Goal: Task Accomplishment & Management: Manage account settings

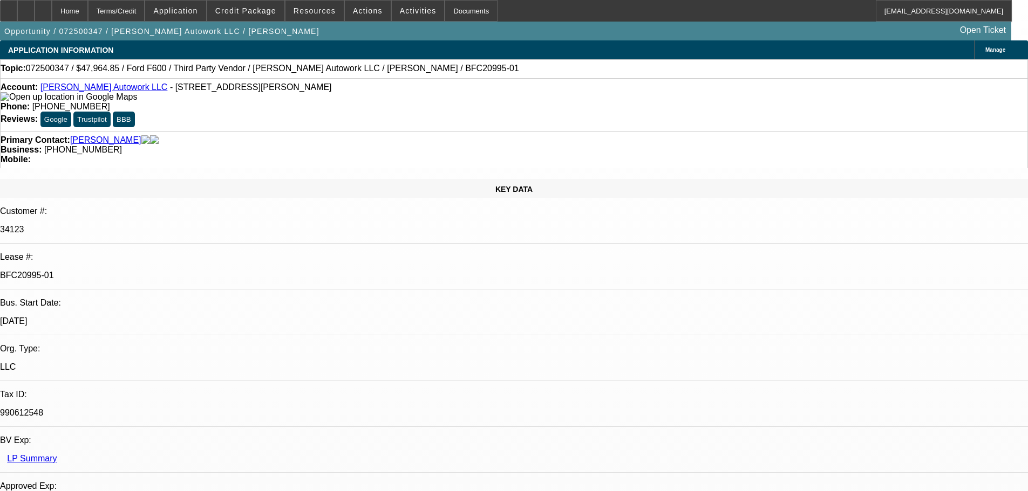
select select "0"
select select "2"
select select "0"
select select "6"
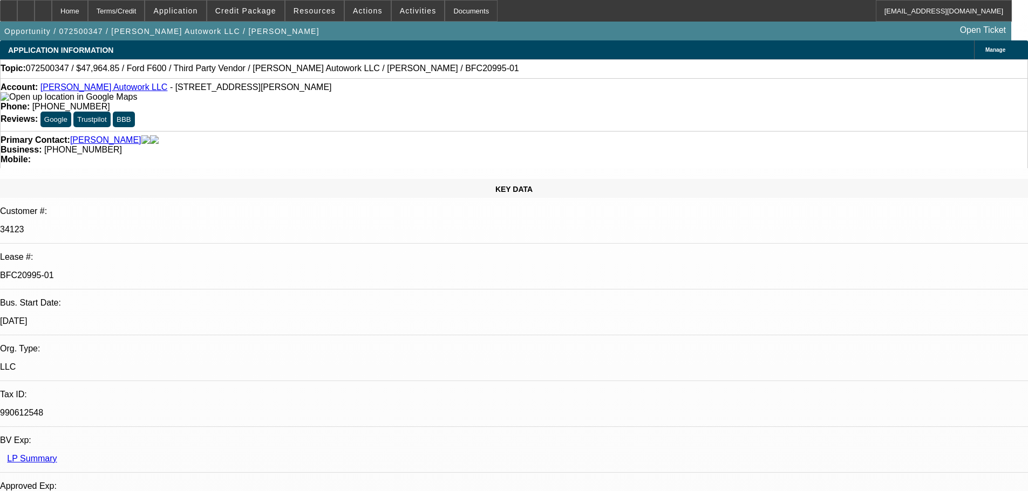
select select "0"
select select "2"
select select "0.1"
select select "4"
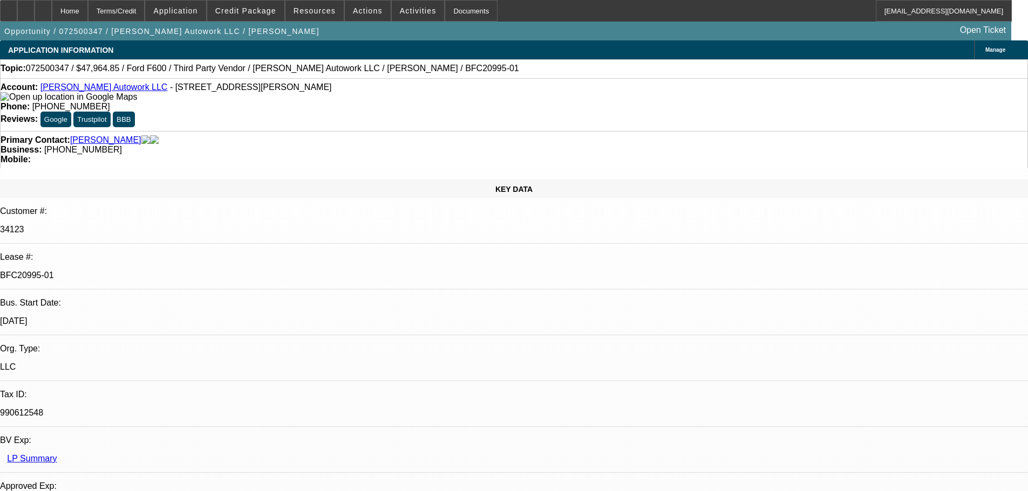
select select "0"
select select "2"
select select "0"
select select "6"
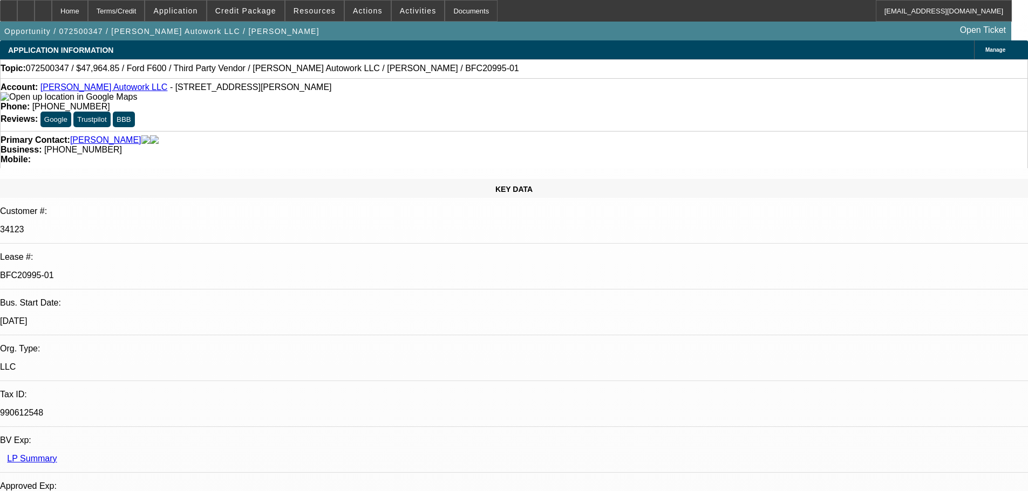
select select "0"
select select "2"
select select "0.1"
select select "4"
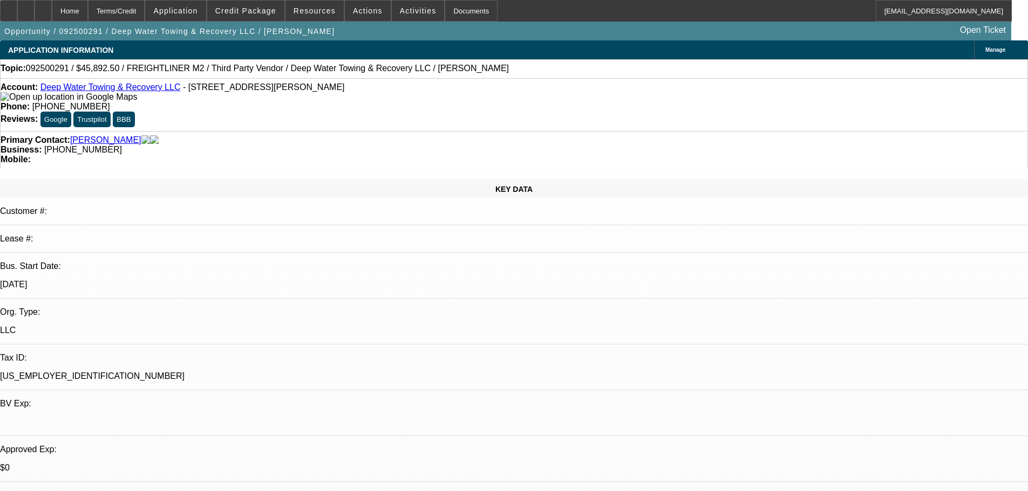
select select "0"
select select "6"
select select "0"
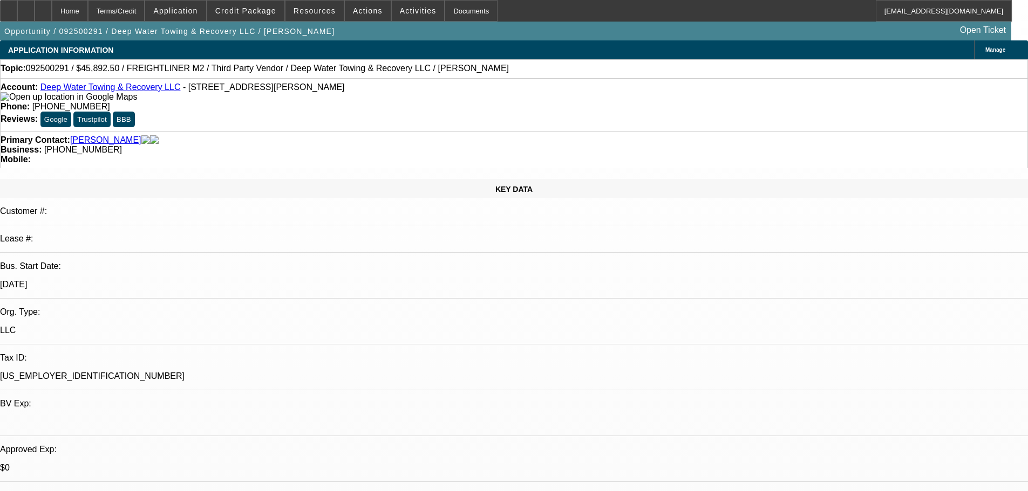
select select "0"
select select "6"
select select "0"
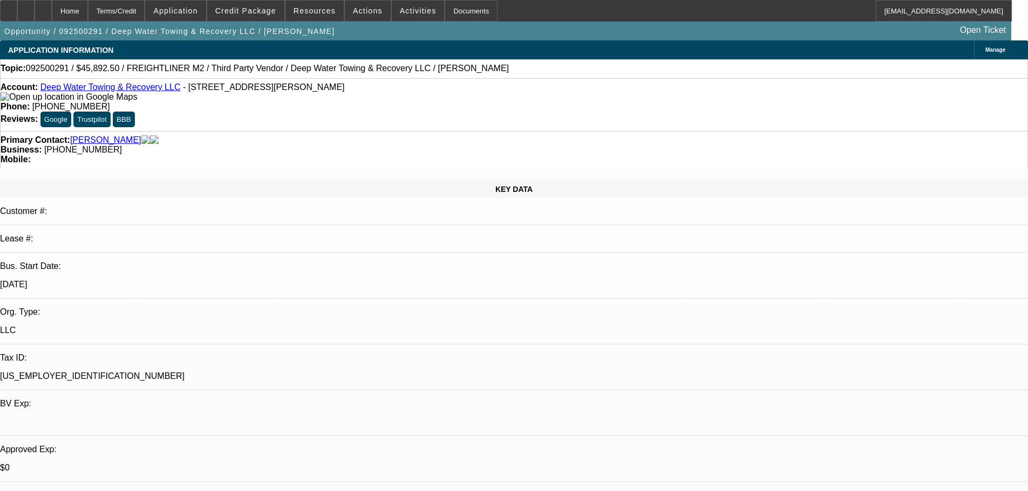
select select "0"
select select "6"
select select "0"
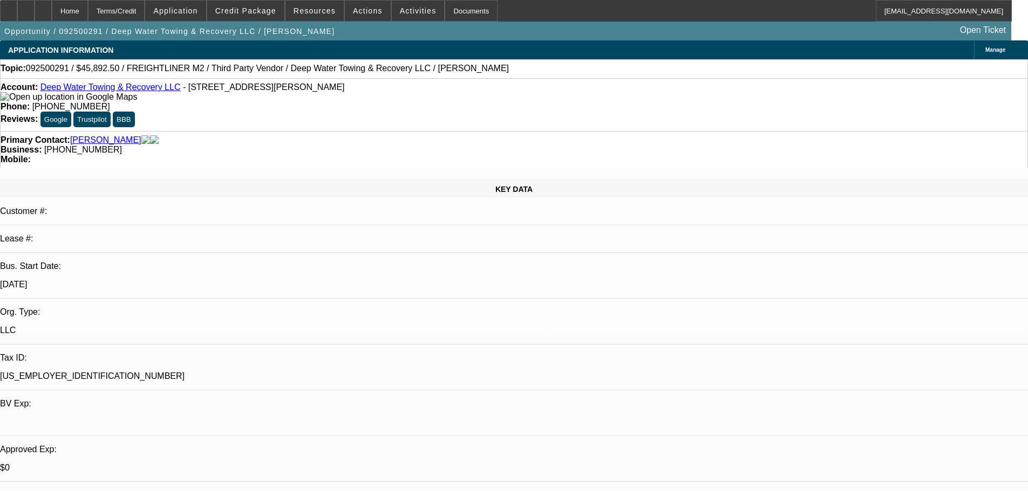
select select "6"
select select "0"
select select "2"
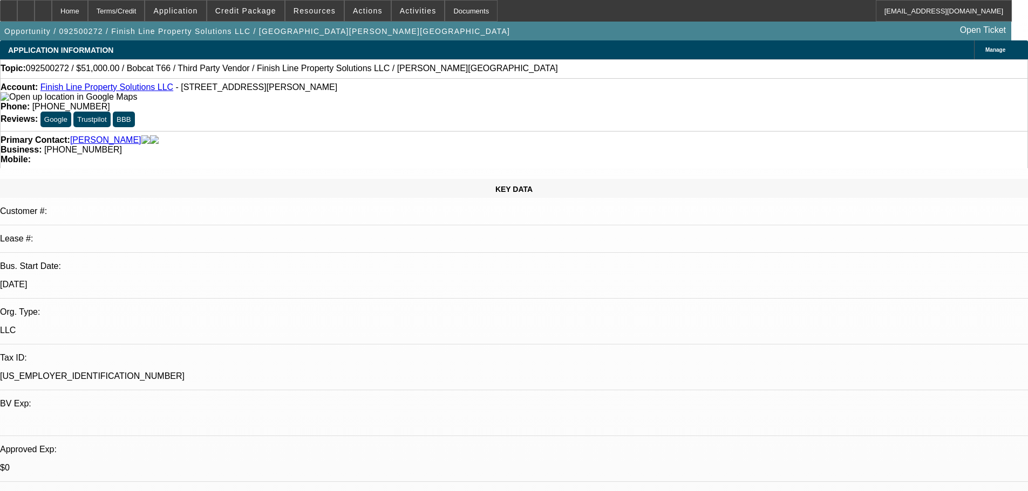
select select "0.1"
select select "4"
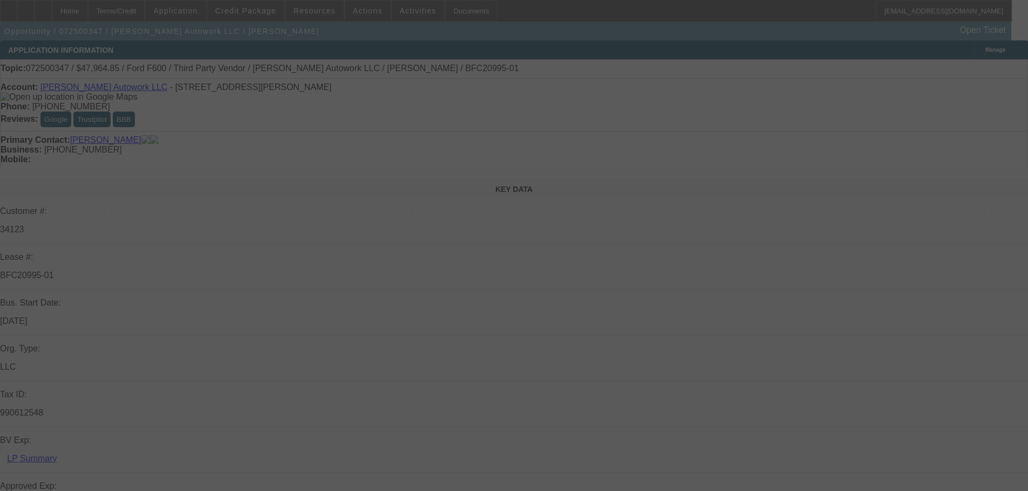
select select "0"
select select "2"
select select "0"
select select "6"
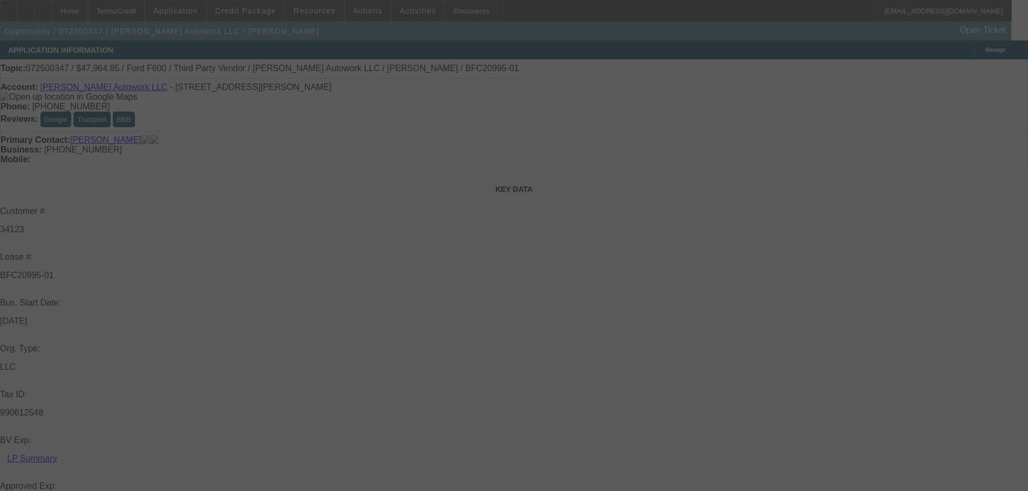
select select "0"
select select "2"
select select "0.1"
select select "4"
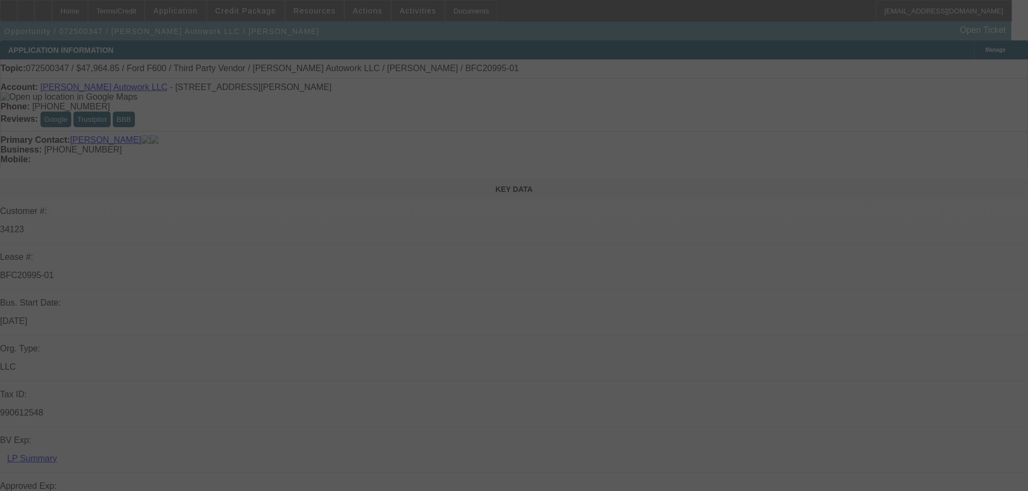
select select "0"
select select "2"
select select "0"
select select "6"
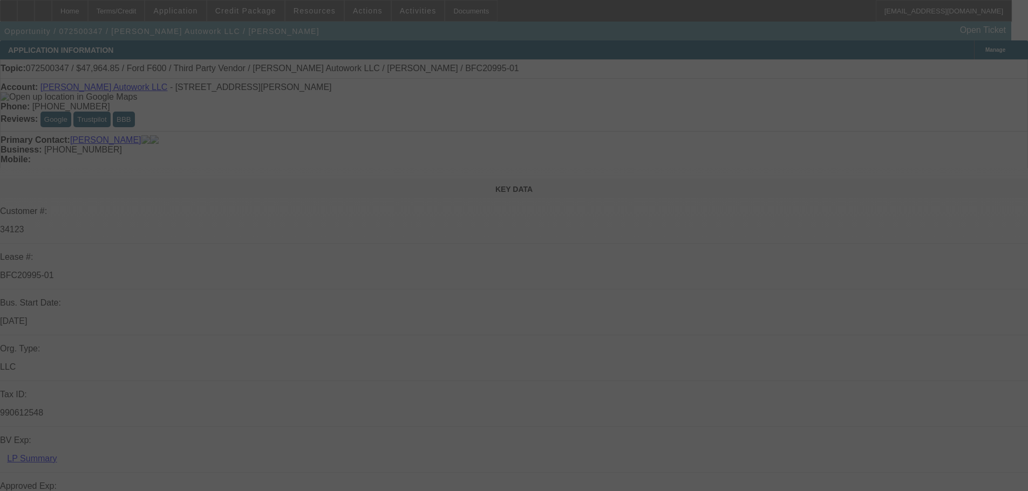
select select "0"
select select "2"
select select "0.1"
select select "4"
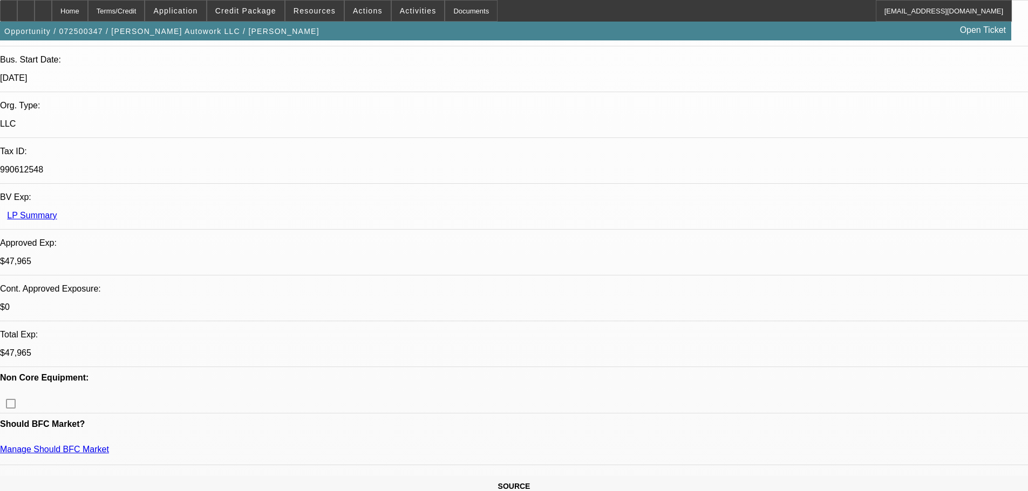
scroll to position [324, 0]
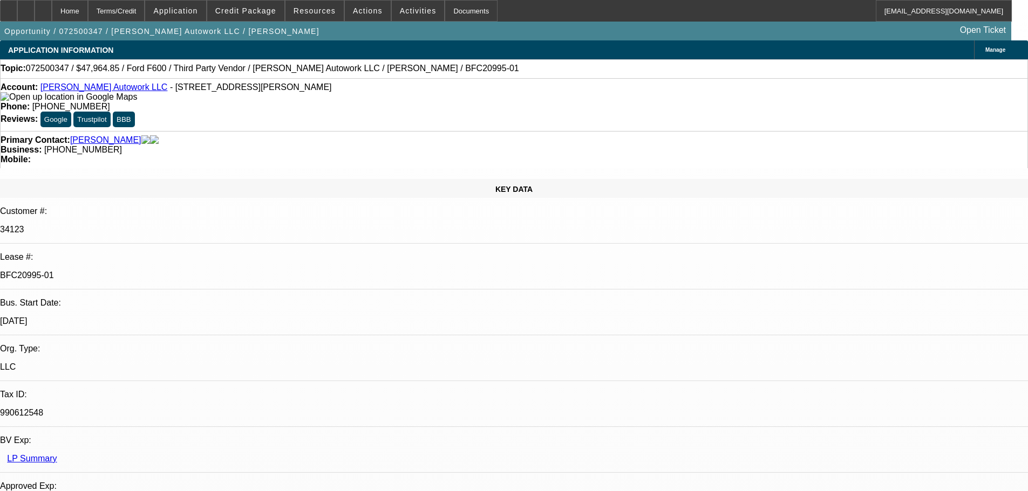
select select "0"
select select "2"
select select "0"
select select "6"
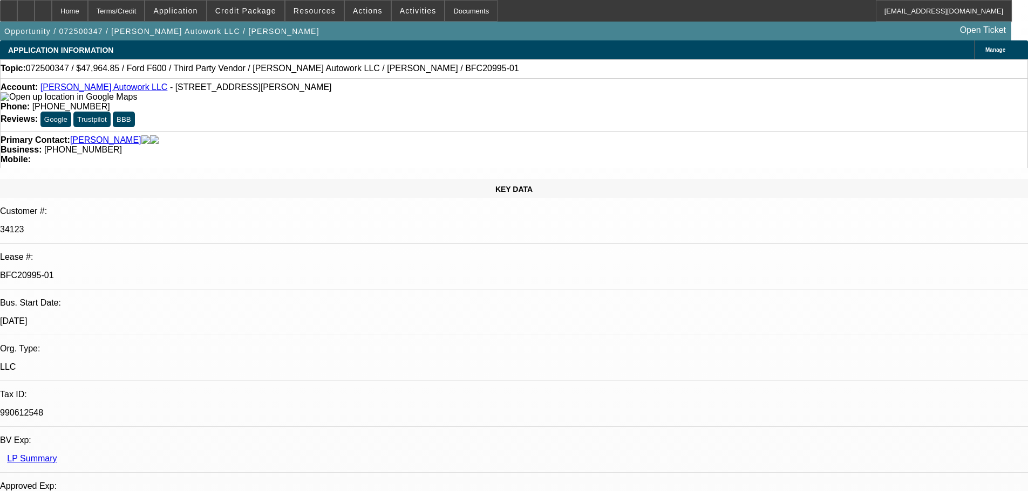
select select "0"
select select "2"
select select "0.1"
select select "4"
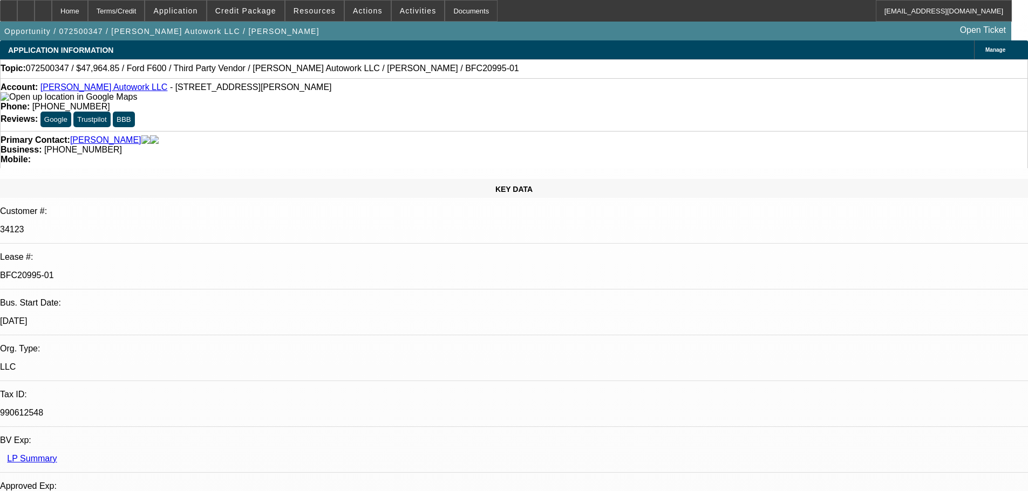
select select "0"
select select "2"
select select "0"
select select "6"
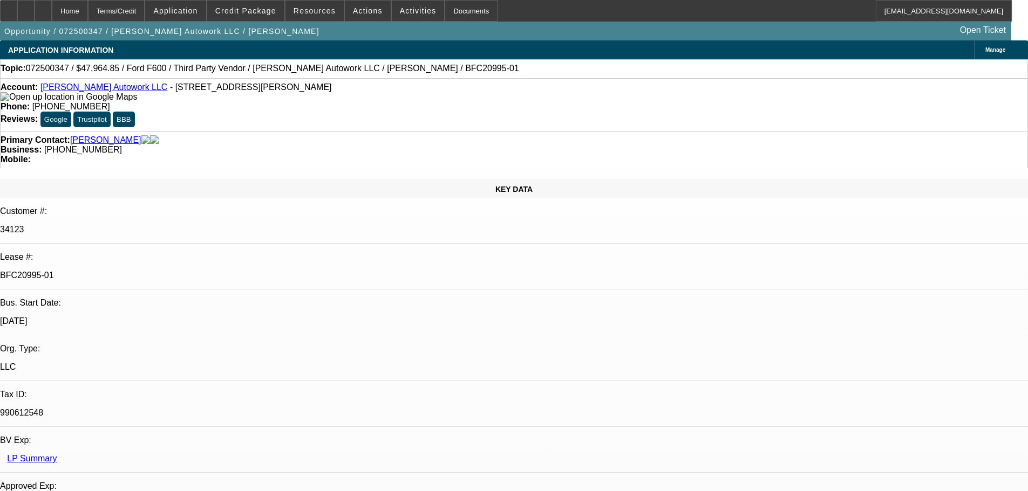
select select "0"
select select "2"
select select "0.1"
select select "4"
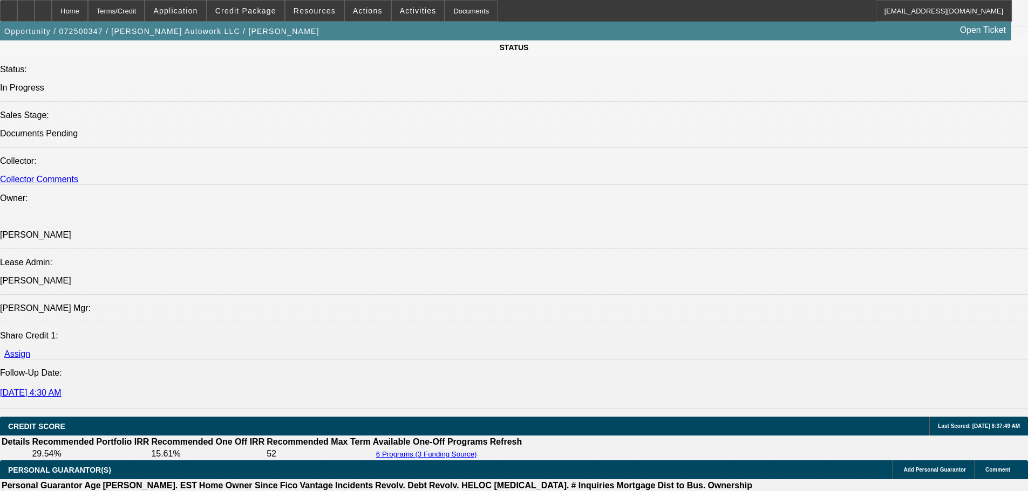
scroll to position [1241, 0]
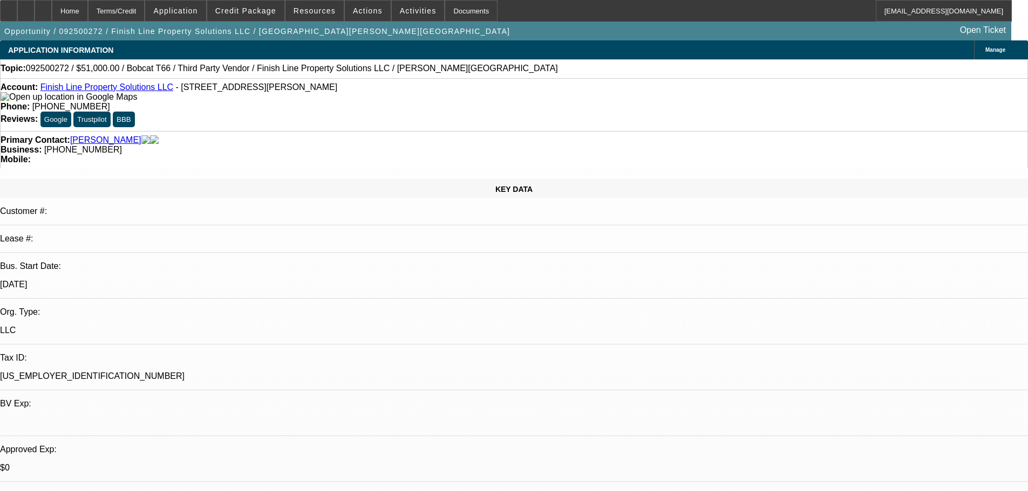
select select "0"
select select "2"
select select "0.1"
select select "4"
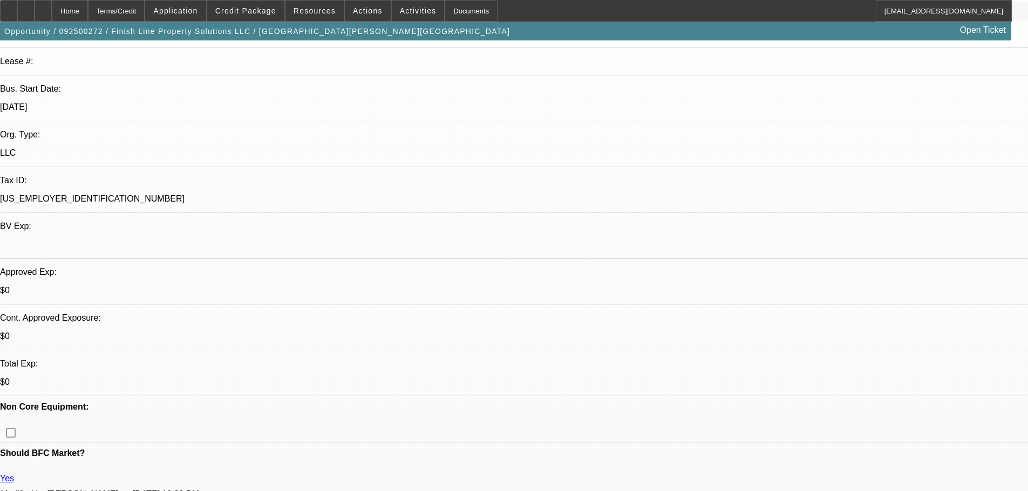
scroll to position [270, 0]
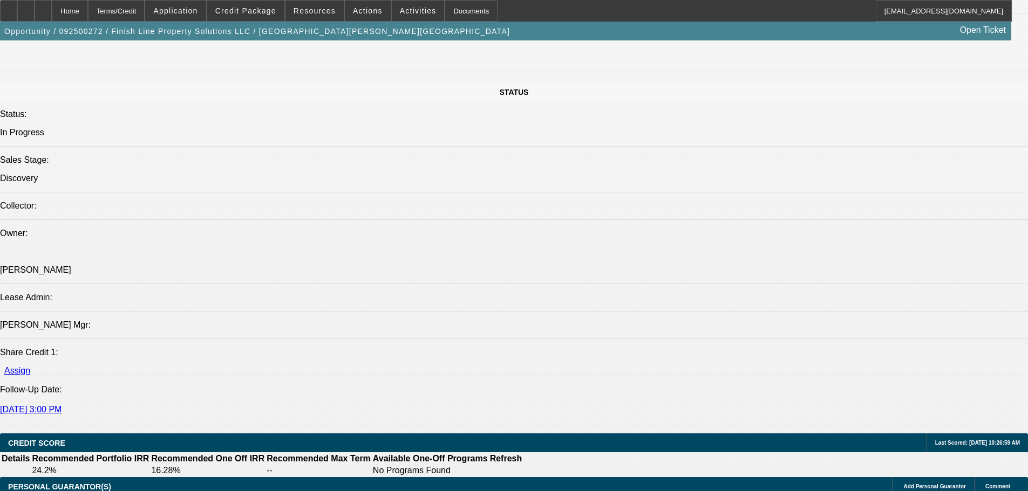
scroll to position [1187, 0]
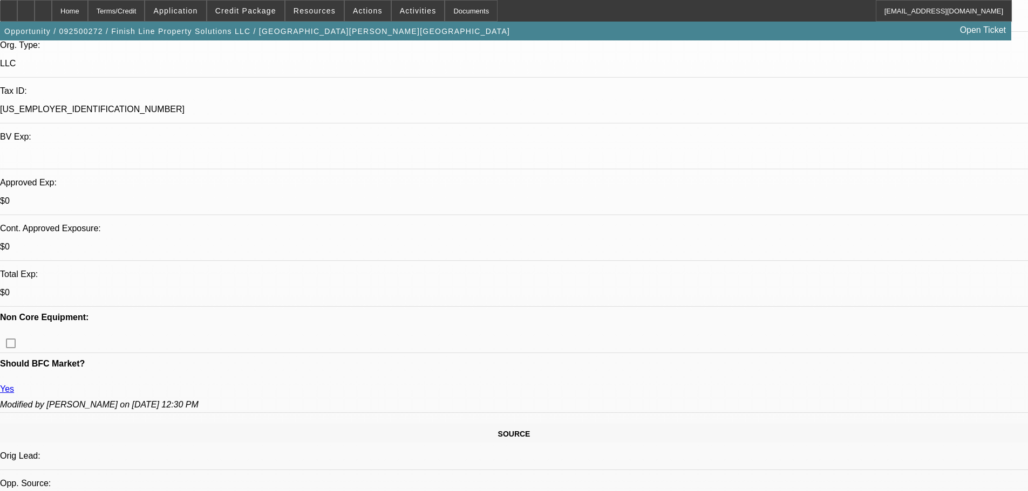
scroll to position [0, 0]
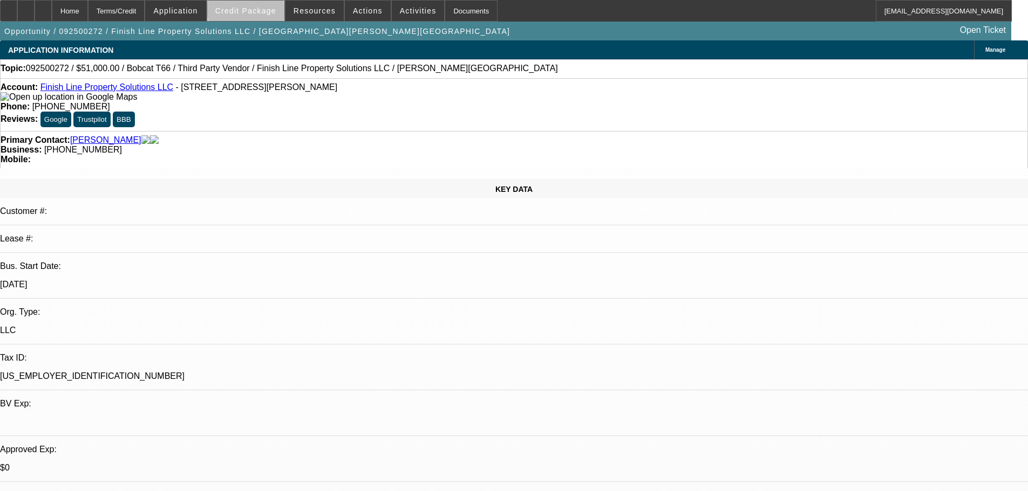
click at [269, 5] on span at bounding box center [245, 11] width 77 height 26
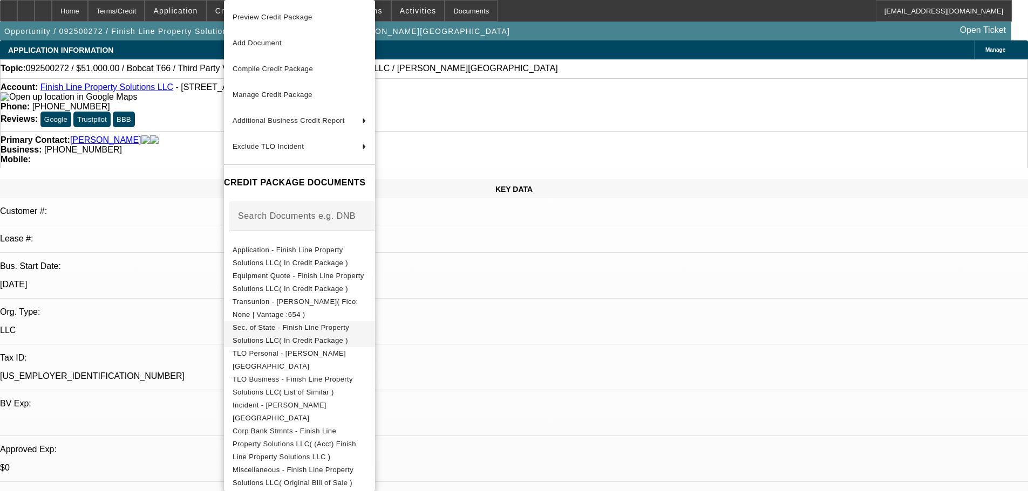
click at [349, 332] on span "Sec. of State - Finish Line Property Solutions LLC( In Credit Package )" at bounding box center [290, 334] width 117 height 21
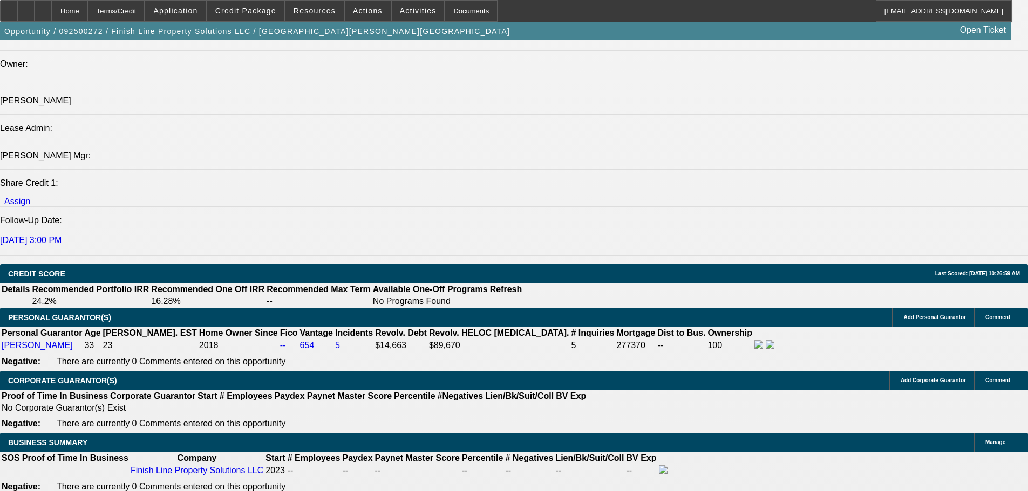
scroll to position [1456, 0]
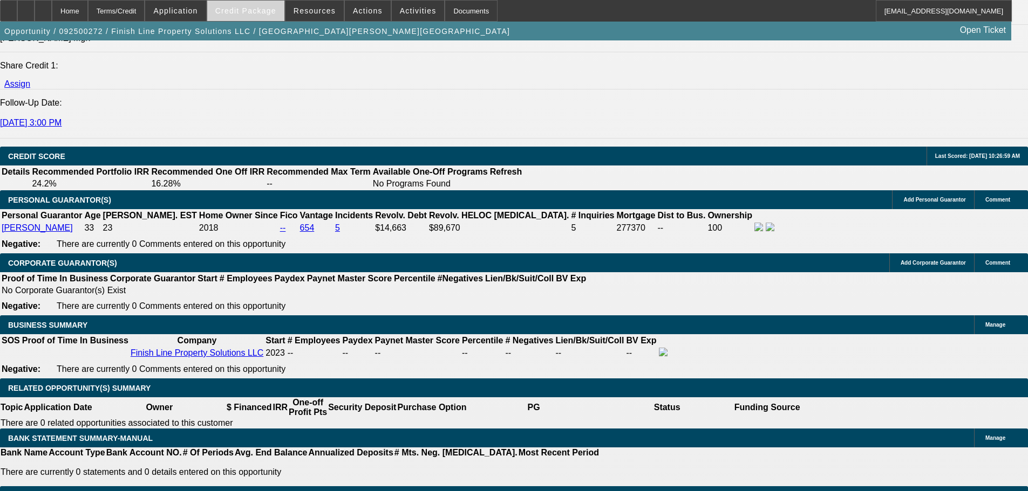
click at [265, 15] on span "Credit Package" at bounding box center [245, 10] width 61 height 9
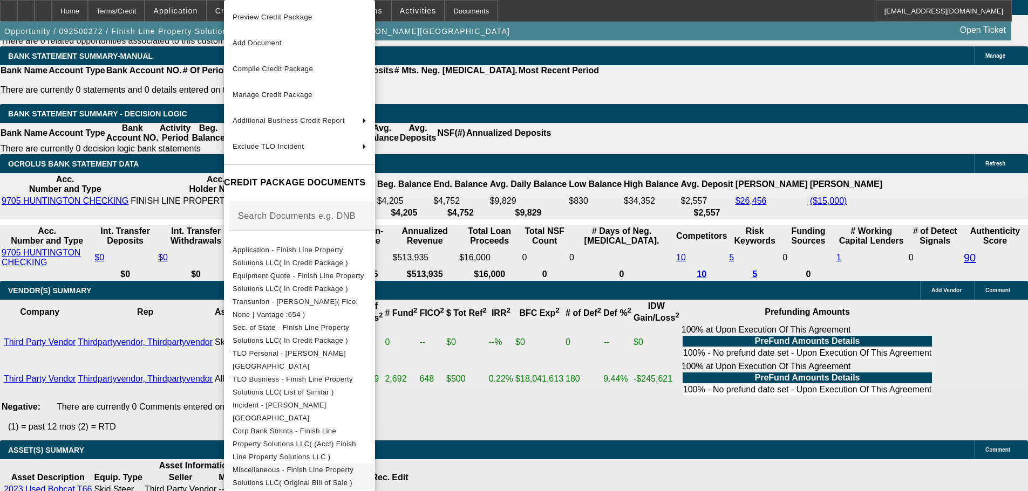
scroll to position [1888, 0]
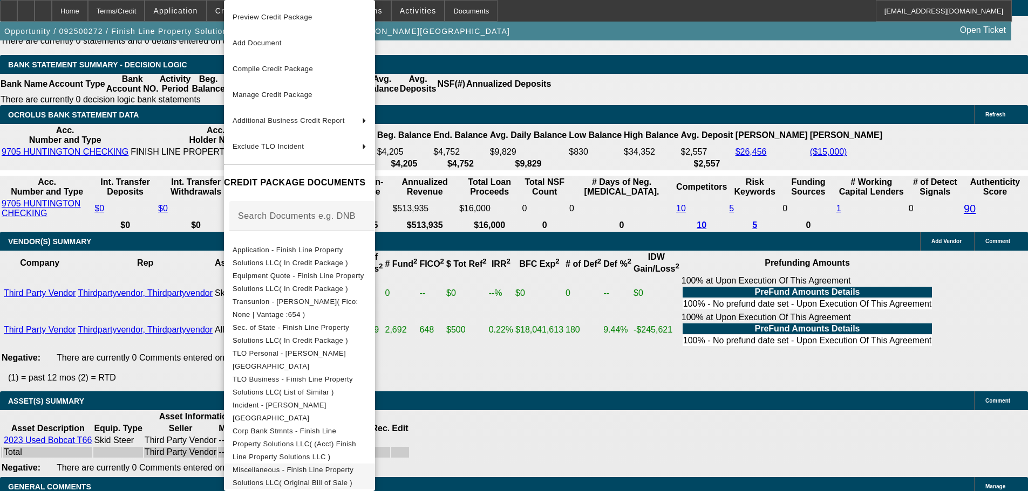
click at [366, 464] on span "Miscellaneous - Finish Line Property Solutions LLC( Original Bill of Sale )" at bounding box center [299, 477] width 134 height 26
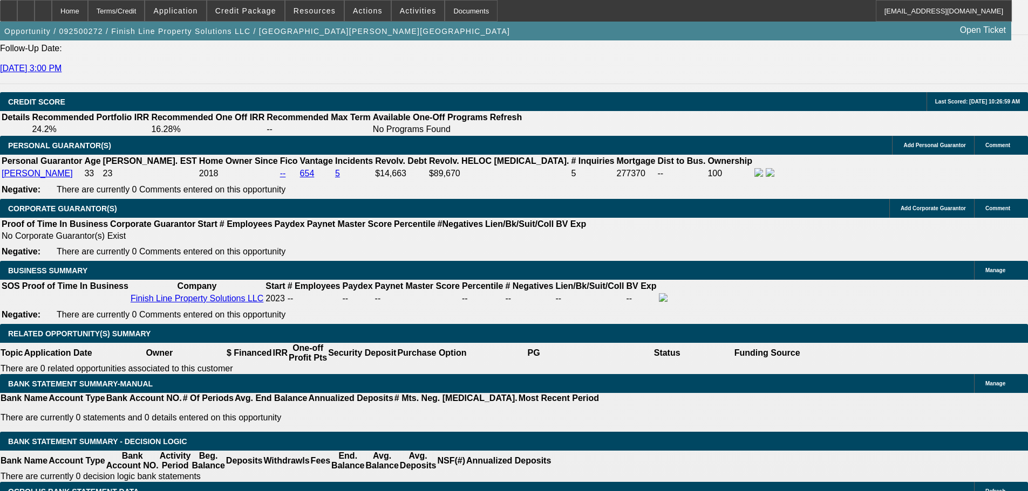
scroll to position [1510, 0]
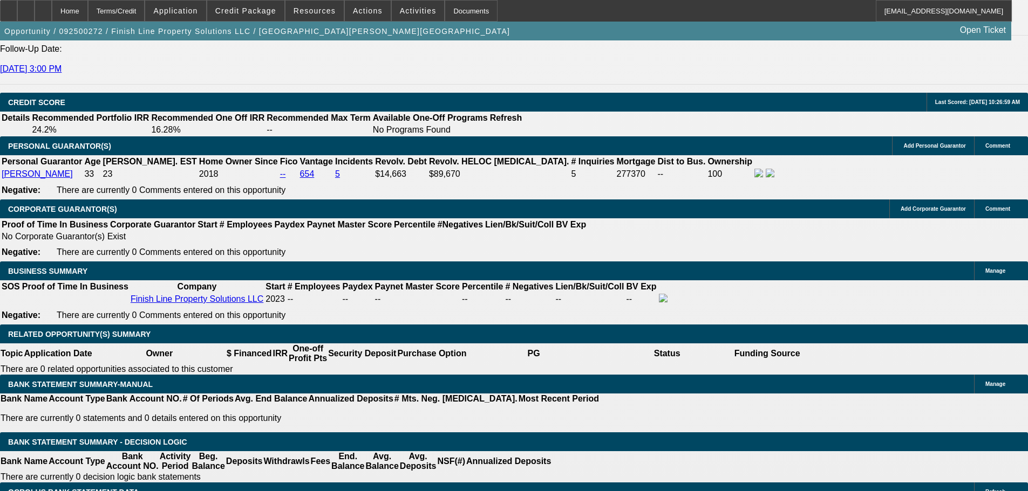
type input "1"
type input "$871.78"
type input "$1,743.56"
type input "12"
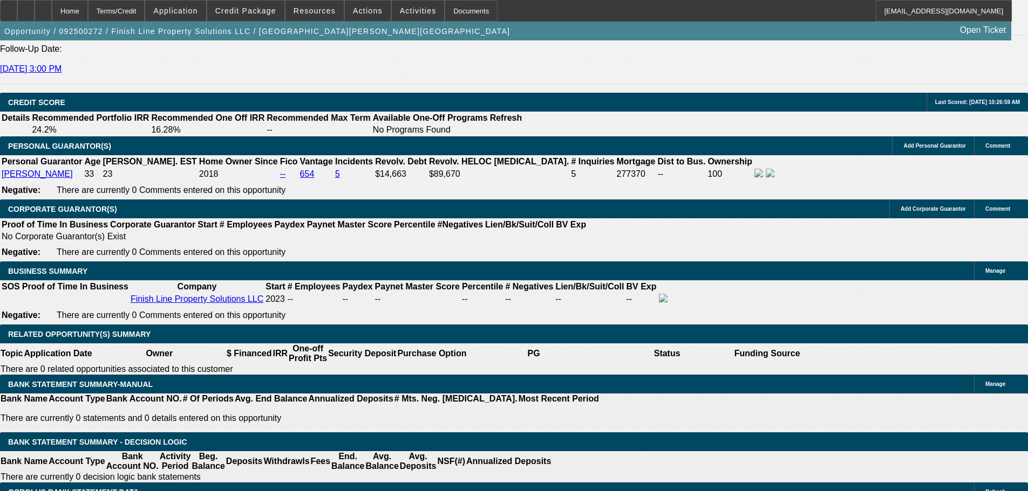
type input "$1,134.47"
type input "$2,268.94"
type input "12"
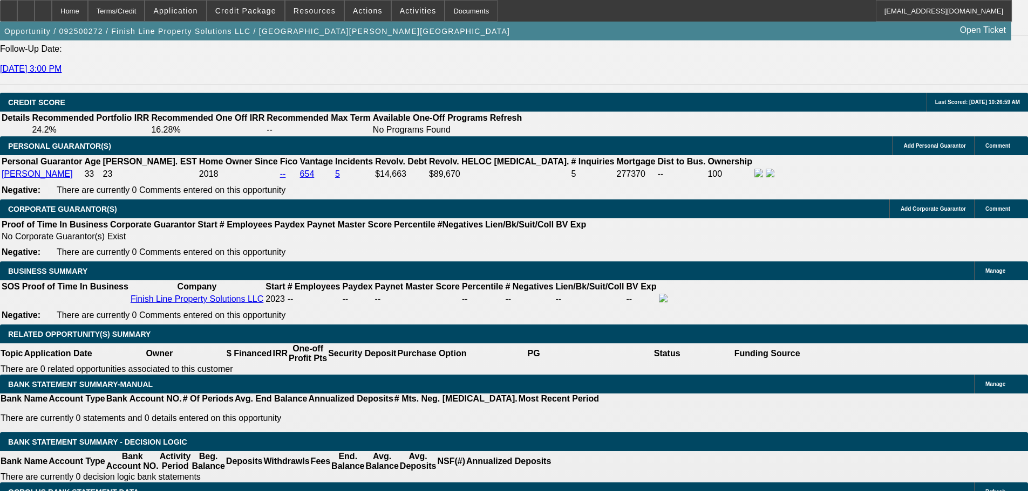
scroll to position [1564, 0]
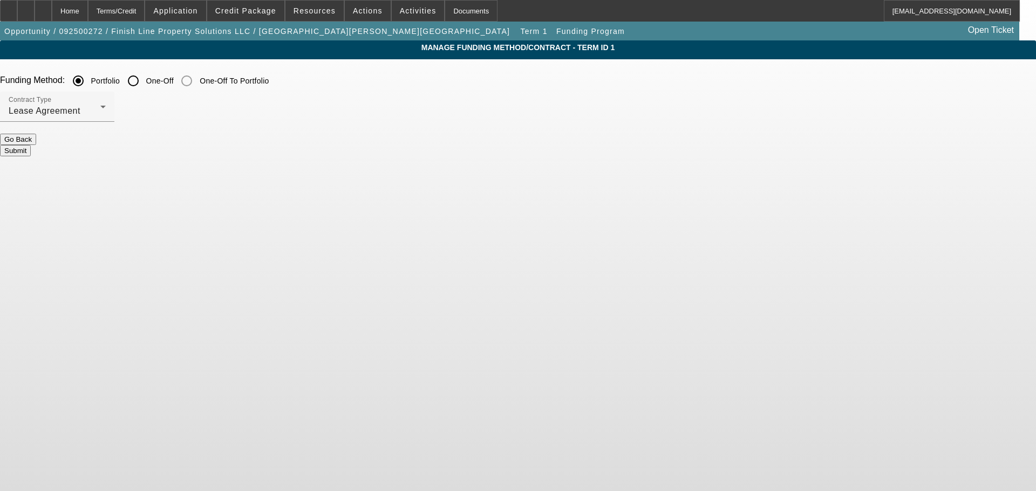
click at [144, 82] on input "One-Off" at bounding box center [133, 81] width 22 height 22
radio input "true"
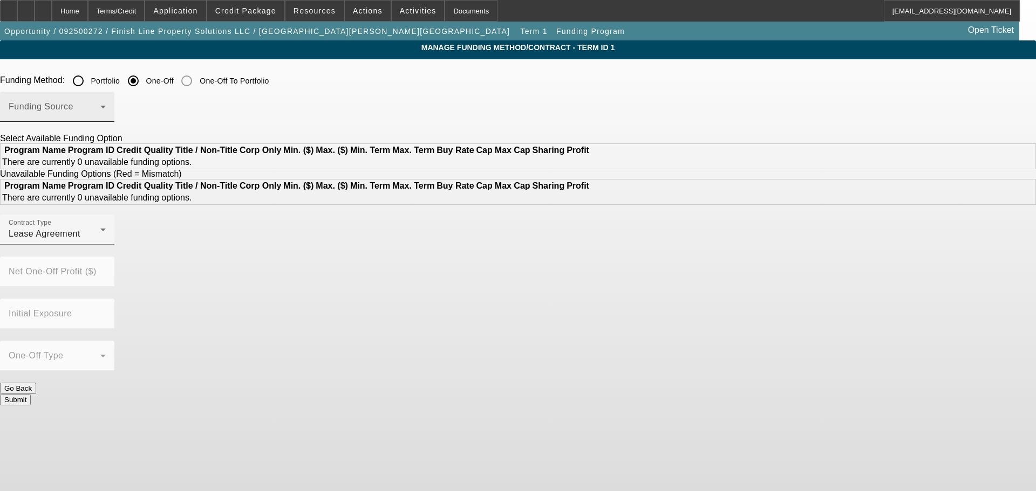
click at [100, 111] on span at bounding box center [55, 111] width 92 height 13
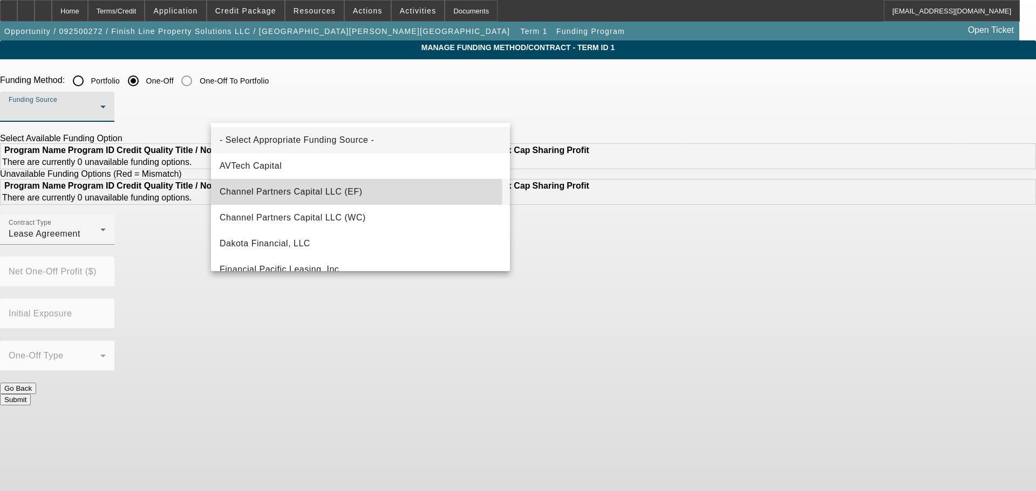
click at [340, 193] on span "Channel Partners Capital LLC (EF)" at bounding box center [291, 192] width 143 height 13
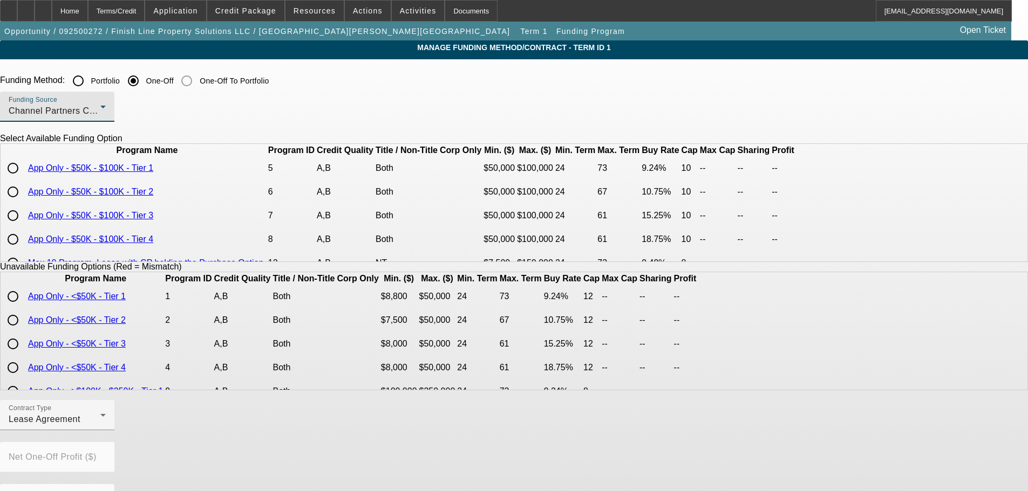
click at [24, 203] on input "radio" at bounding box center [13, 192] width 22 height 22
radio input "true"
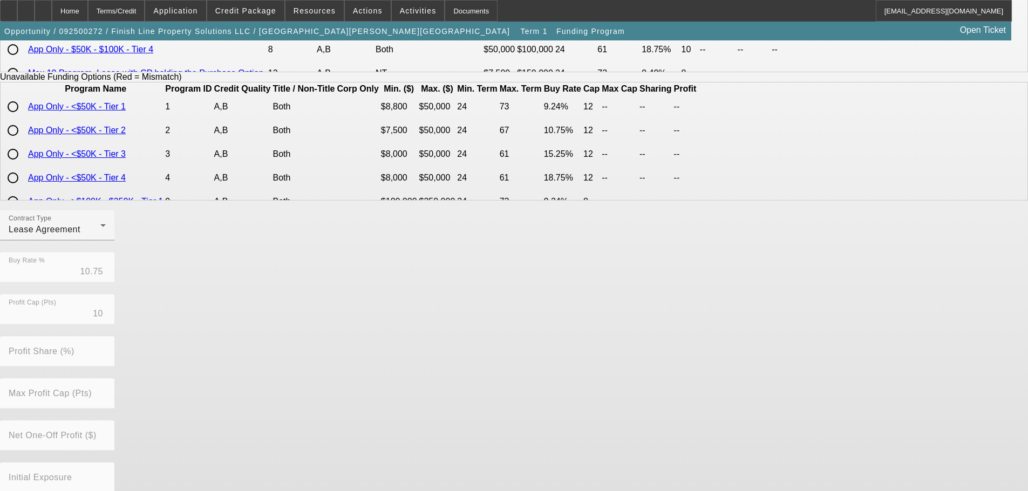
scroll to position [245, 0]
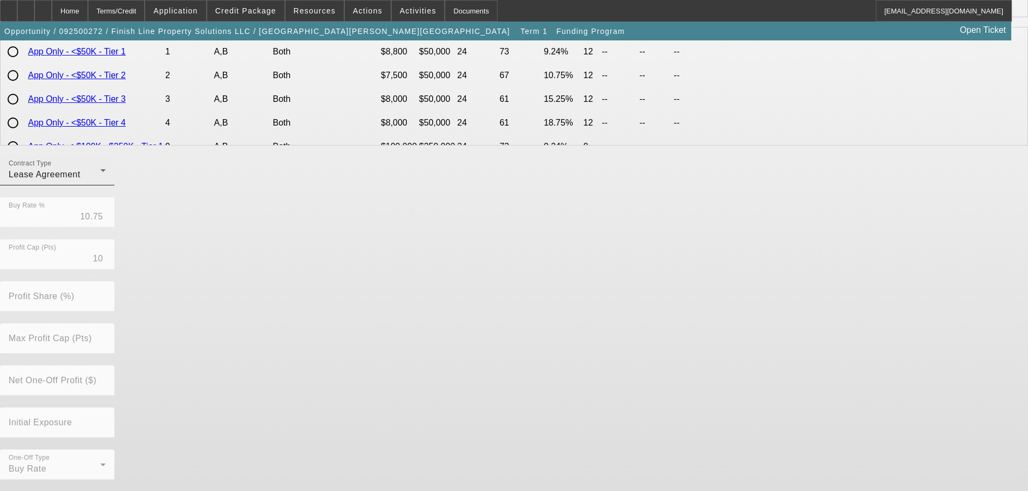
click at [100, 181] on div "Lease Agreement" at bounding box center [55, 174] width 92 height 13
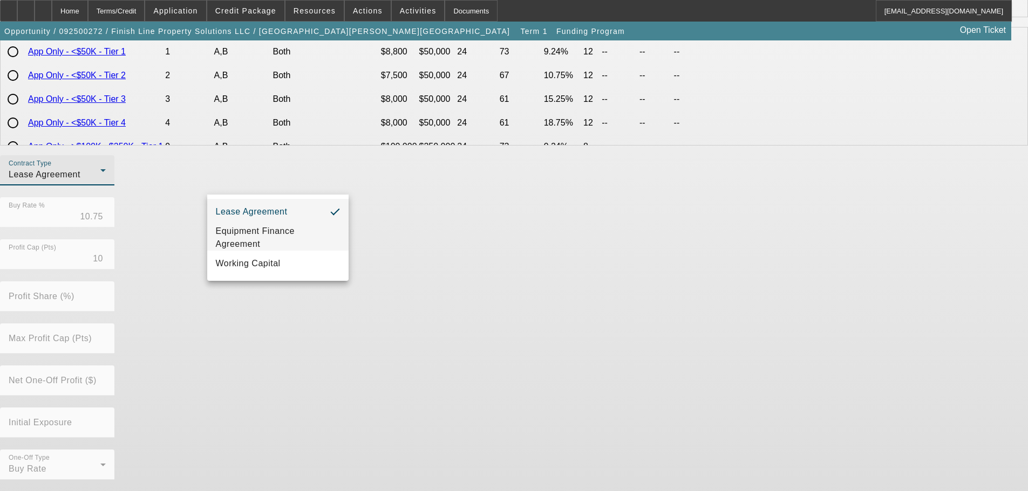
click at [290, 242] on span "Equipment Finance Agreement" at bounding box center [278, 238] width 124 height 26
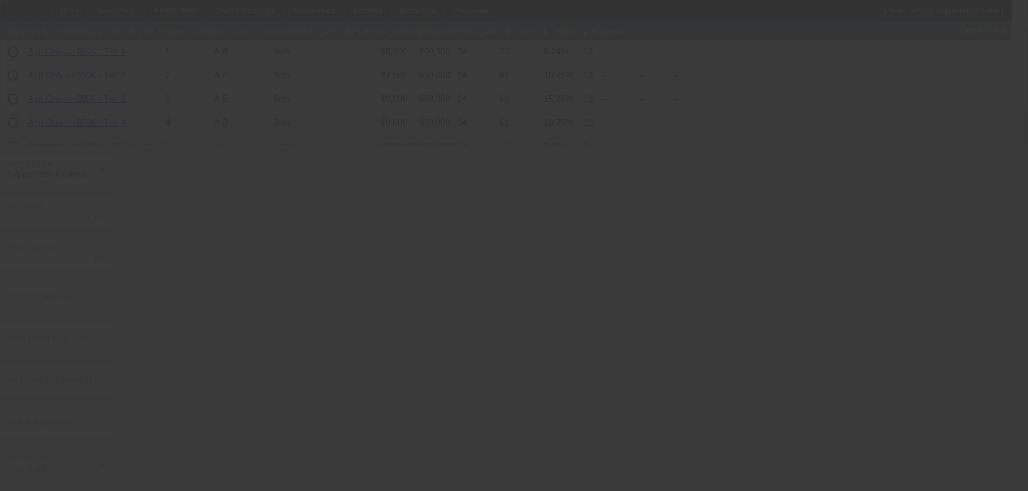
radio input "true"
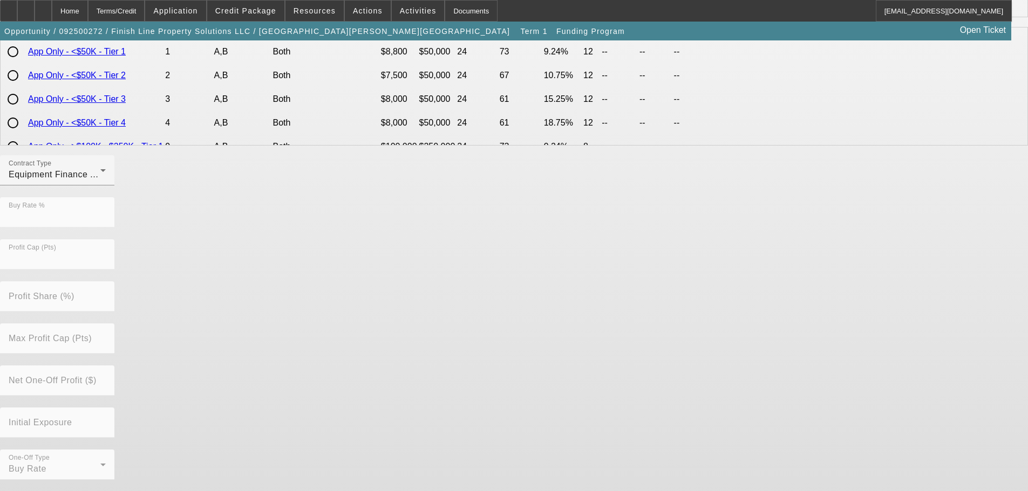
scroll to position [0, 0]
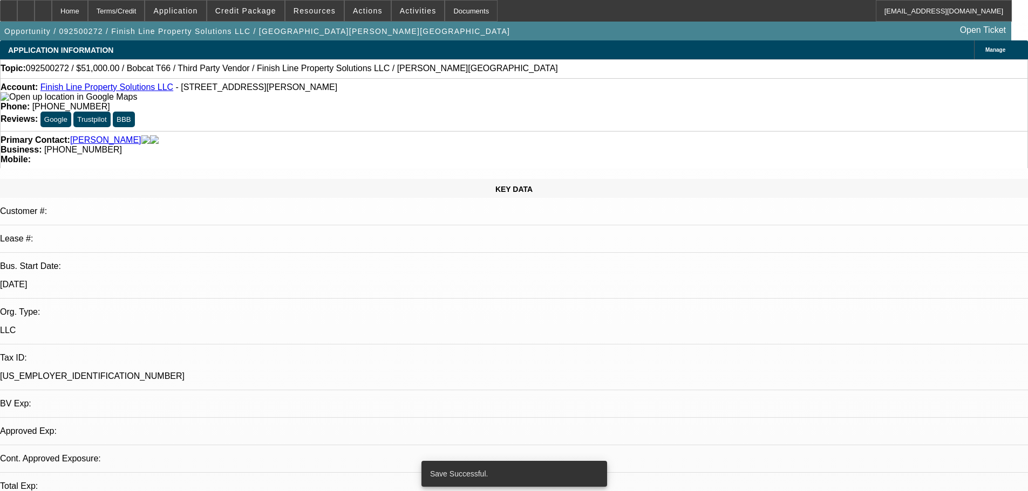
select select "0"
select select "2"
select select "0"
select select "6"
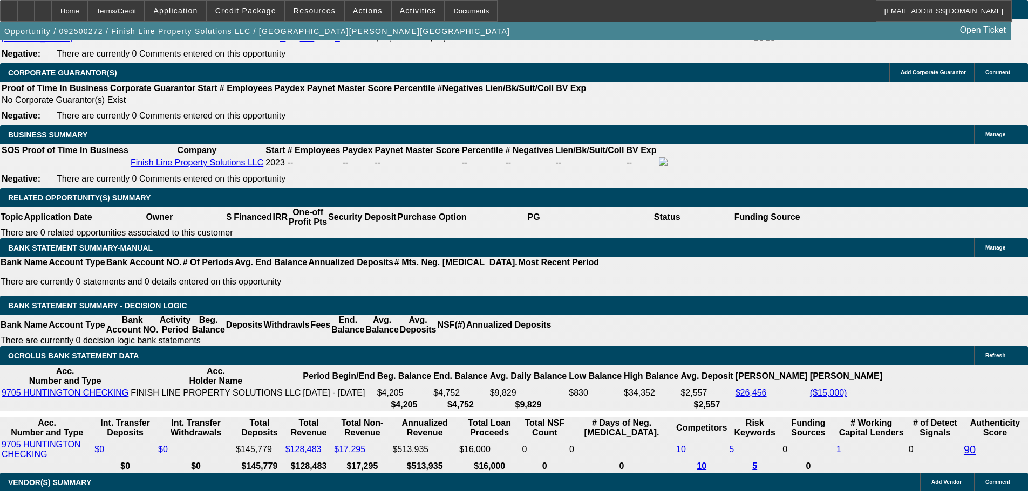
scroll to position [1672, 0]
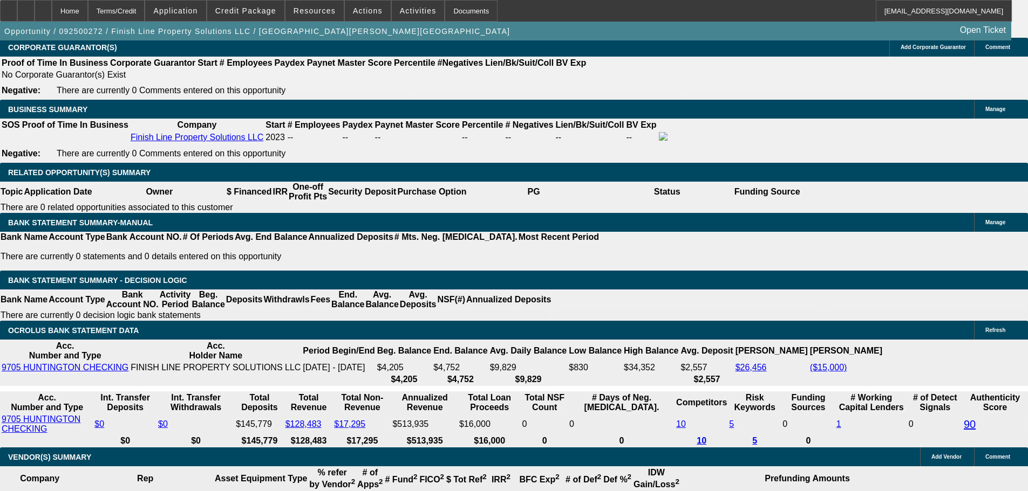
drag, startPoint x: 234, startPoint y: 238, endPoint x: 291, endPoint y: 239, distance: 57.7
type input "UNKNOWN"
type input "16"
type input "$1,743.56"
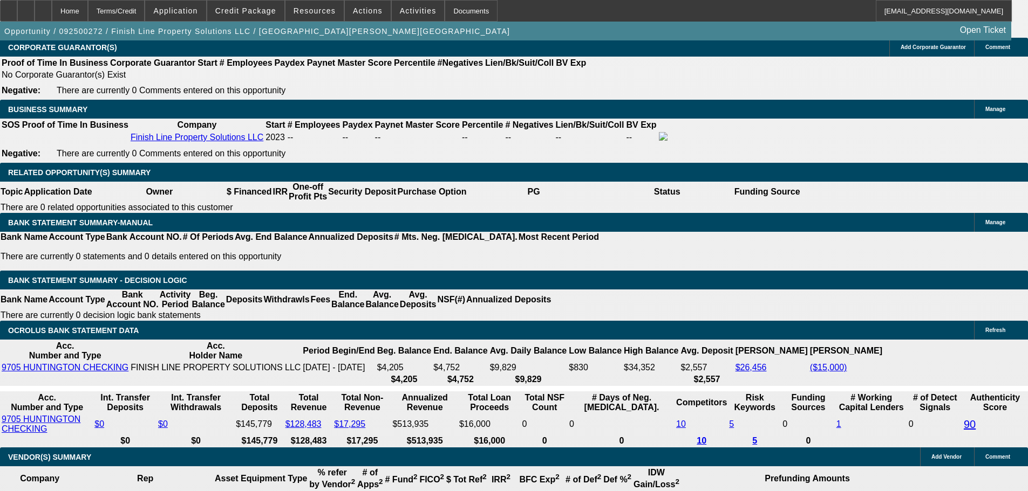
type input "$871.78"
type input "$2,480.44"
type input "$1,240.22"
type input "16="
type input "1"
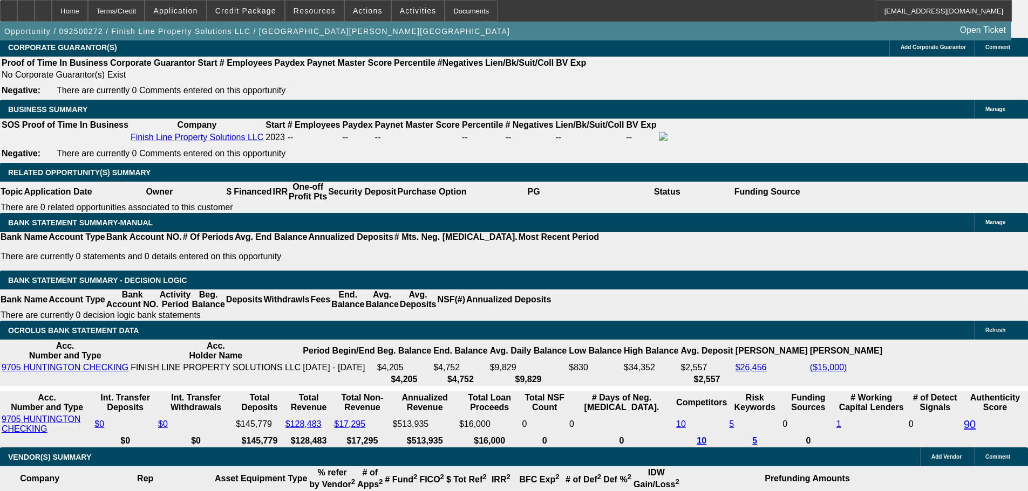
type input "$1,743.56"
type input "$871.78"
type input "15"
type input "$2,426.58"
type input "$1,213.29"
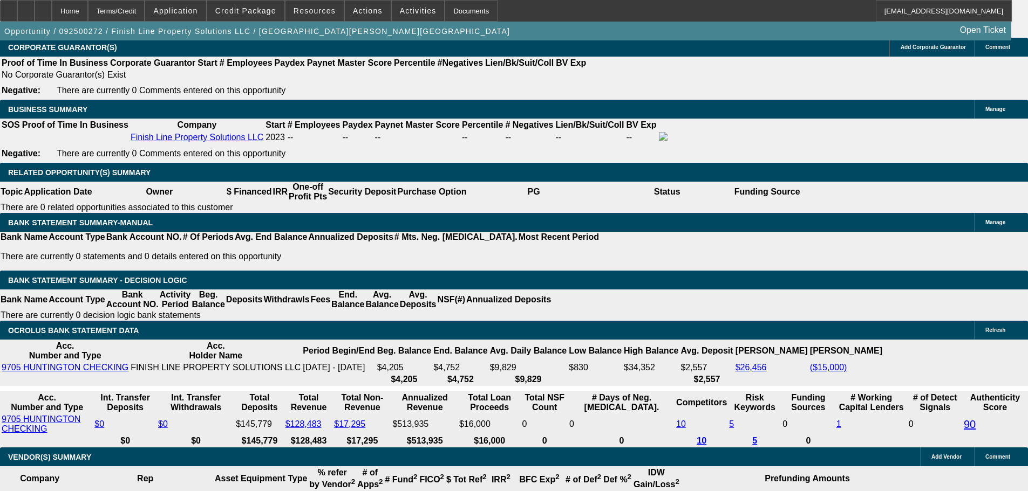
type input "15"
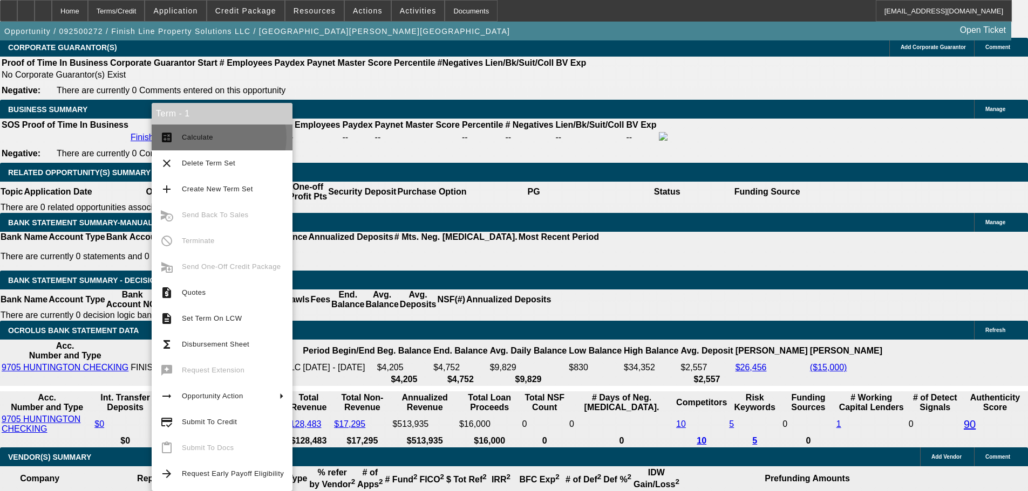
click at [215, 138] on span "Calculate" at bounding box center [233, 137] width 102 height 13
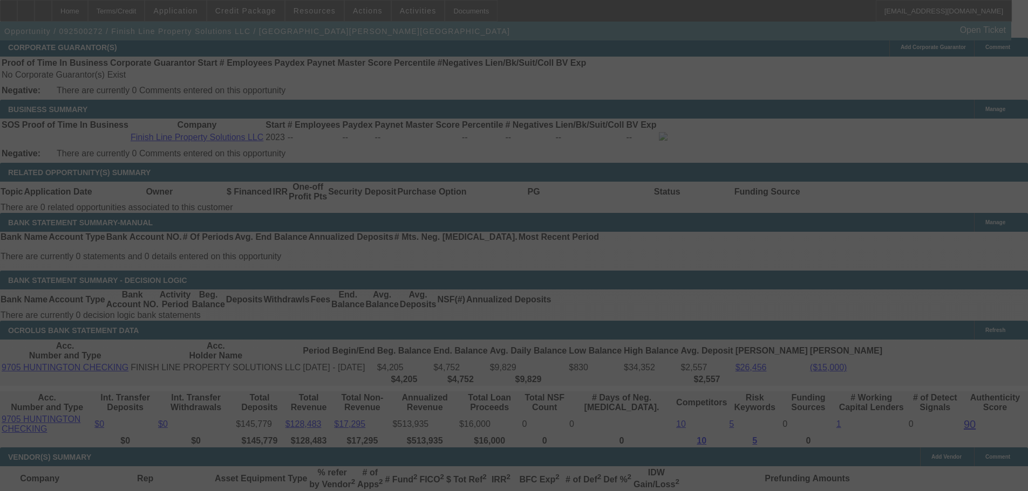
select select "0"
select select "2"
select select "0"
select select "6"
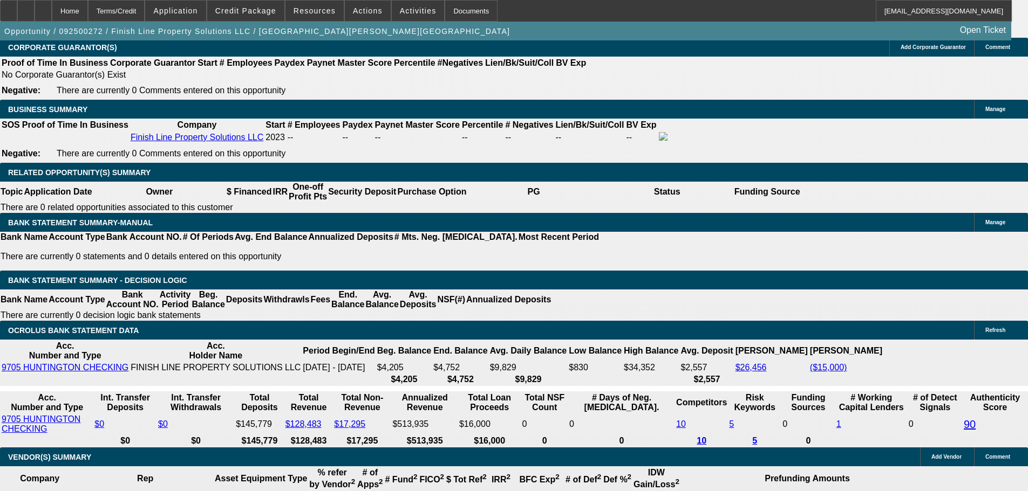
scroll to position [1564, 0]
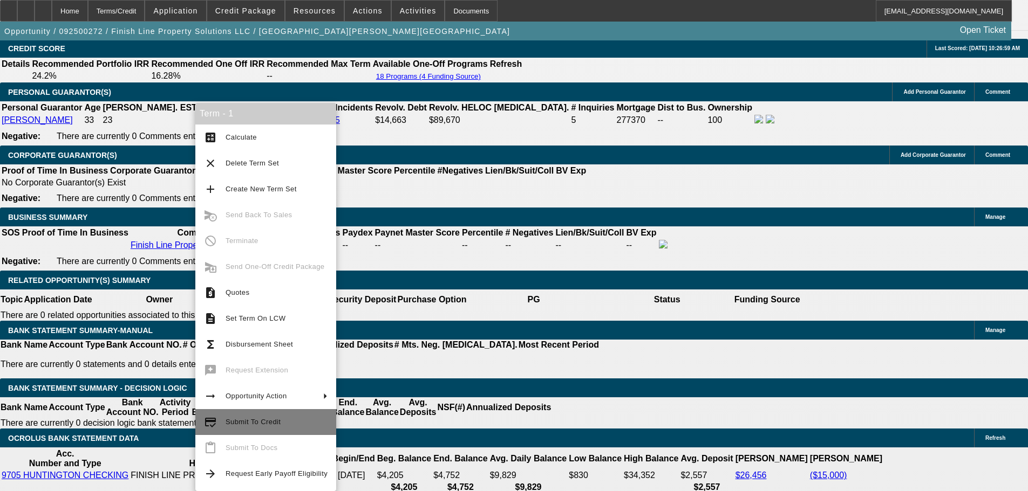
click at [273, 429] on button "credit_score Submit To Credit" at bounding box center [265, 422] width 141 height 26
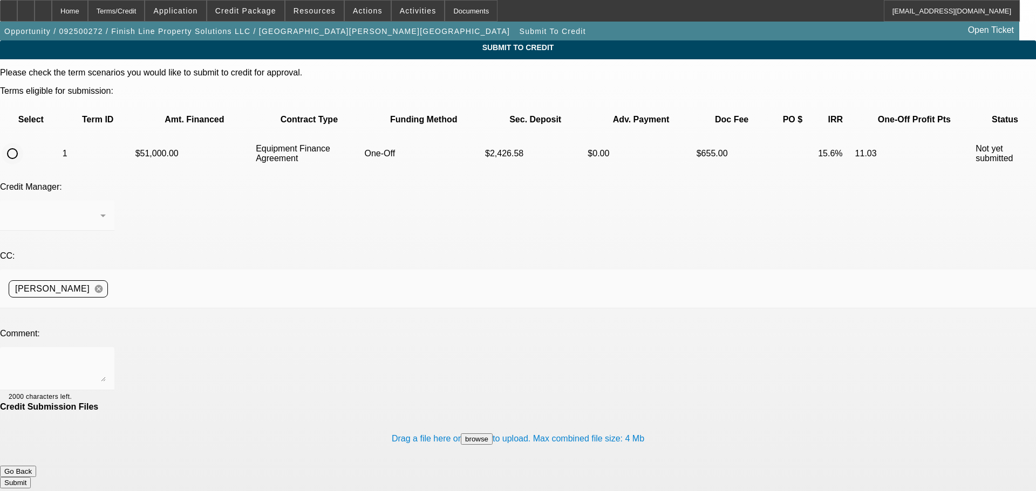
click at [23, 143] on input "radio" at bounding box center [13, 154] width 22 height 22
radio input "true"
click at [262, 11] on span "Credit Package" at bounding box center [245, 10] width 61 height 9
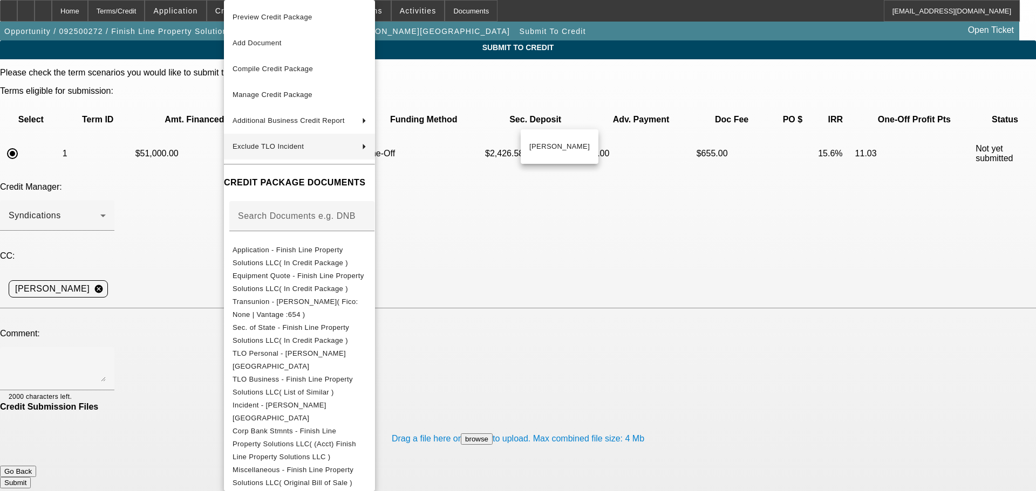
click at [604, 195] on div at bounding box center [518, 245] width 1036 height 491
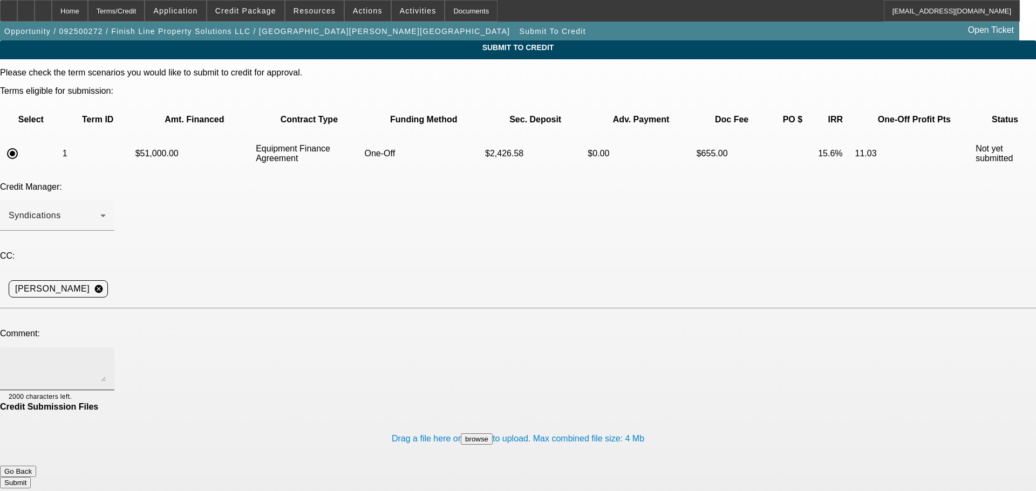
click at [106, 356] on textarea at bounding box center [57, 369] width 97 height 26
type textarea "Please OK to Sell and send to Channel. Thanks,"
click at [31, 477] on button "Submit" at bounding box center [15, 482] width 31 height 11
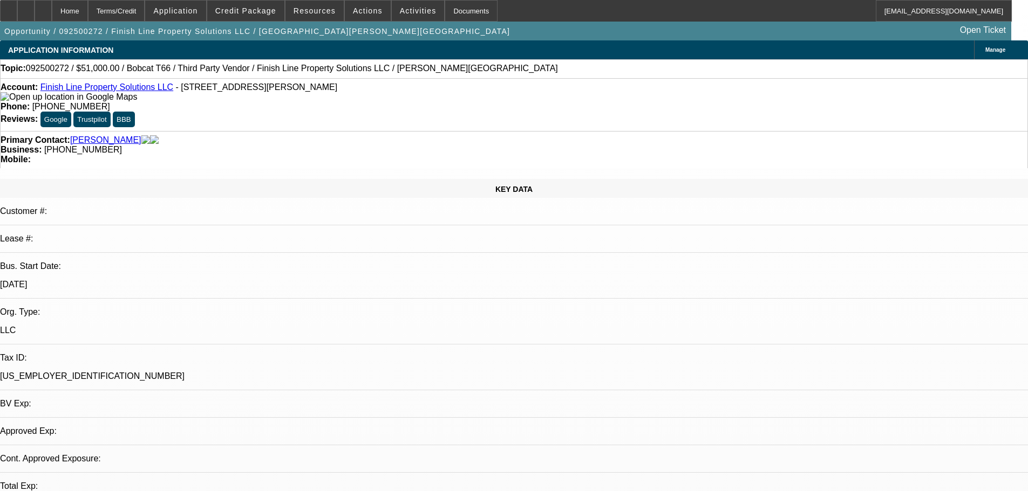
select select "0"
select select "2"
select select "0"
select select "6"
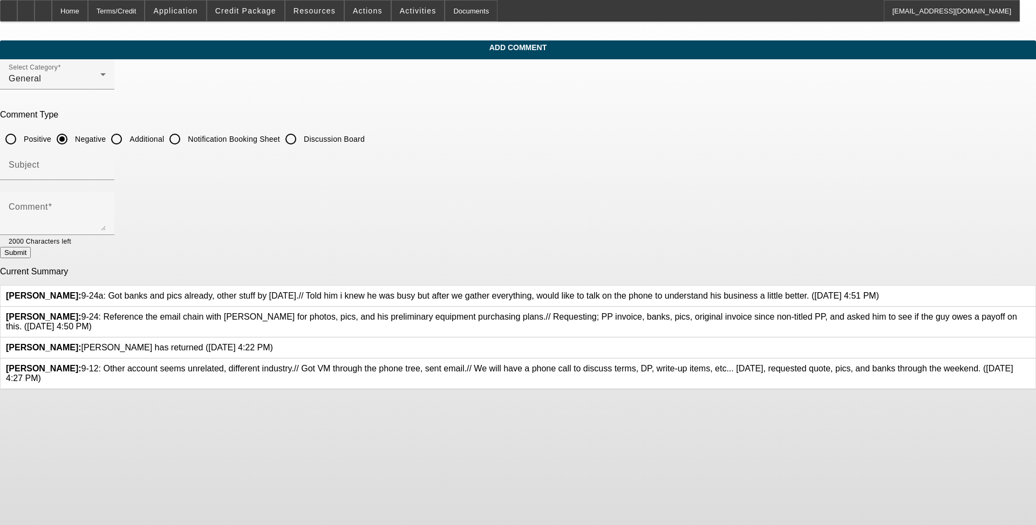
click at [127, 140] on input "Additional" at bounding box center [117, 139] width 22 height 22
radio input "true"
click at [106, 216] on textarea "Comment" at bounding box center [57, 218] width 97 height 26
click at [106, 195] on div "Comment" at bounding box center [57, 213] width 97 height 43
drag, startPoint x: 570, startPoint y: 225, endPoint x: 435, endPoint y: 210, distance: 135.7
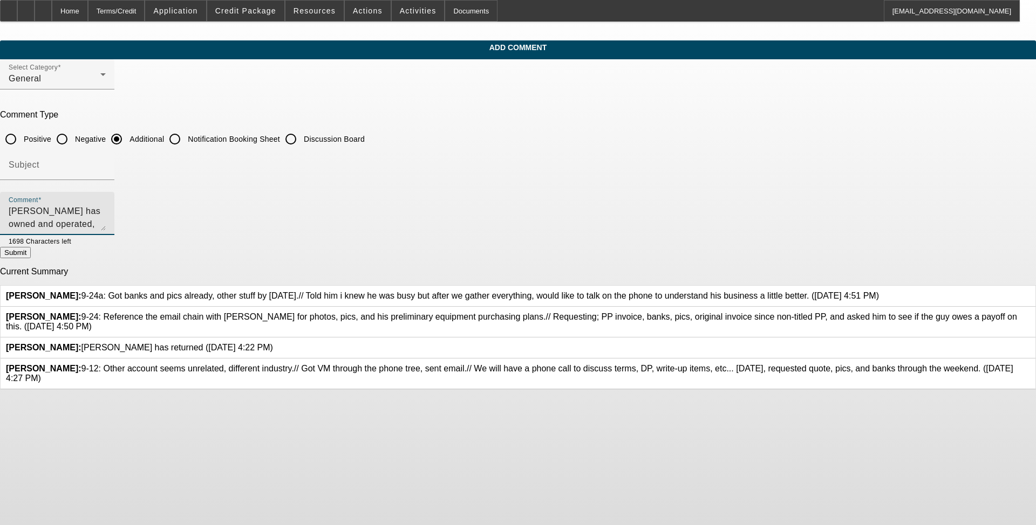
click at [106, 219] on textarea "[PERSON_NAME] has owned and operated, Finish Line Property Solutions LLC, since…" at bounding box center [57, 218] width 97 height 26
click at [106, 220] on textarea "Logan Beckwith has owned and operated, Finish Line Property Solutions LLC, sinc…" at bounding box center [57, 218] width 97 height 26
drag, startPoint x: 536, startPoint y: 222, endPoint x: 524, endPoint y: 223, distance: 11.9
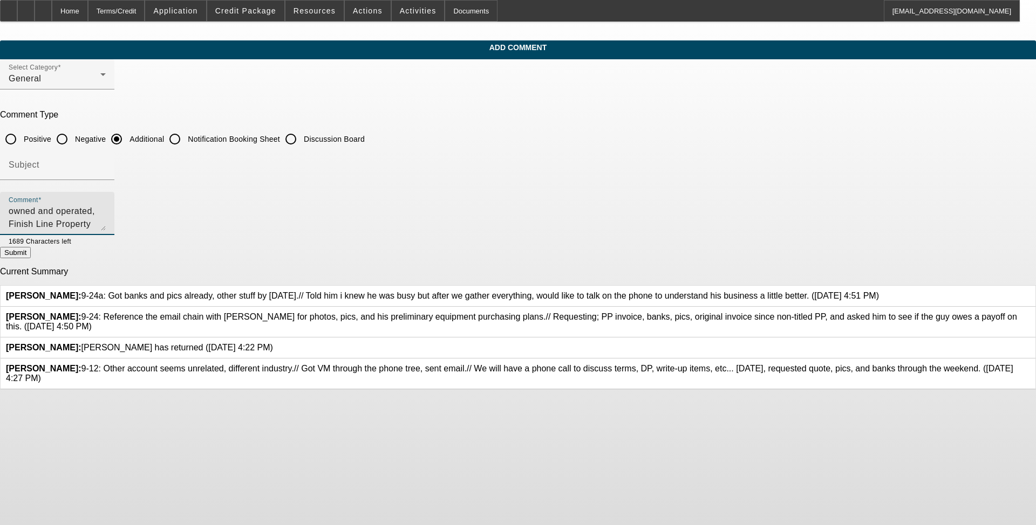
click at [106, 223] on textarea "Logan Beckwith has owned and operated, Finish Line Property Solutions LLC, sinc…" at bounding box center [57, 218] width 97 height 26
click at [106, 225] on textarea "Logan Beckwith has owned and operated, Finish Line Property Solutions LLC, sinc…" at bounding box center [57, 218] width 97 height 26
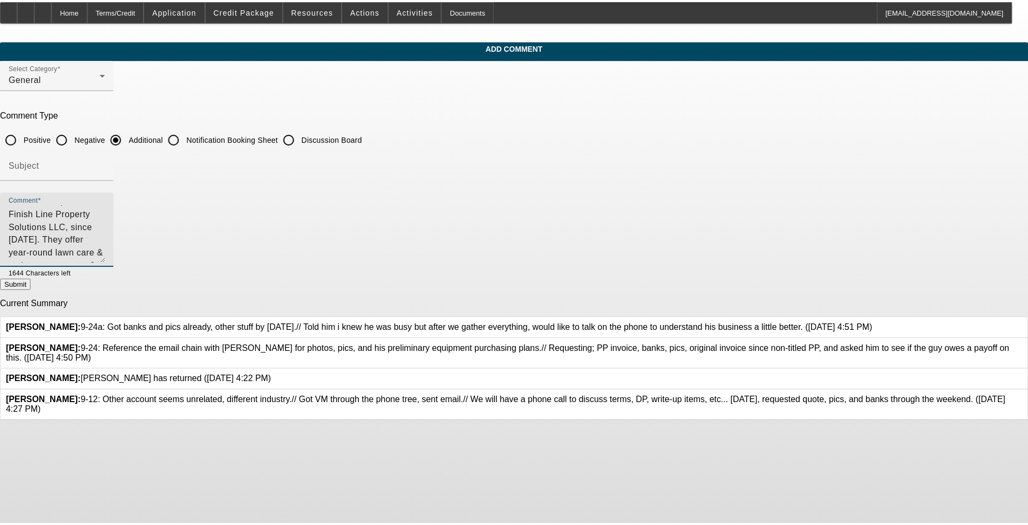
scroll to position [0, 0]
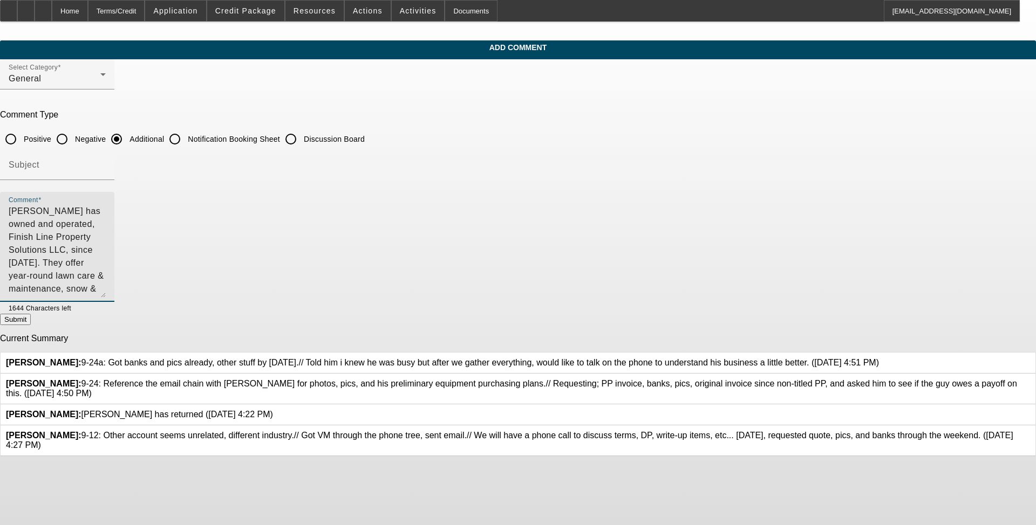
drag, startPoint x: 707, startPoint y: 222, endPoint x: 721, endPoint y: 289, distance: 68.3
click at [431, 290] on div "Comment Logan Beckwith has owned and operated, Finish Line Property Solutions L…" at bounding box center [518, 253] width 1036 height 122
click at [106, 236] on textarea "Logan Beckwith has owned and operated, Finish Line Property Solutions LLC, sinc…" at bounding box center [57, 251] width 97 height 93
click at [106, 251] on textarea "Logan Beckwith has owned and operated, Finish Line Property Solutions LLC, sinc…" at bounding box center [57, 251] width 97 height 93
click at [106, 250] on textarea "Logan Beckwith has owned and operated, Finish Line Property Solutions LLC, sinc…" at bounding box center [57, 251] width 97 height 93
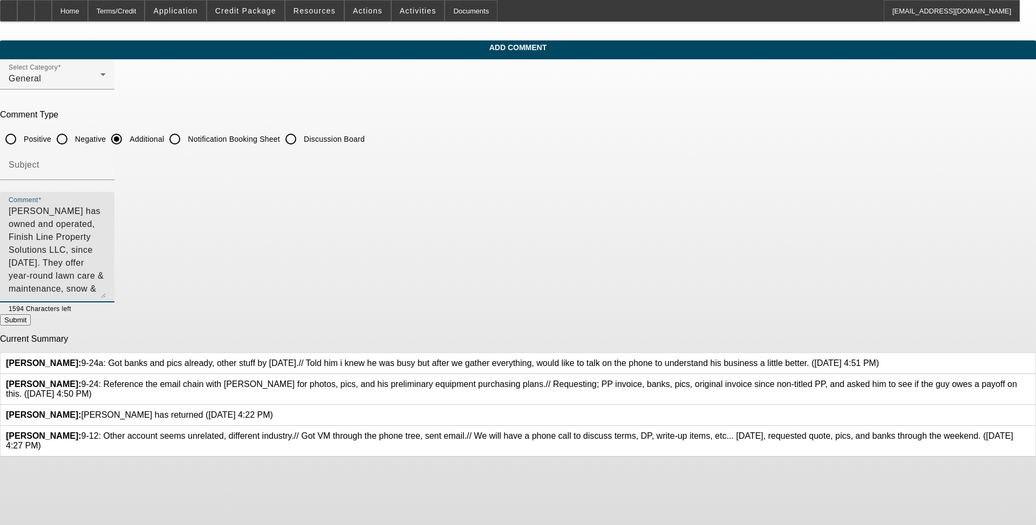
click at [106, 249] on textarea "Logan Beckwith has owned and operated, Finish Line Property Solutions LLC, sinc…" at bounding box center [57, 251] width 97 height 93
click at [106, 245] on textarea "Logan Beckwith has owned and operated, Finish Line Property Solutions LLC, sinc…" at bounding box center [57, 251] width 97 height 93
type textarea "Logan Beckwith has owned and operated, Finish Line Property Solutions LLC, sinc…"
click at [31, 325] on button "Submit" at bounding box center [15, 319] width 31 height 11
radio input "true"
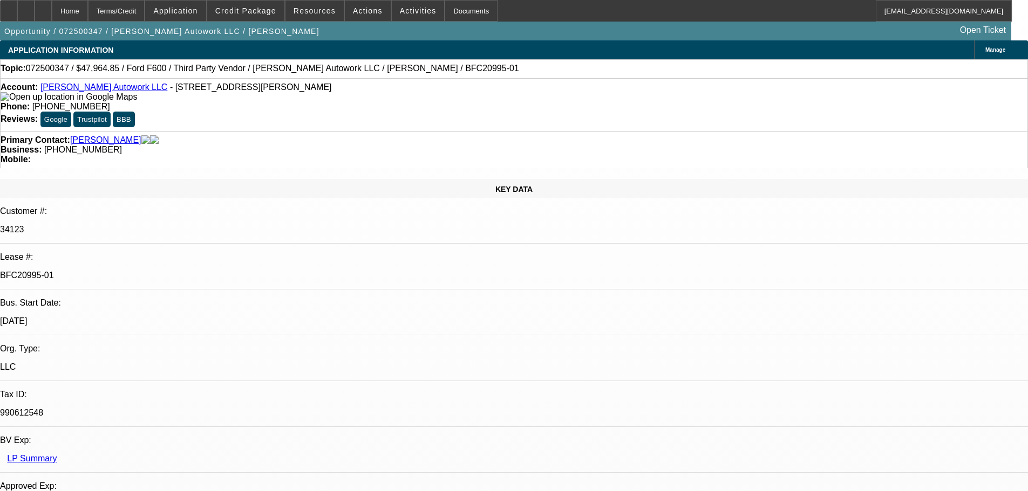
select select "0"
select select "2"
select select "0"
select select "6"
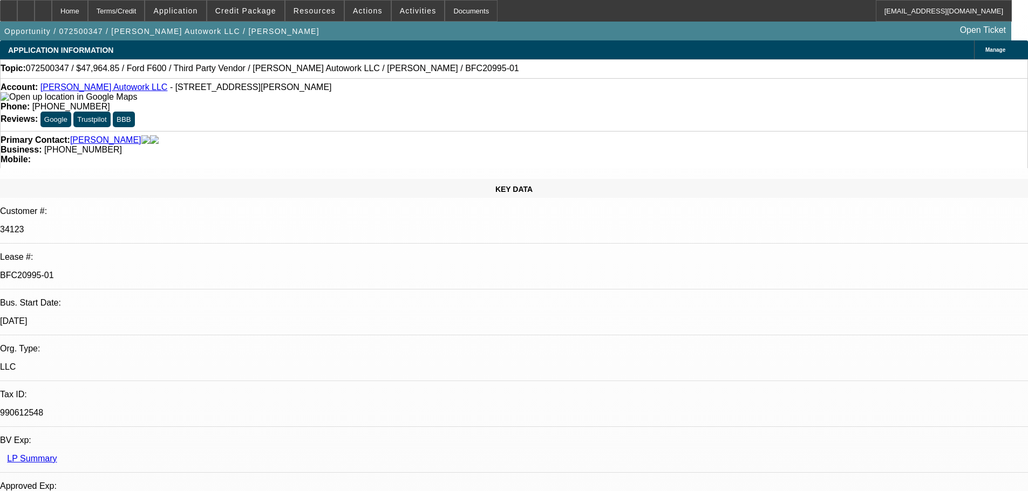
select select "0"
select select "2"
select select "0.1"
select select "4"
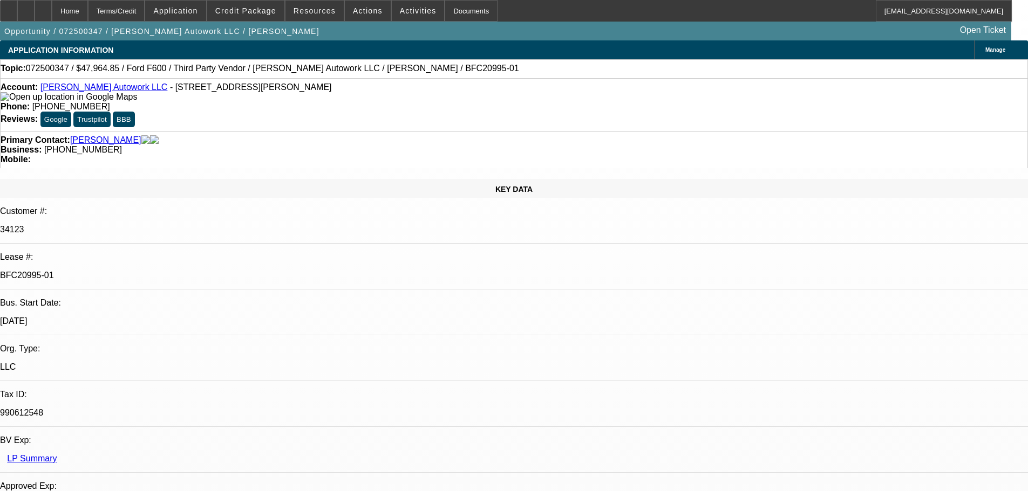
select select "0"
select select "2"
select select "0"
select select "6"
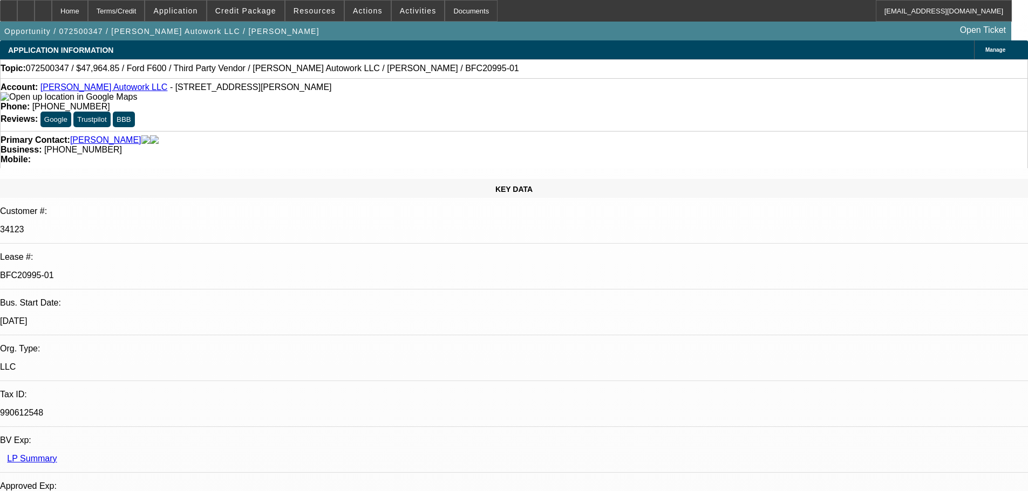
select select "0"
select select "2"
select select "0.1"
select select "4"
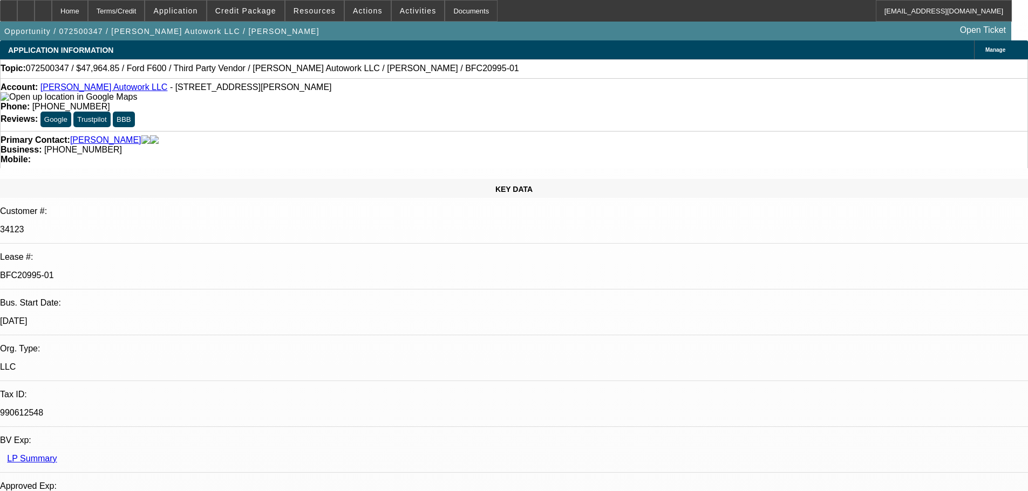
scroll to position [1241, 0]
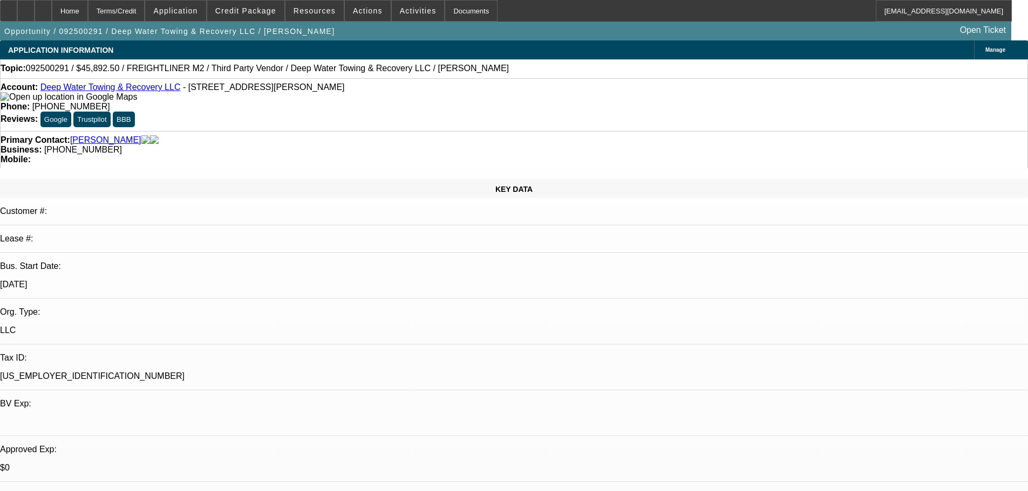
select select "0"
select select "6"
select select "0"
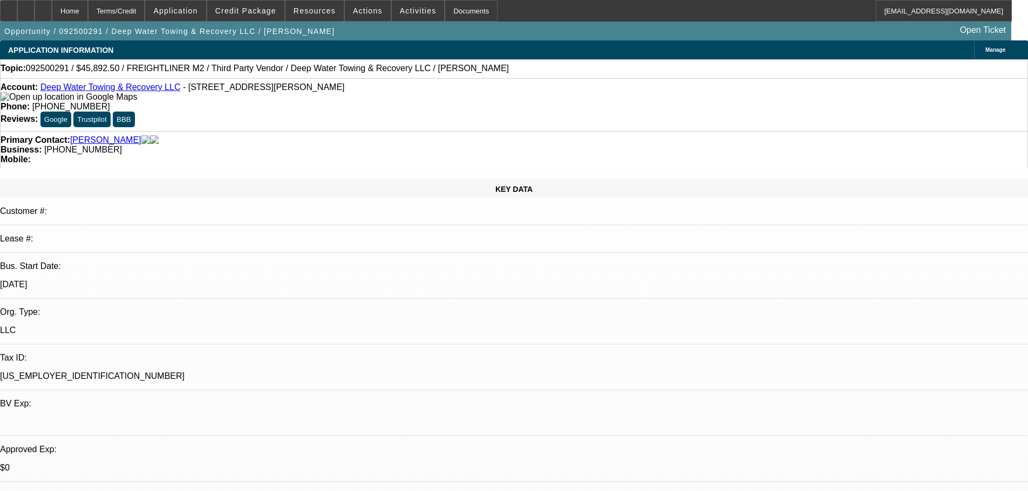
select select "0"
select select "6"
select select "0"
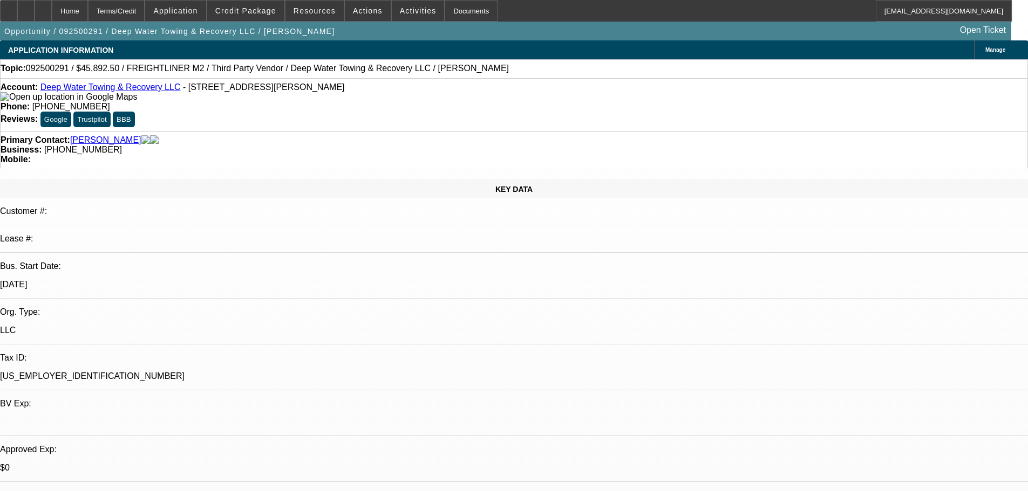
select select "0"
select select "6"
select select "0"
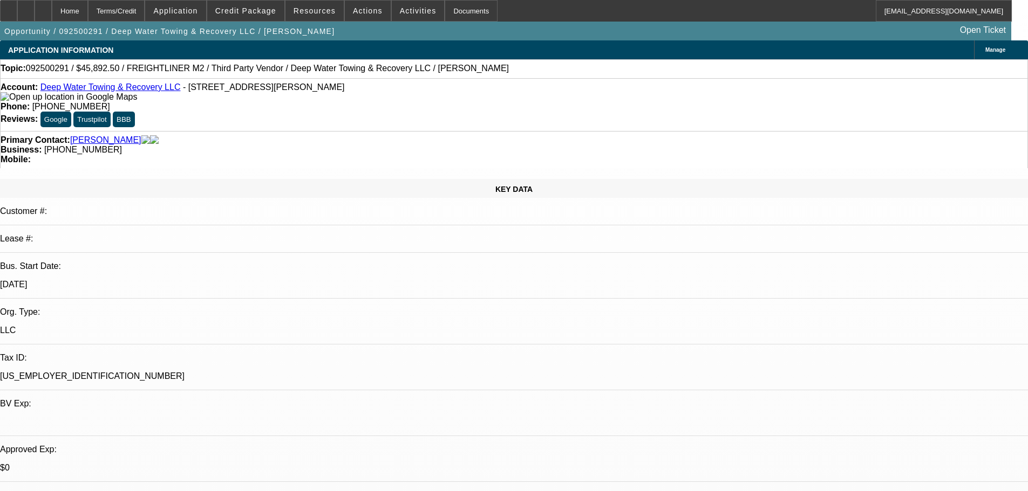
select select "6"
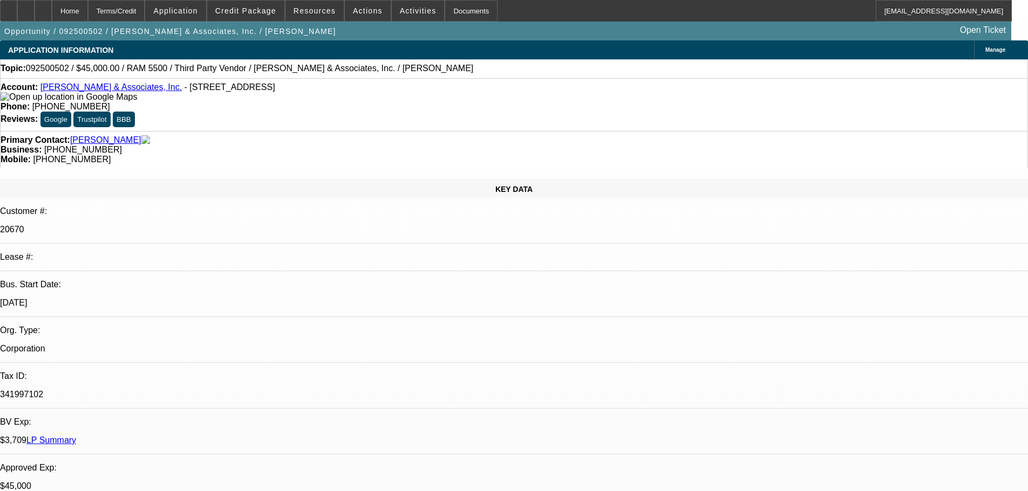
select select "0"
select select "0.1"
select select "4"
select select "0"
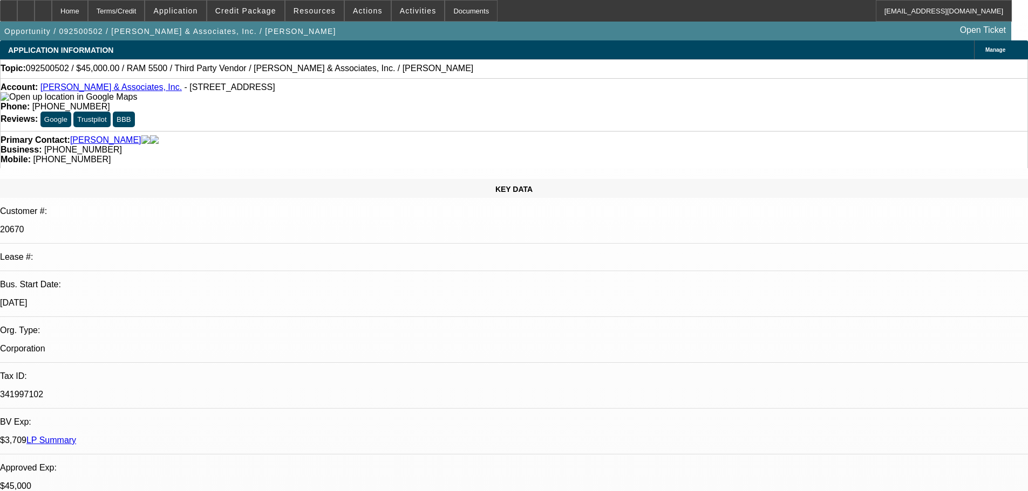
select select "2"
select select "0.1"
select select "4"
select select "0.1"
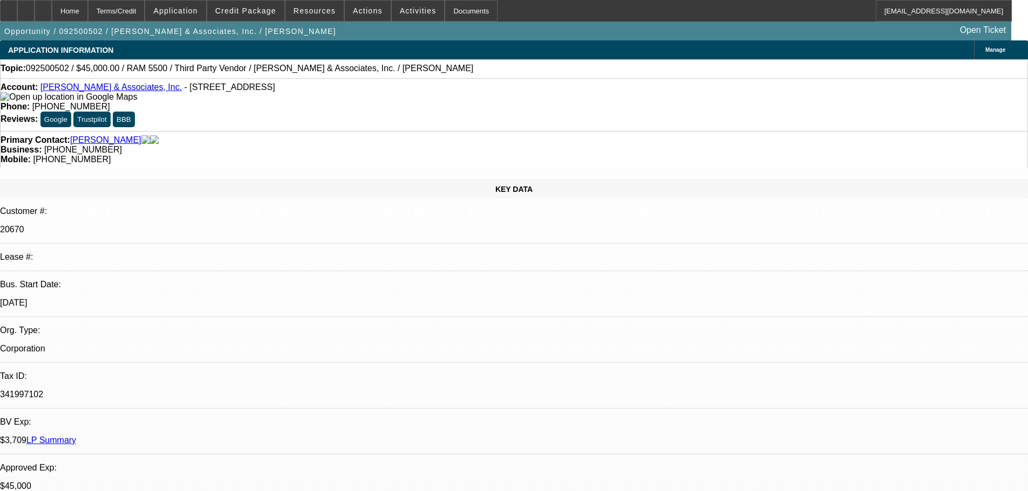
select select "2"
select select "0.1"
select select "4"
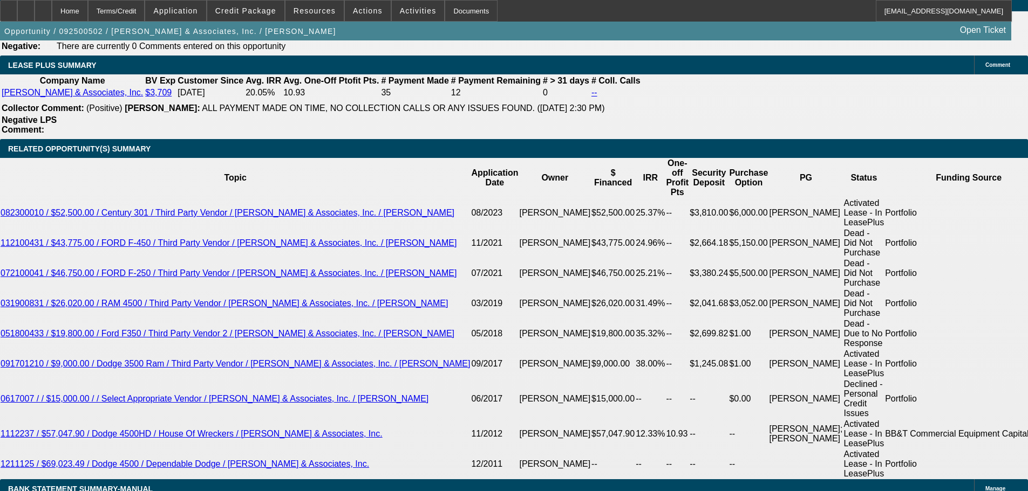
scroll to position [1888, 0]
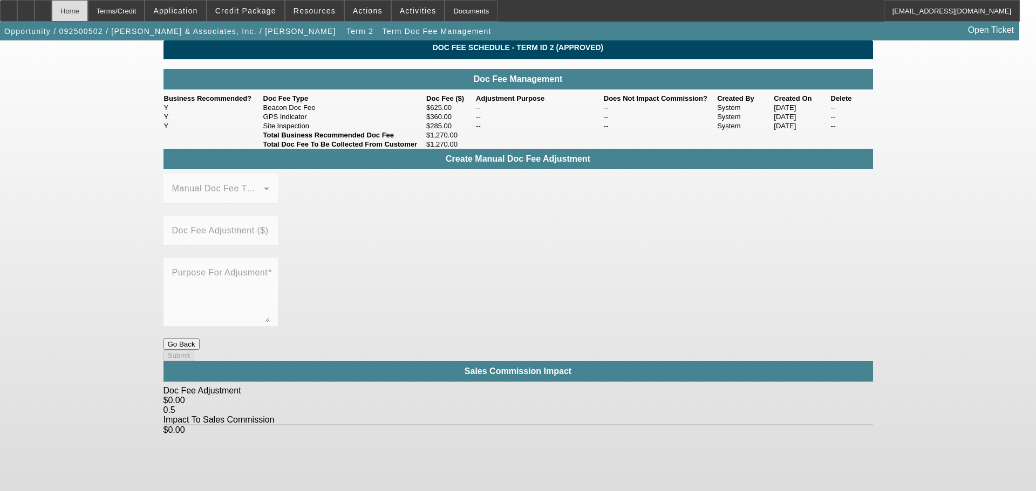
click at [88, 13] on div "Home" at bounding box center [70, 11] width 36 height 22
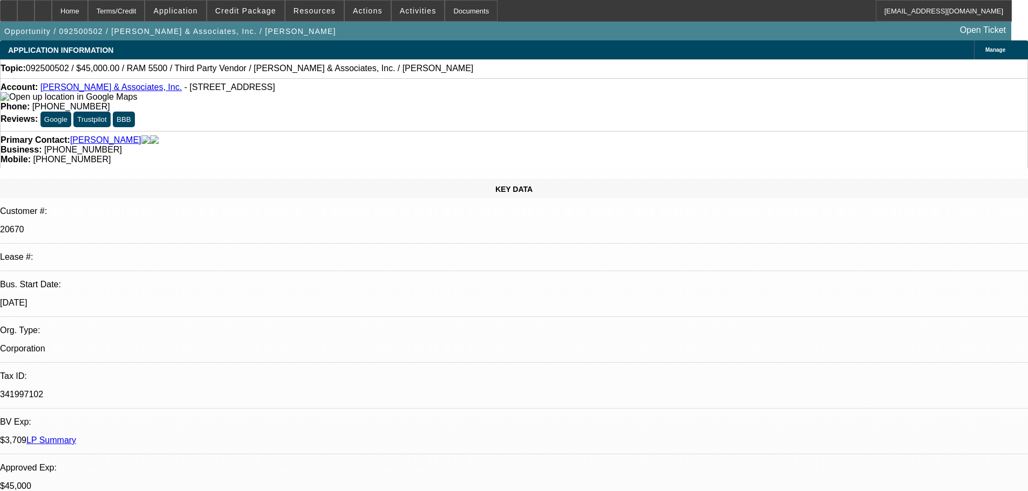
select select "0"
select select "0.1"
select select "4"
select select "0"
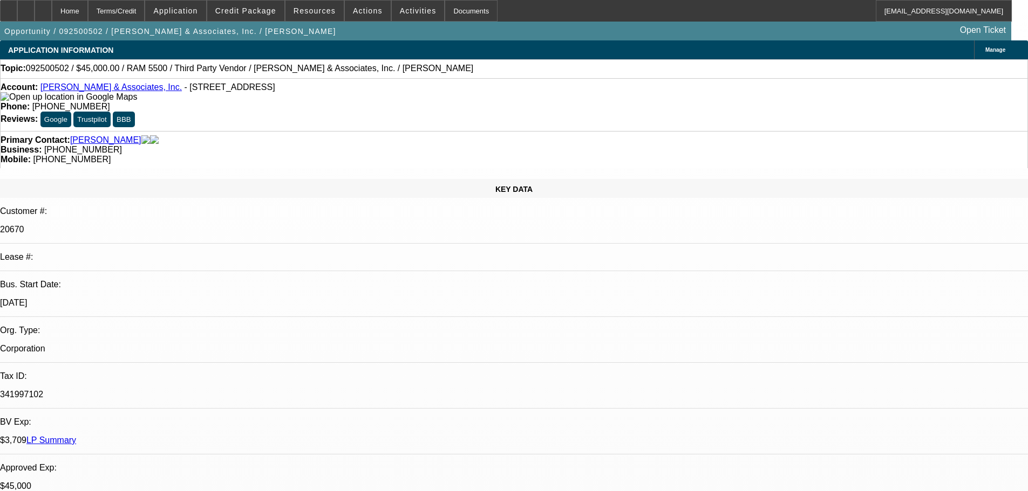
select select "2"
select select "0.1"
select select "4"
select select "0.1"
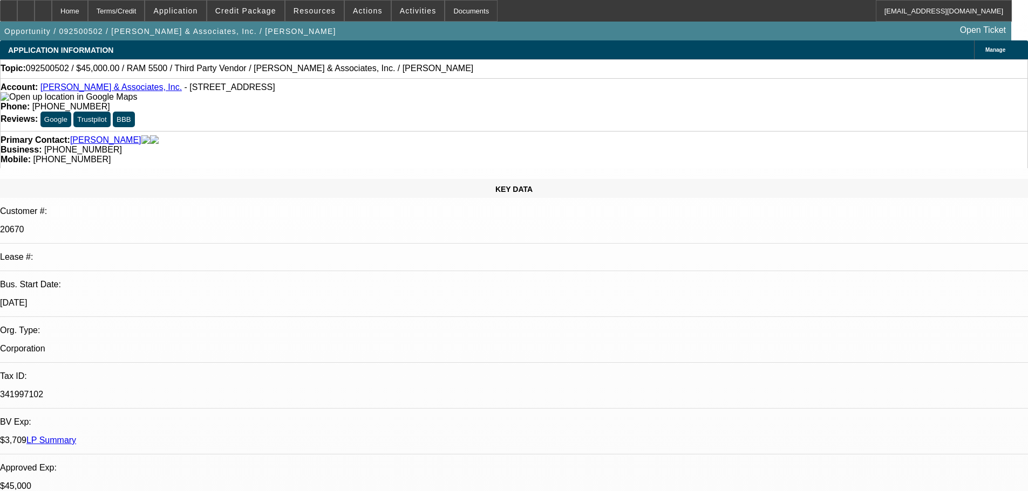
select select "2"
select select "0.1"
select select "4"
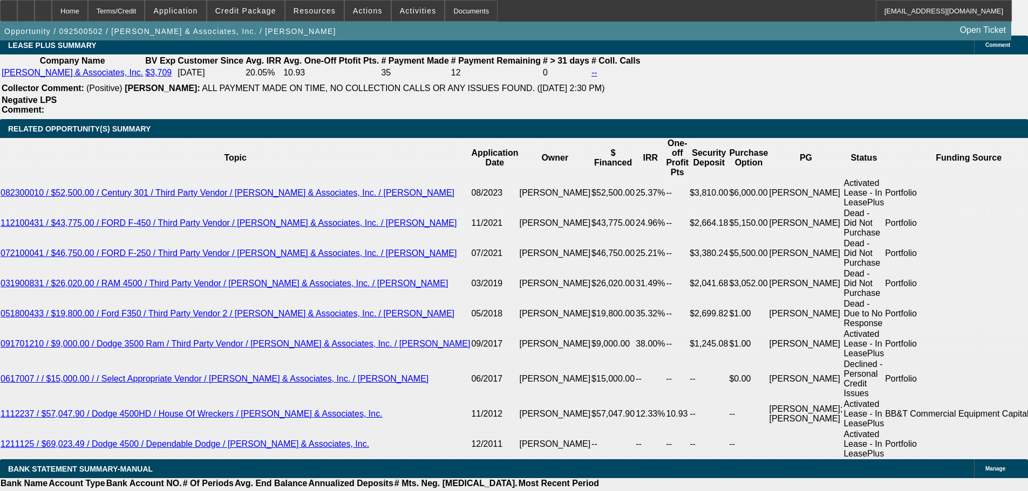
scroll to position [1726, 0]
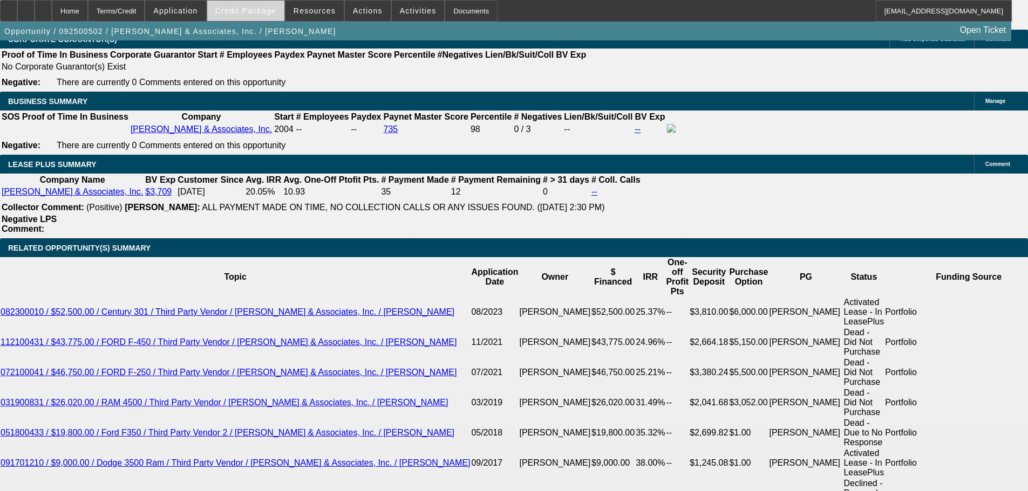
click at [251, 16] on span at bounding box center [245, 11] width 77 height 26
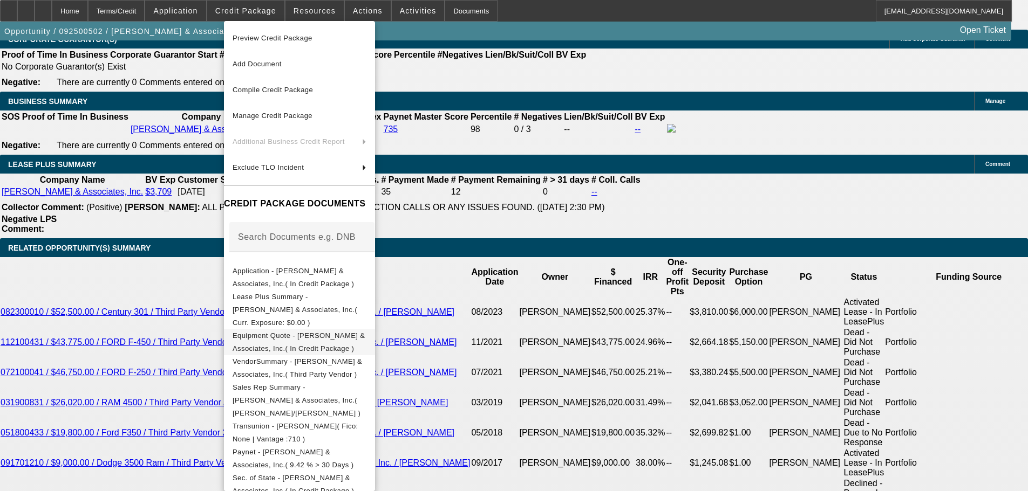
click at [364, 332] on span "Equipment Quote - T. Grant & Associates, Inc.( In Credit Package )" at bounding box center [298, 342] width 132 height 21
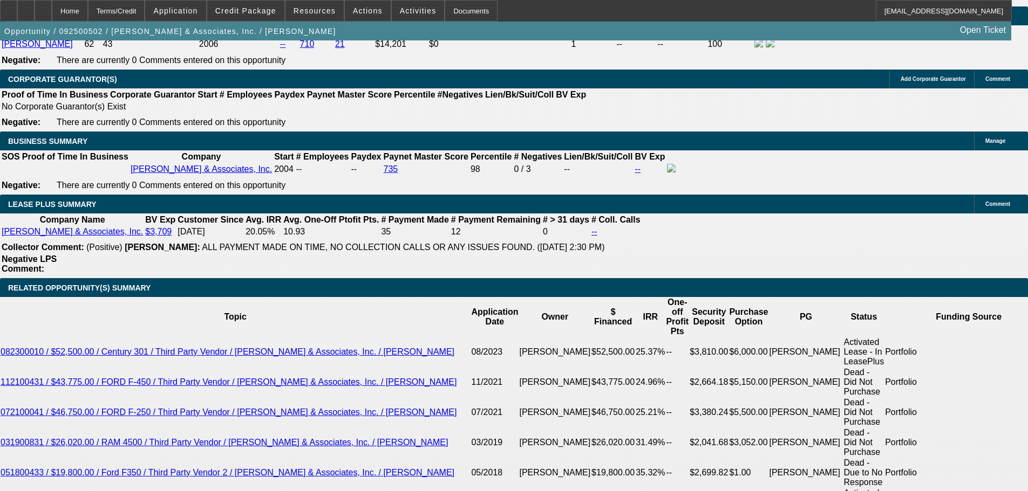
scroll to position [1672, 0]
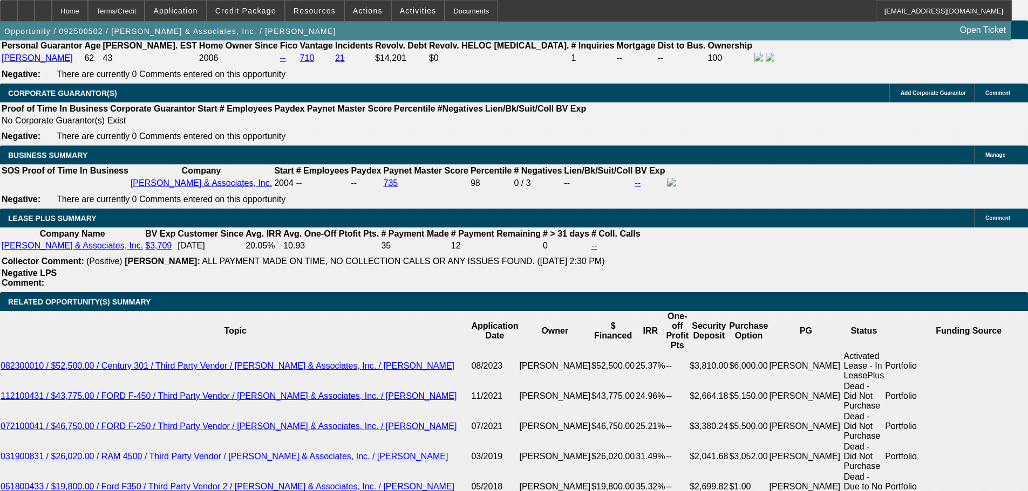
drag, startPoint x: 564, startPoint y: 144, endPoint x: 562, endPoint y: 169, distance: 25.4
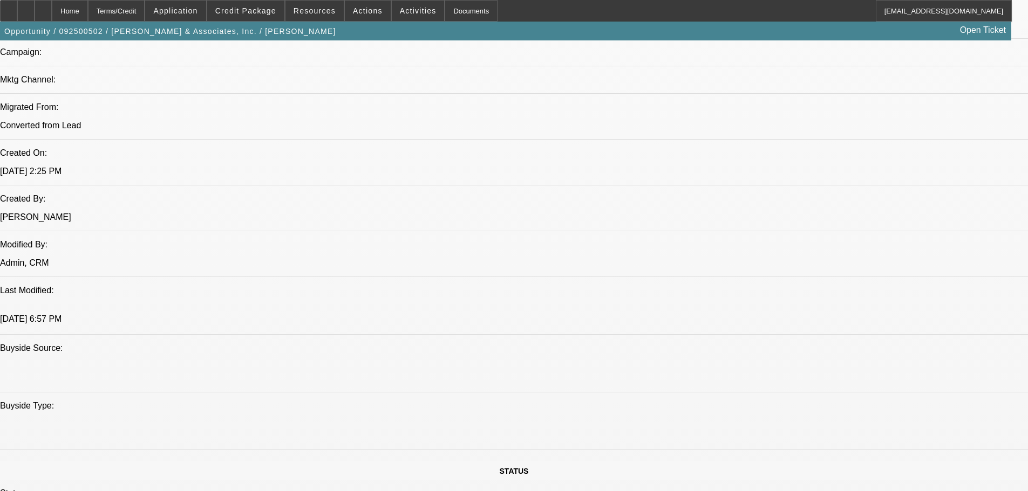
scroll to position [755, 0]
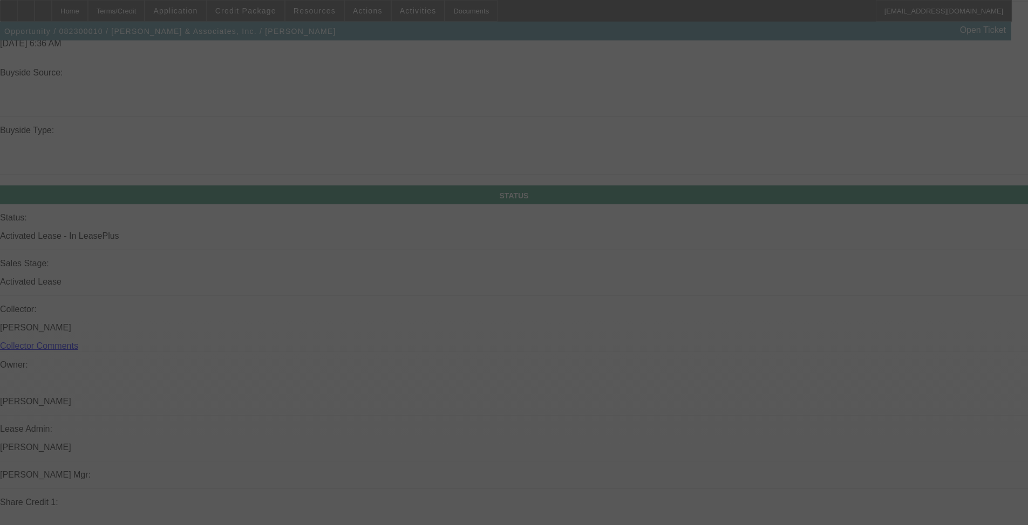
scroll to position [1074, 0]
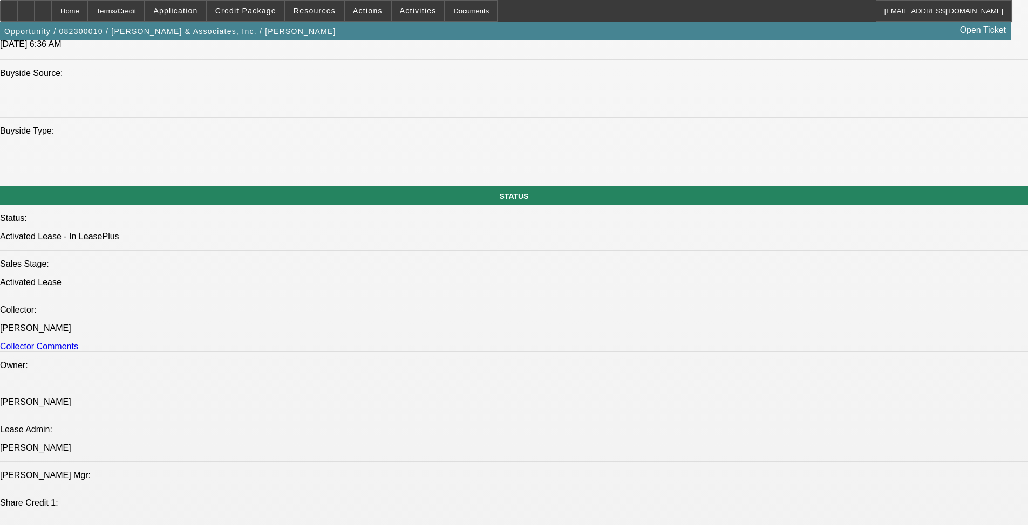
select select "0"
select select "2"
select select "0.1"
select select "4"
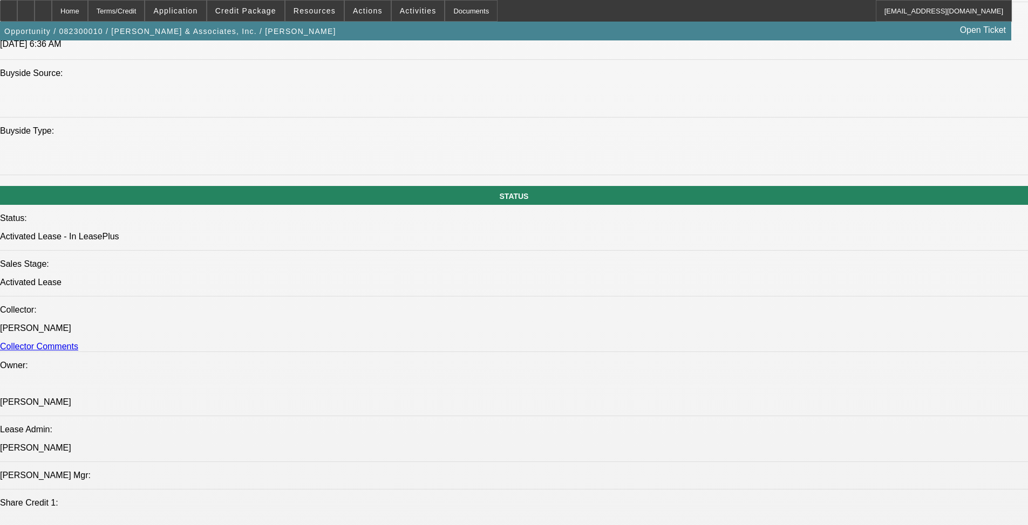
select select "0.1"
select select "2"
select select "0.1"
select select "4"
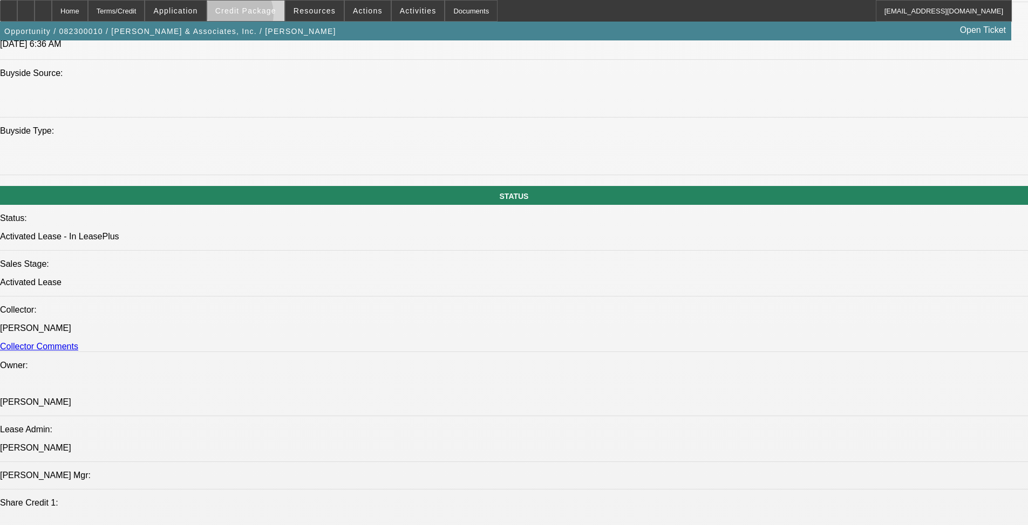
click at [249, 17] on span at bounding box center [245, 11] width 77 height 26
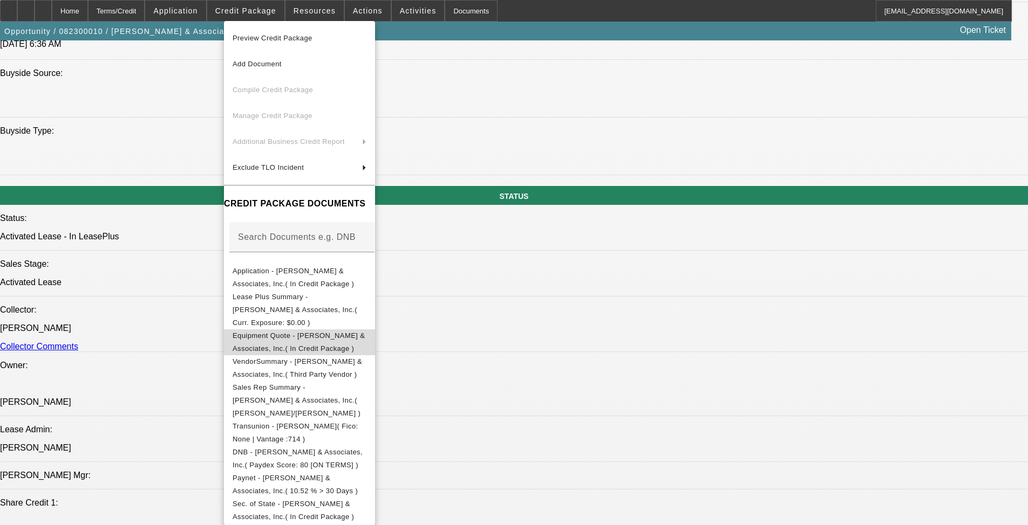
click at [360, 333] on button "Equipment Quote - [PERSON_NAME] & Associates, Inc.( In Credit Package )" at bounding box center [299, 343] width 151 height 26
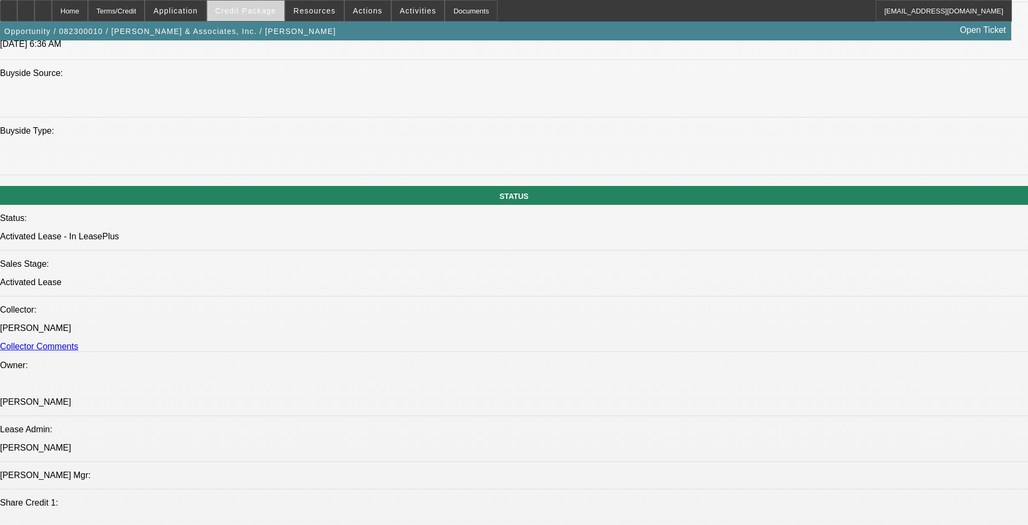
click at [265, 13] on span "Credit Package" at bounding box center [245, 10] width 61 height 9
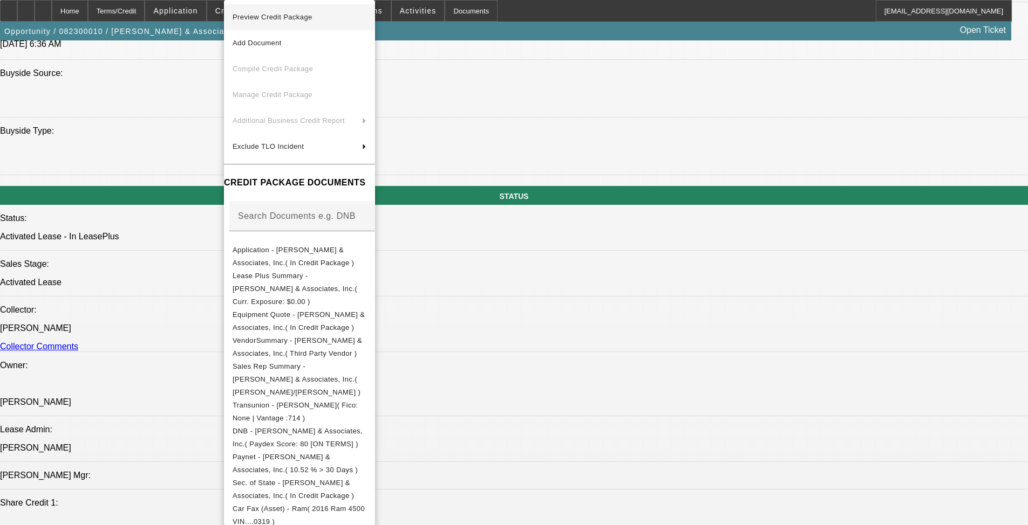
click at [296, 18] on span "Preview Credit Package" at bounding box center [272, 17] width 80 height 8
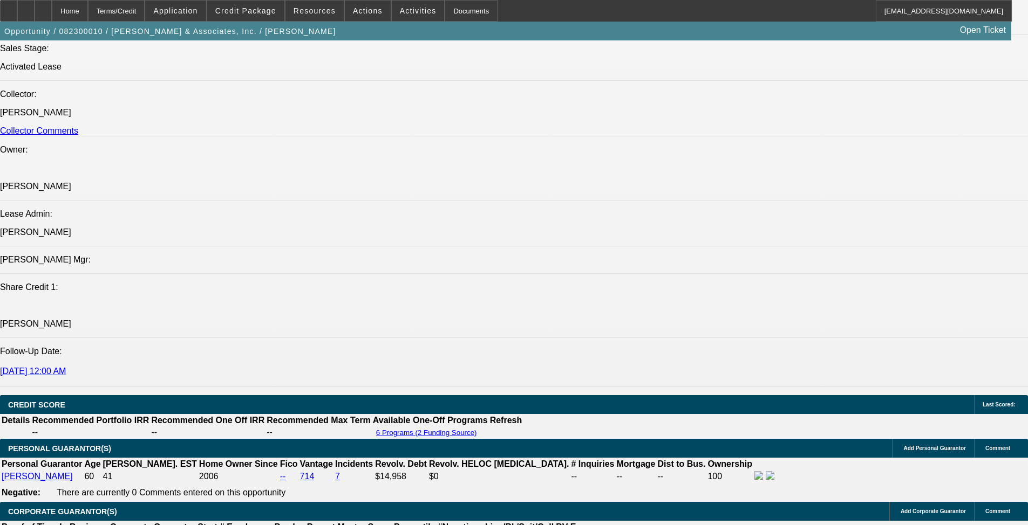
scroll to position [1560, 0]
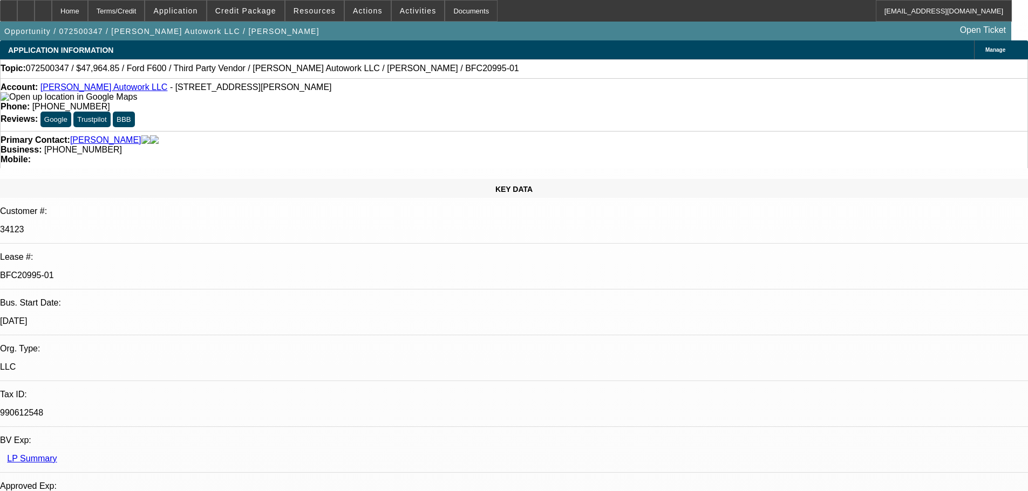
select select "0"
select select "2"
select select "0"
select select "6"
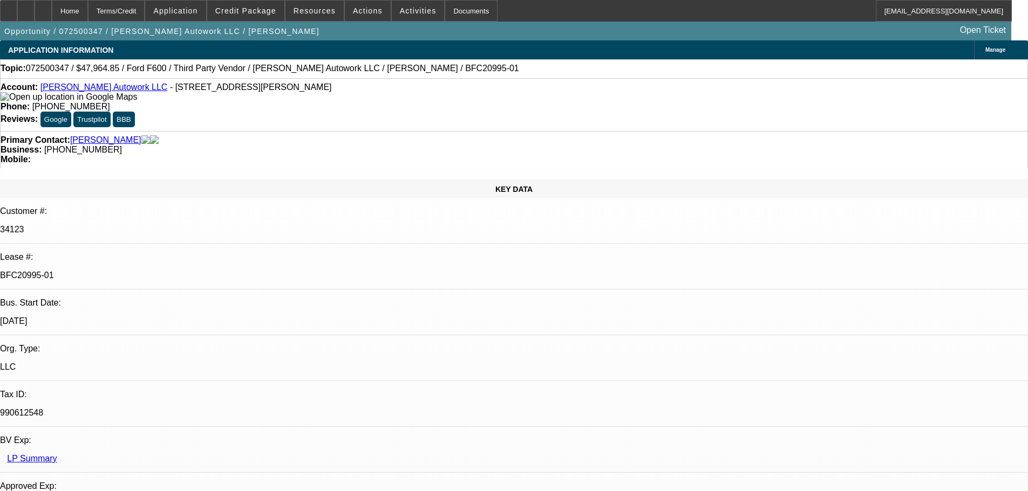
select select "0"
select select "2"
select select "0.1"
select select "4"
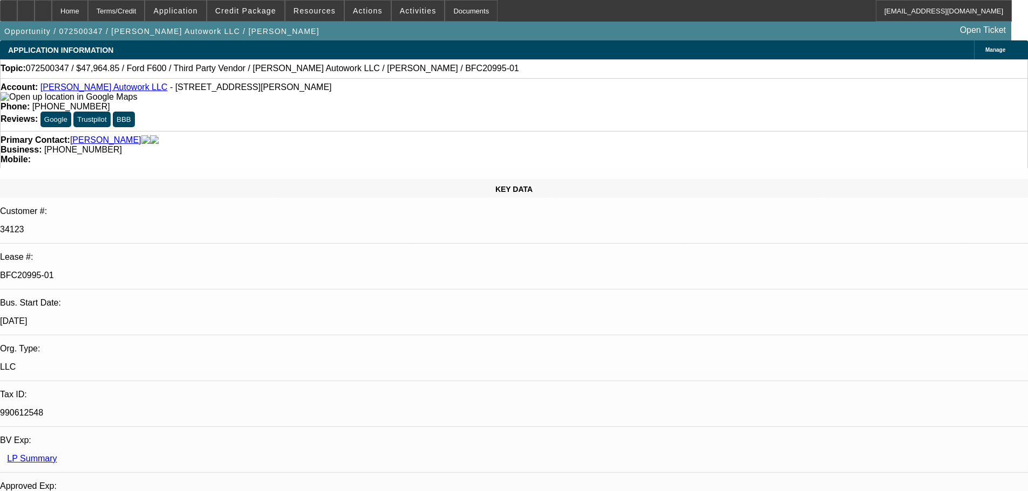
select select "0"
select select "2"
select select "0"
select select "6"
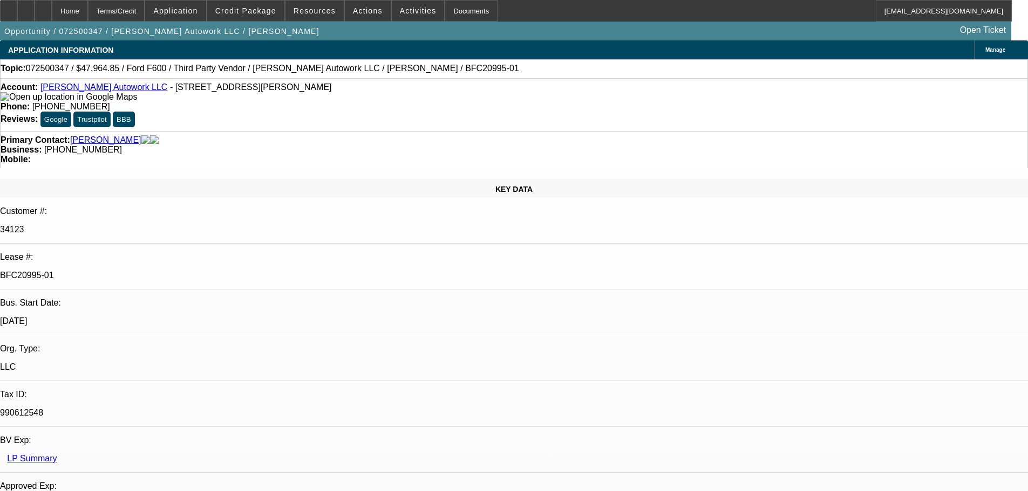
select select "0"
select select "2"
select select "0.1"
select select "4"
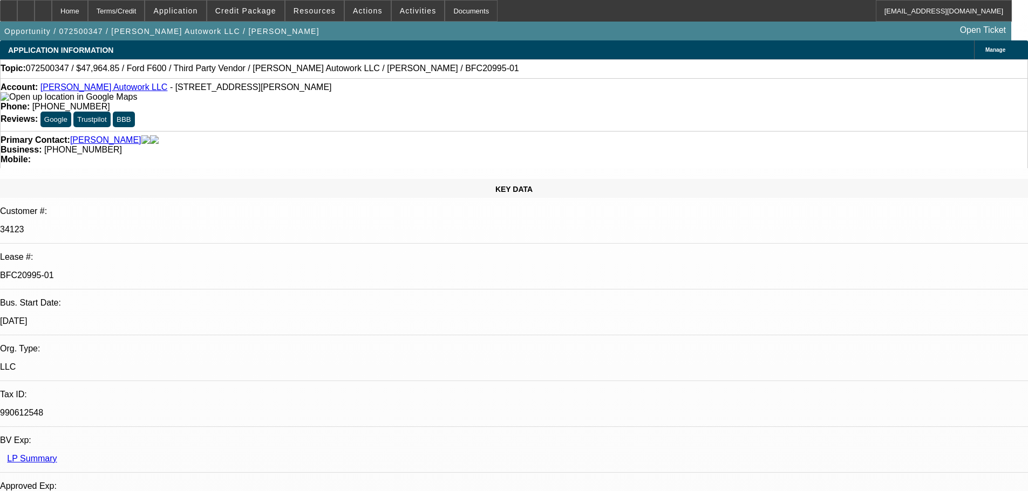
scroll to position [324, 0]
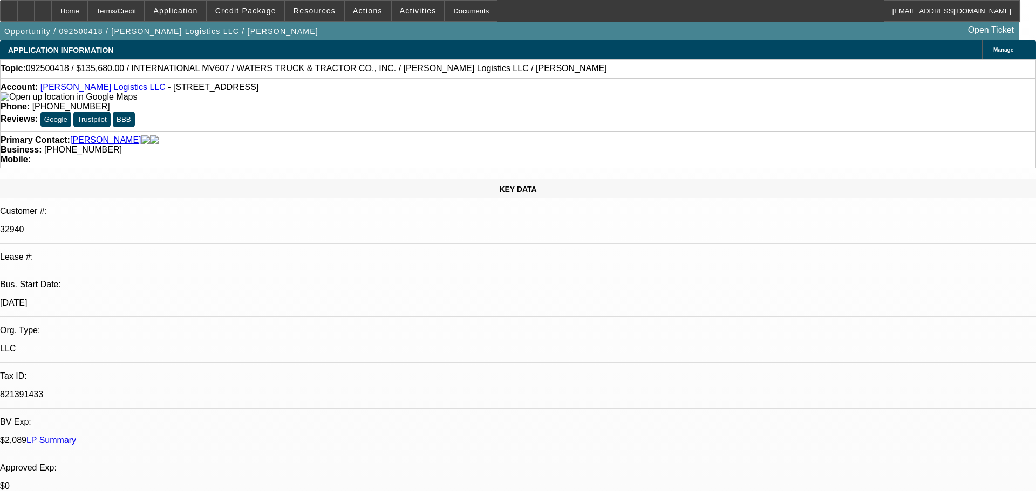
select select "0"
select select "2"
select select "0"
select select "6"
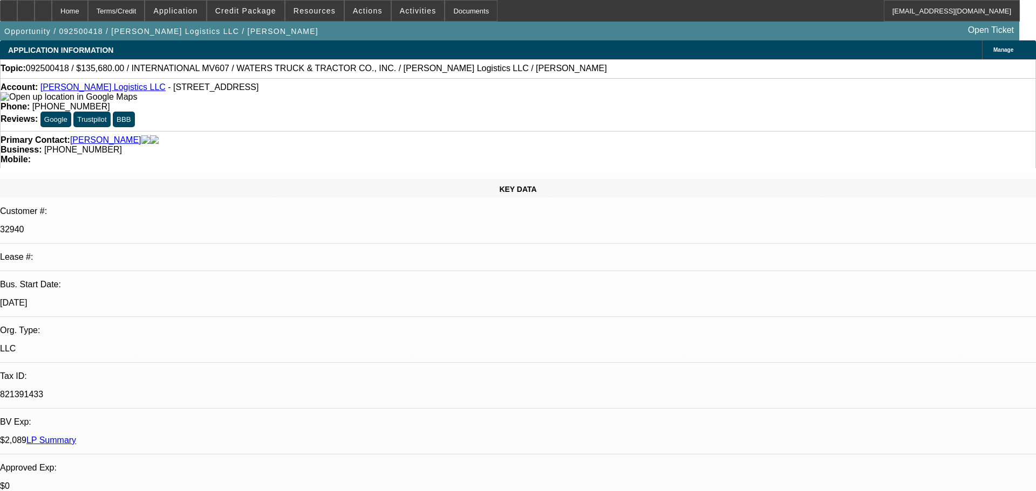
select select "0"
select select "2"
select select "0"
select select "6"
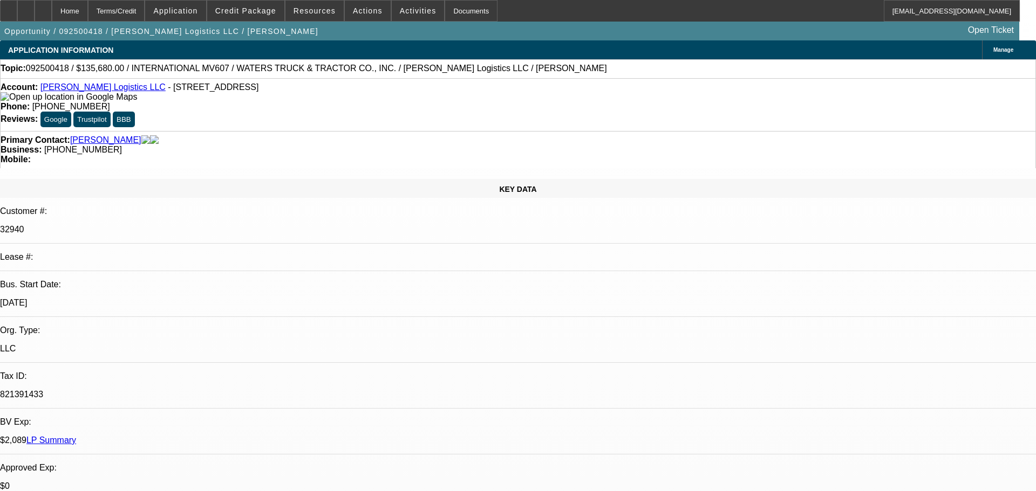
select select "0"
select select "2"
select select "0"
select select "6"
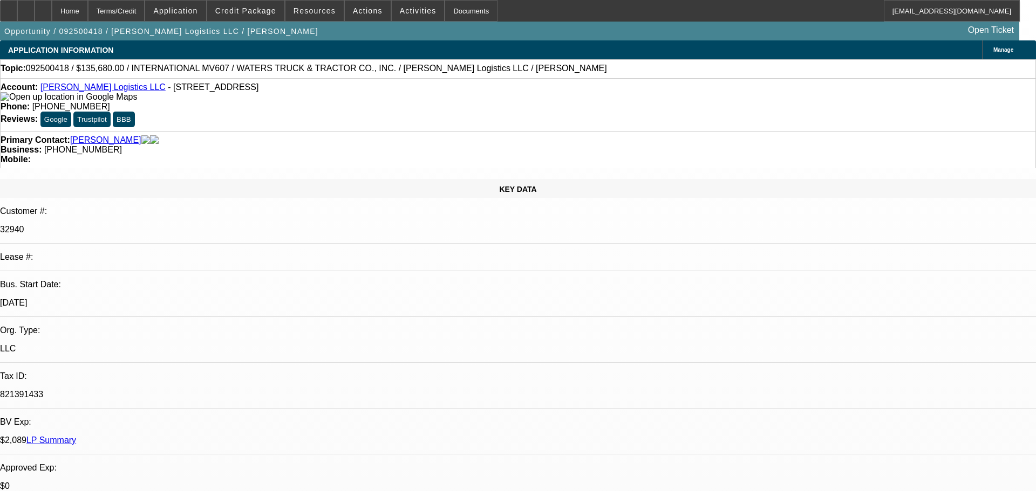
select select "0"
select select "2"
select select "0"
select select "6"
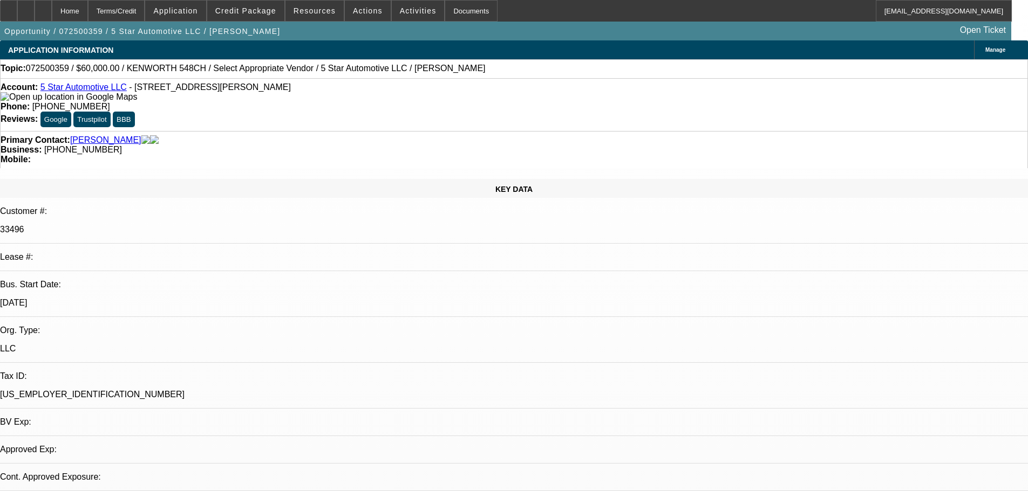
select select "0"
select select "2"
select select "0.1"
select select "4"
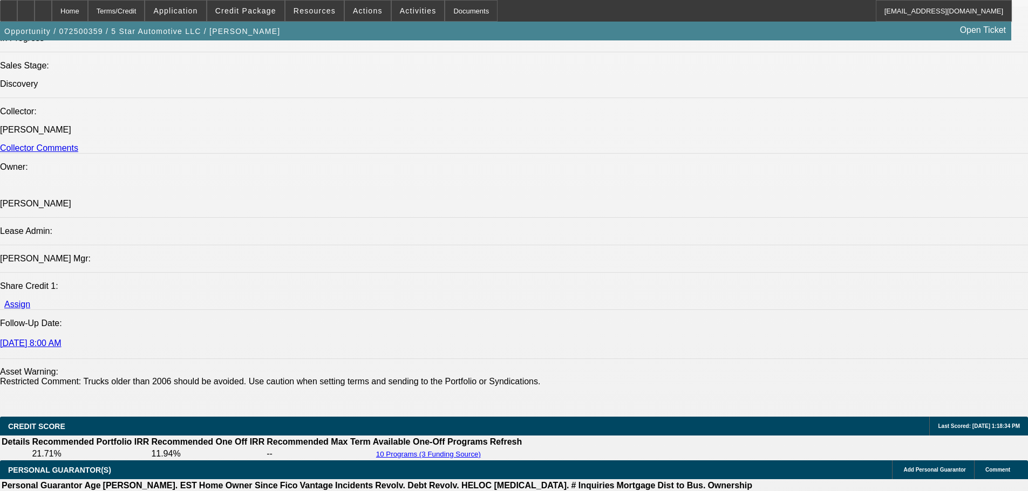
scroll to position [1241, 0]
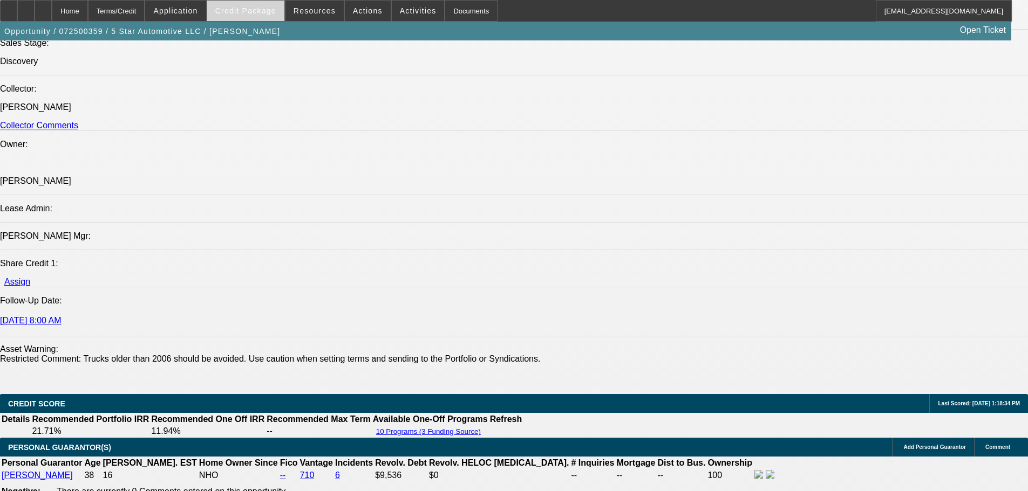
click at [235, 18] on span at bounding box center [245, 11] width 77 height 26
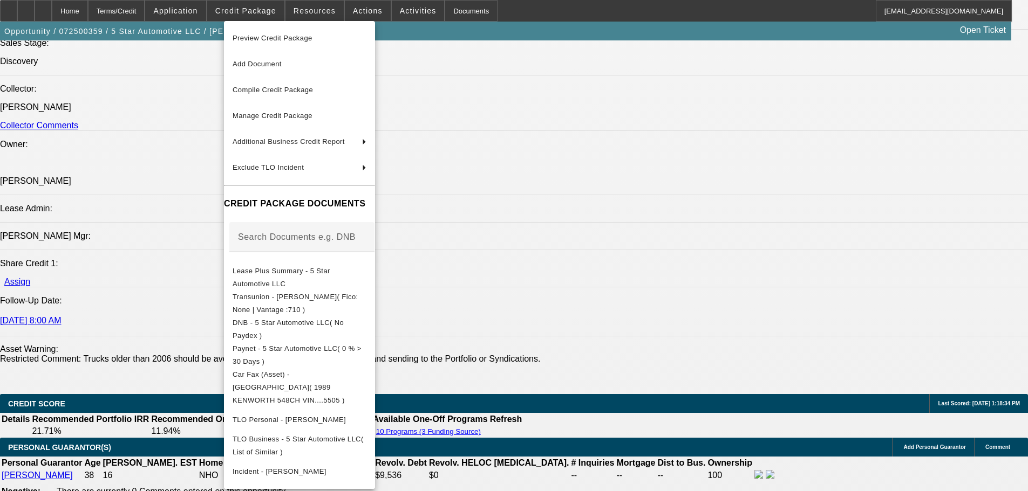
click at [593, 374] on div at bounding box center [514, 245] width 1028 height 491
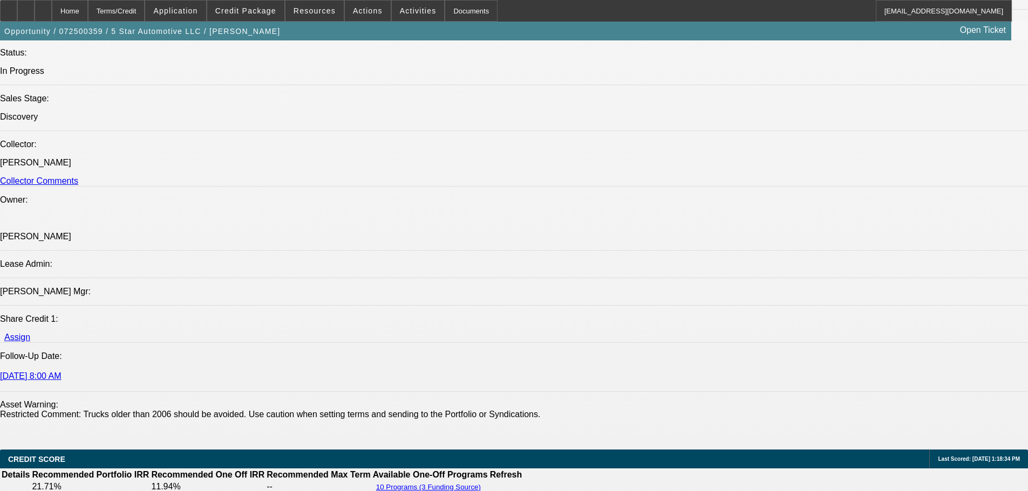
scroll to position [1133, 0]
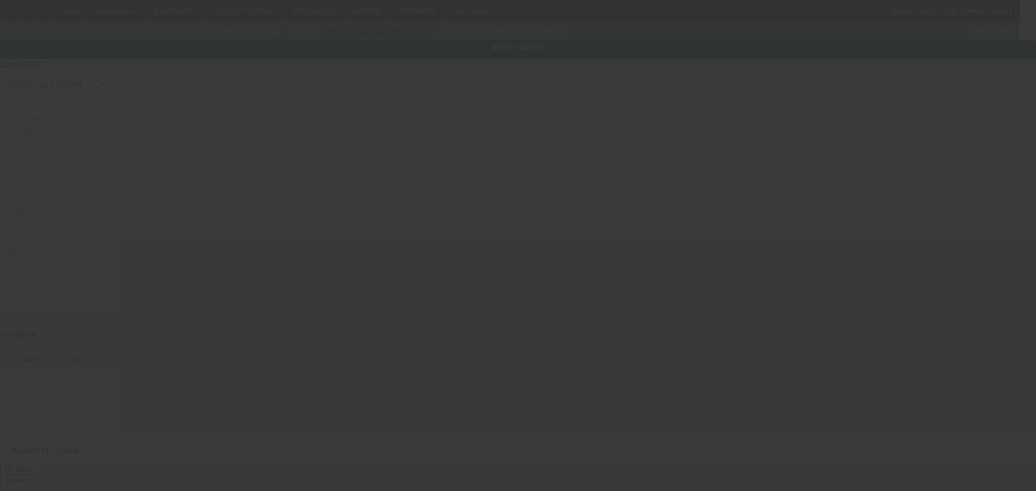
type input "[US_VEHICLE_IDENTIFICATION_NUMBER]"
type input "KENWORTH"
type input "548CH"
radio input "true"
type input "[STREET_ADDRESS][PERSON_NAME]"
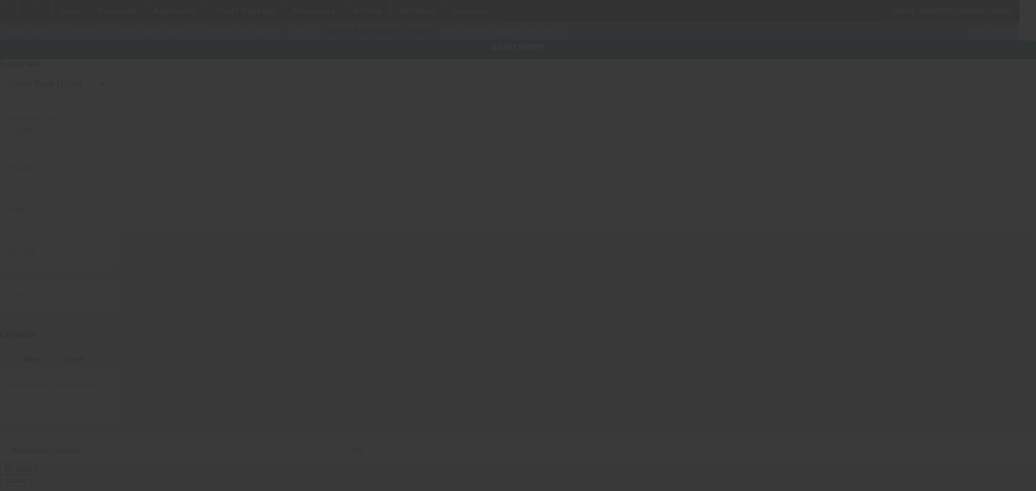
type input "[GEOGRAPHIC_DATA]"
type input "19120"
type input "[GEOGRAPHIC_DATA]"
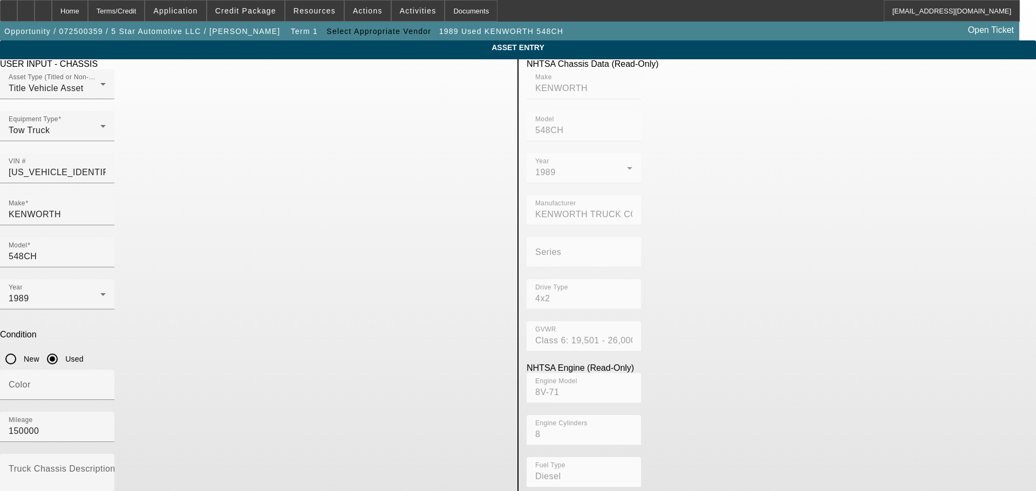
click at [982, 19] on div "Delete asset" at bounding box center [1009, 9] width 54 height 19
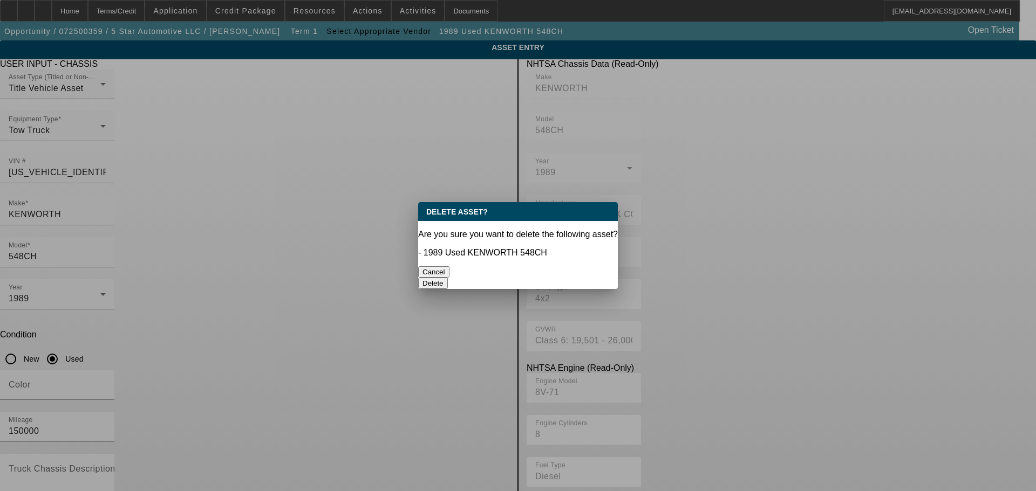
click at [448, 278] on button "Delete" at bounding box center [433, 283] width 30 height 11
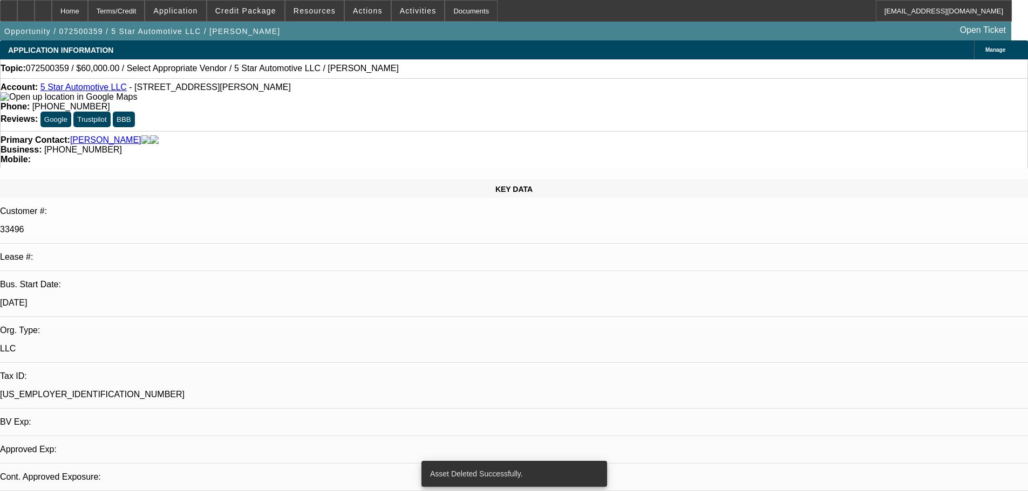
select select "0"
select select "2"
select select "0.1"
select select "4"
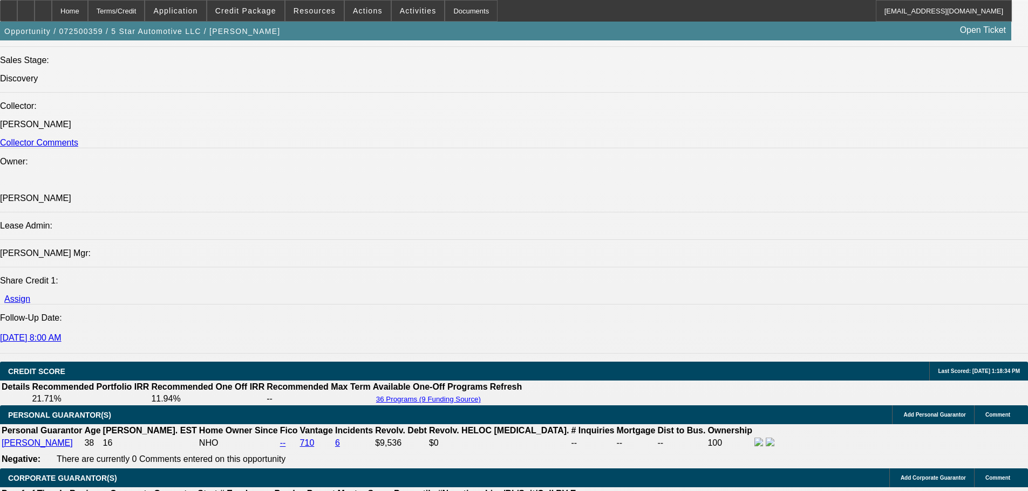
scroll to position [1295, 0]
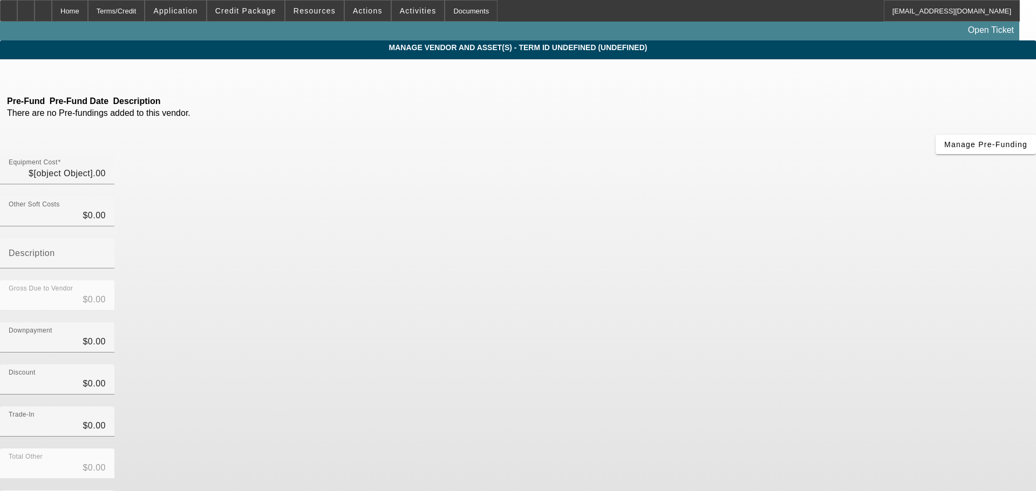
type input "$60,000.00"
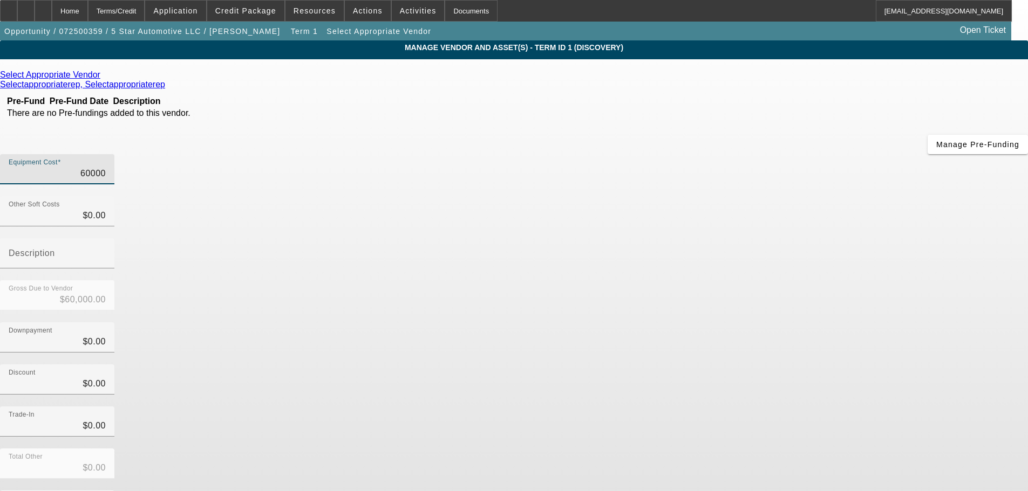
drag, startPoint x: 609, startPoint y: 88, endPoint x: 738, endPoint y: 94, distance: 128.5
click at [738, 154] on div "Equipment Cost 60000" at bounding box center [514, 175] width 1028 height 42
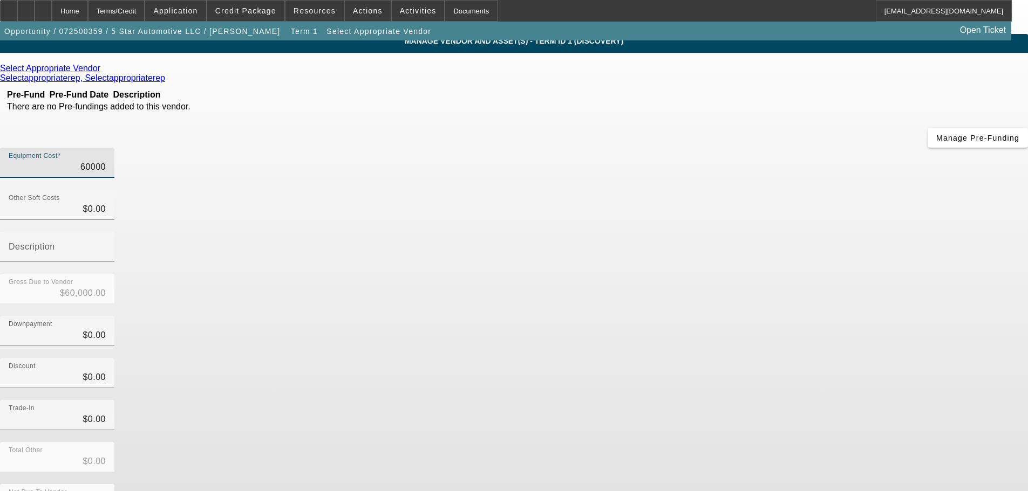
scroll to position [10, 0]
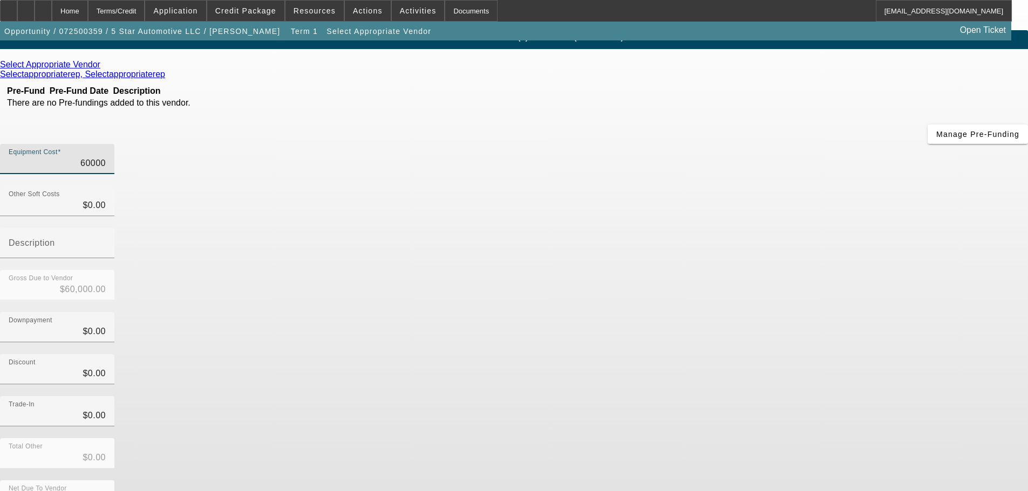
type input "$60,000.00"
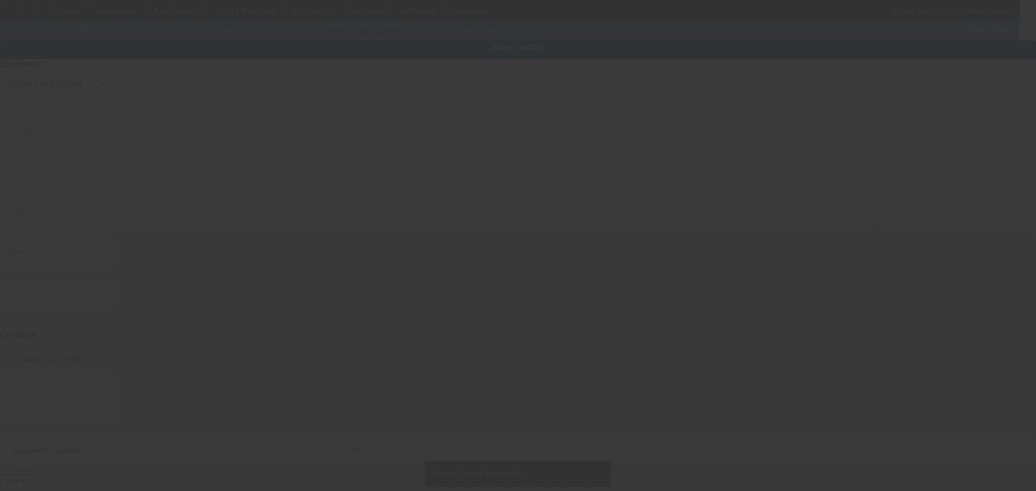
type input "[STREET_ADDRESS][PERSON_NAME]"
type input "[GEOGRAPHIC_DATA]"
type input "19120"
type input "[GEOGRAPHIC_DATA]"
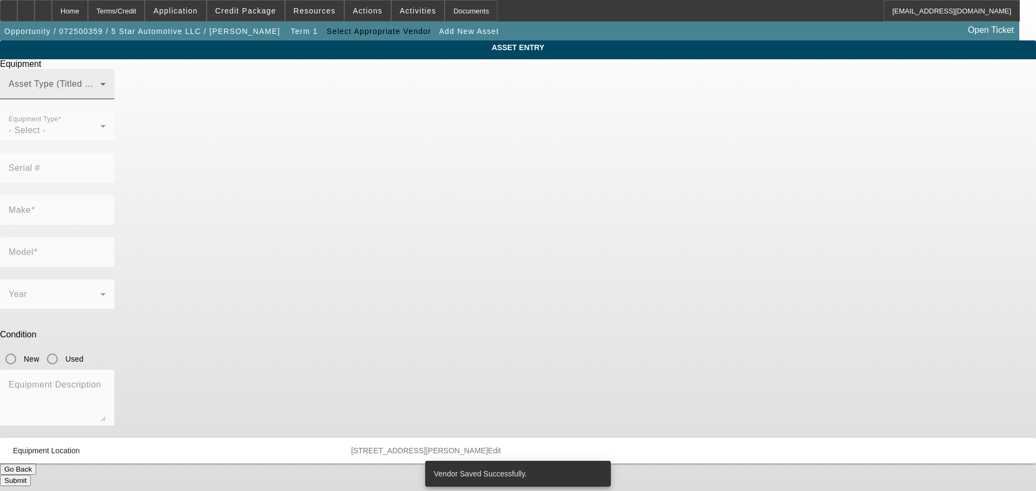
click at [100, 95] on span at bounding box center [55, 88] width 92 height 13
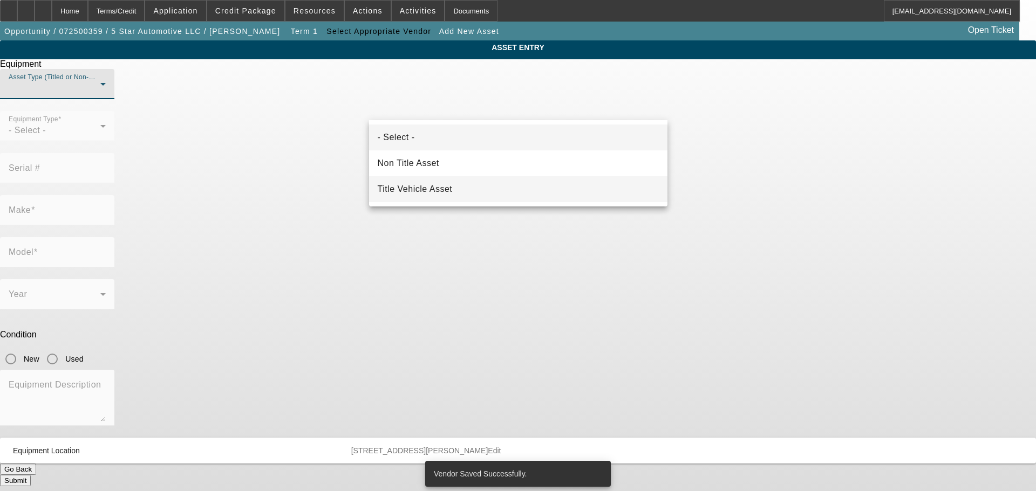
click at [469, 194] on mat-option "Title Vehicle Asset" at bounding box center [518, 189] width 298 height 26
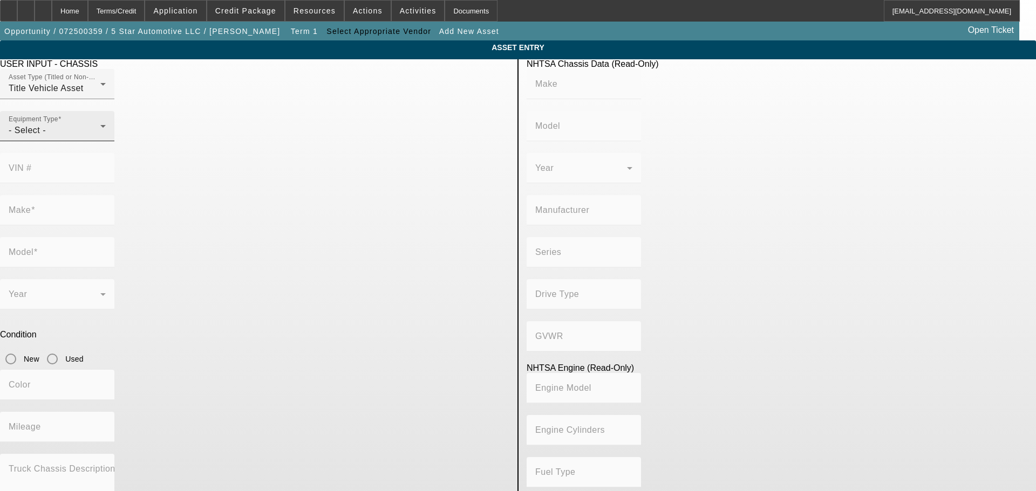
click at [100, 137] on div "- Select -" at bounding box center [55, 130] width 92 height 13
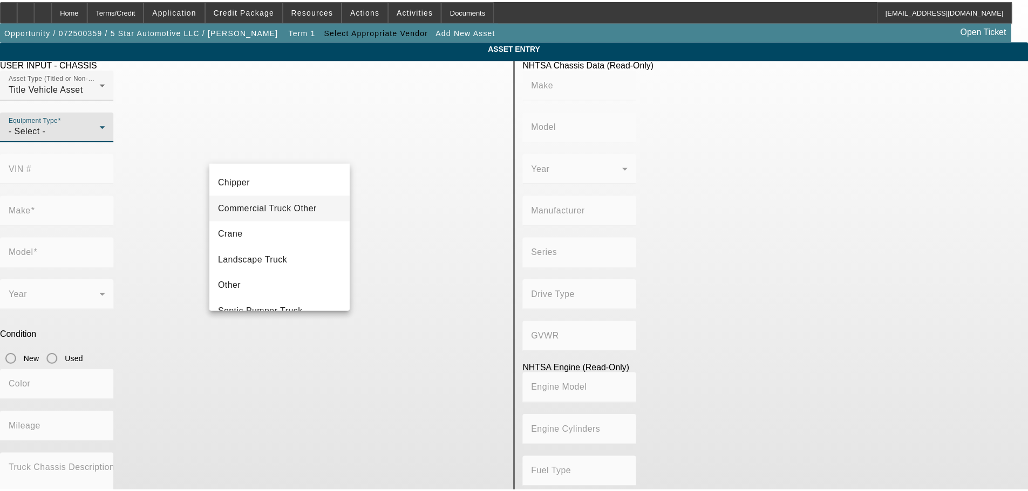
scroll to position [119, 0]
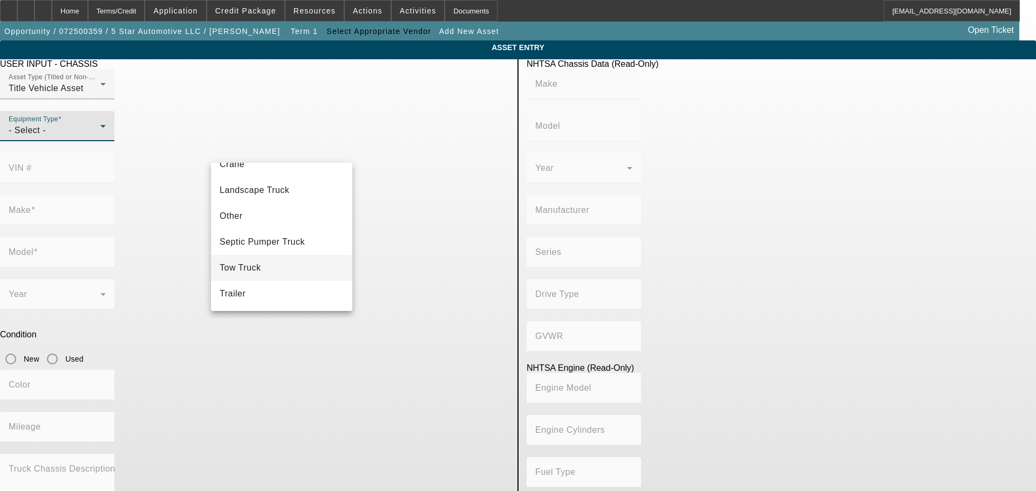
click at [278, 261] on mat-option "Tow Truck" at bounding box center [281, 268] width 141 height 26
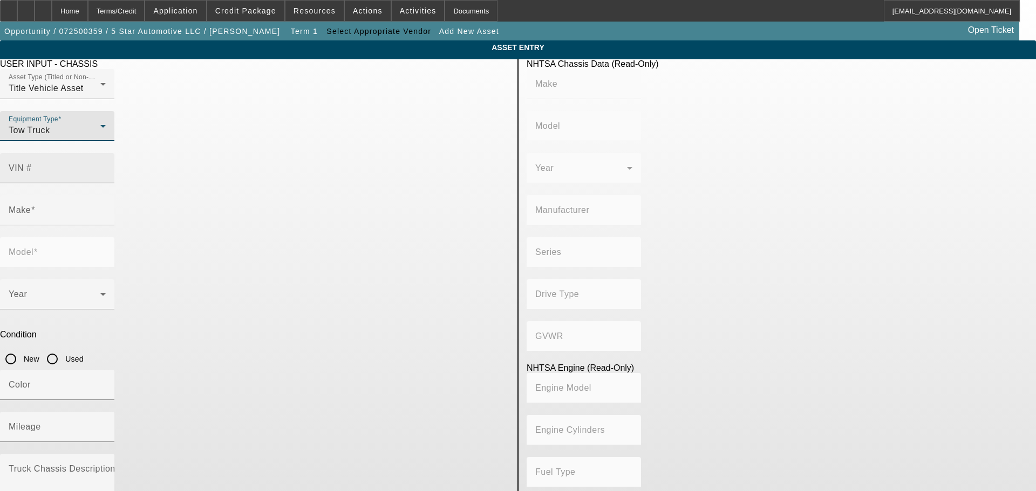
click at [106, 166] on input "VIN #" at bounding box center [57, 172] width 97 height 13
type input "2nkhhm6x7fm461424"
type input "KENWORTH"
type input "[MEDICAL_DATA] Series"
type input "KENWORTH TRUCK COMPANY"
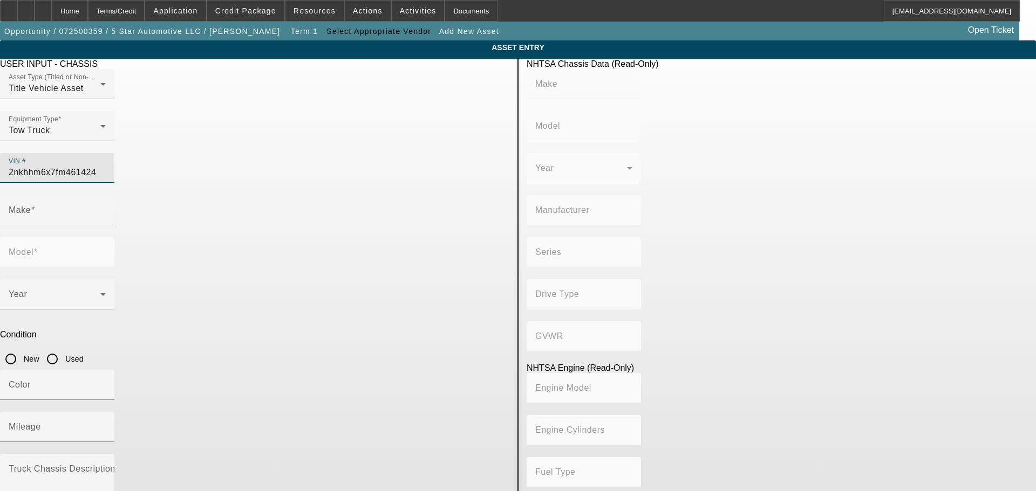
type input "4x2"
type input "Class 6: 19,501 - 26,000 lb (8,845 - 11,794 kg)"
type input "PX-6/PX-7"
type input "6"
type input "Diesel"
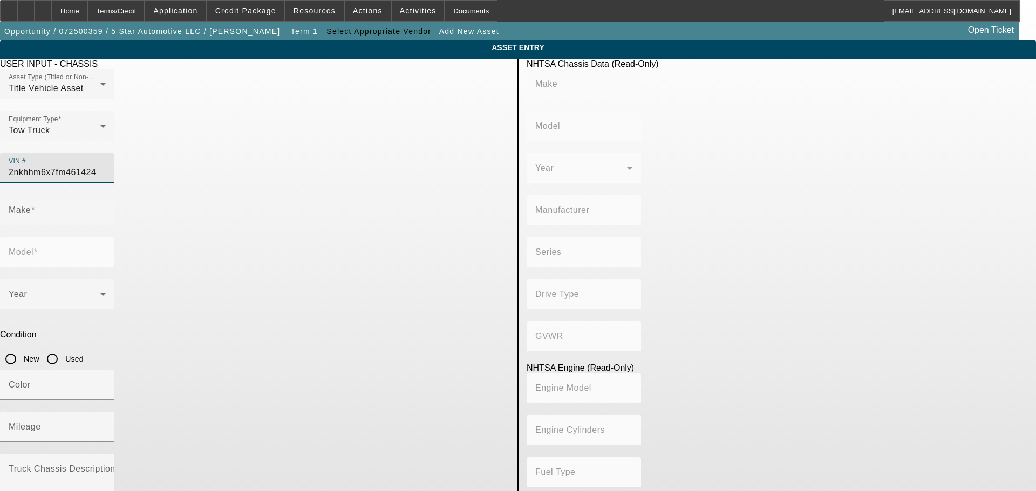
type input "408.85908543470"
type input "6.7"
type input "KENWORTH"
type input "[MEDICAL_DATA] Series"
type input "[US_VEHICLE_IDENTIFICATION_NUMBER]"
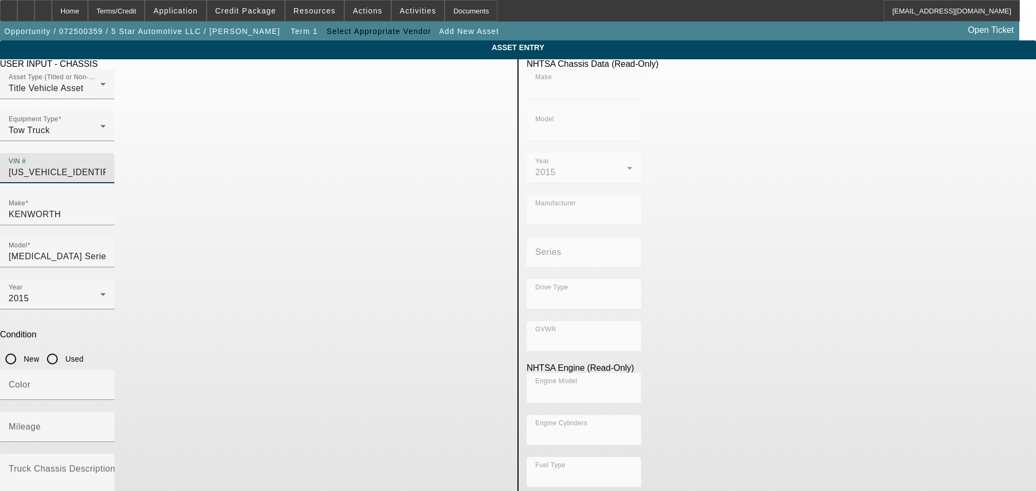
click at [63, 348] on input "Used" at bounding box center [53, 359] width 22 height 22
radio input "true"
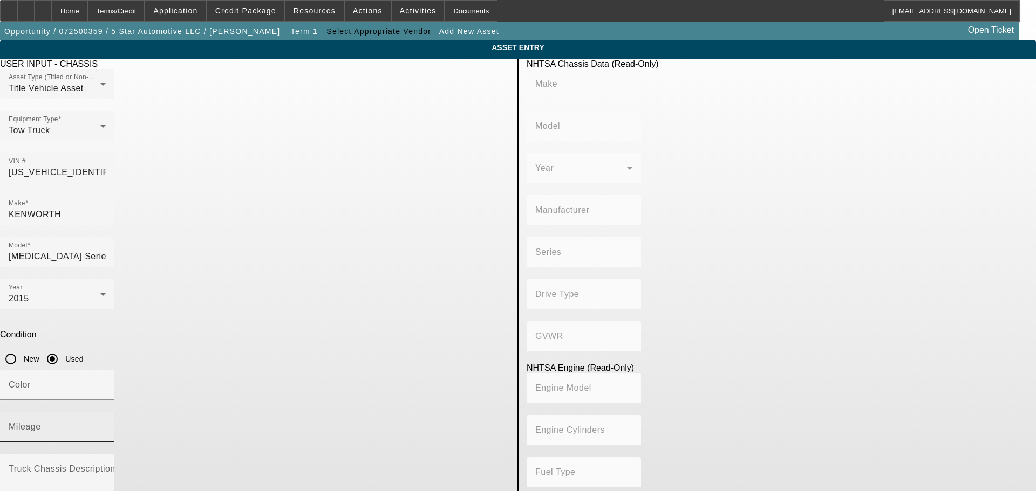
type input "KENWORTH"
type input "[MEDICAL_DATA] Series"
type input "KENWORTH TRUCK COMPANY"
type input "4x2"
type input "Class 6: 19,501 - 26,000 lb (8,845 - 11,794 kg)"
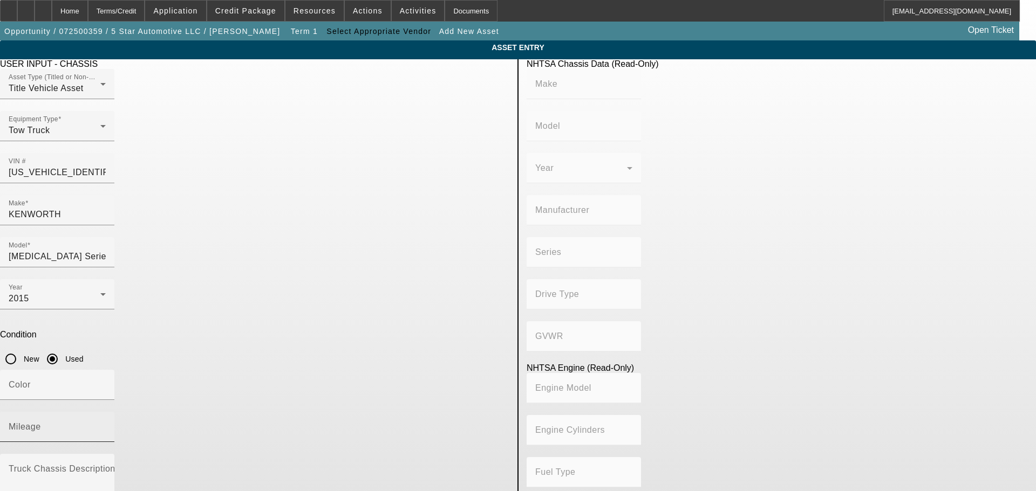
type input "PX-6/PX-7"
type input "6"
type input "Diesel"
type input "408.85908543470"
type input "6.7"
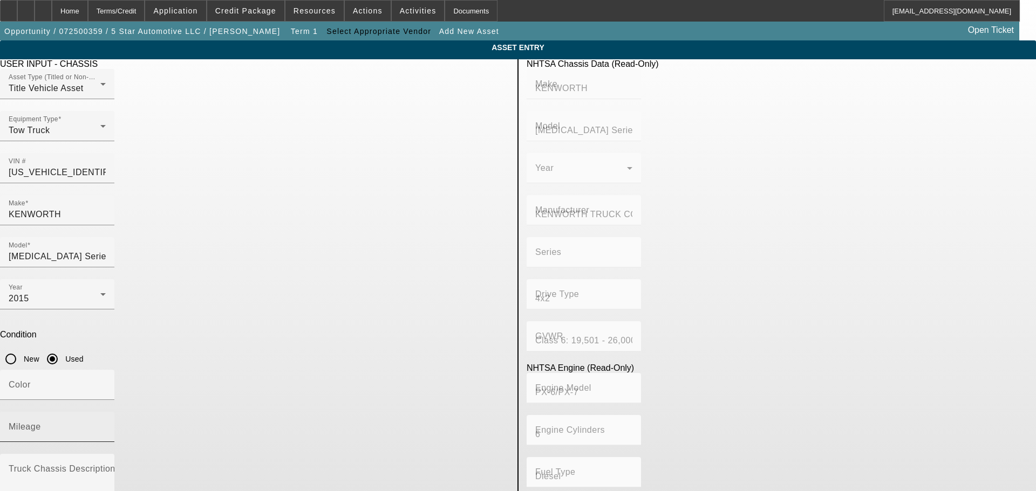
click at [106, 412] on div "Mileage" at bounding box center [57, 427] width 97 height 30
type input "207000"
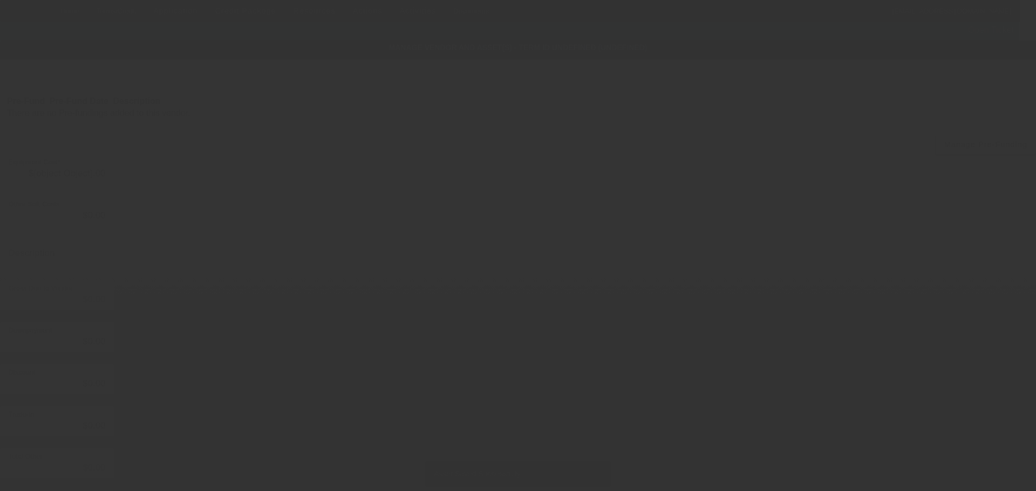
type input "$60,000.00"
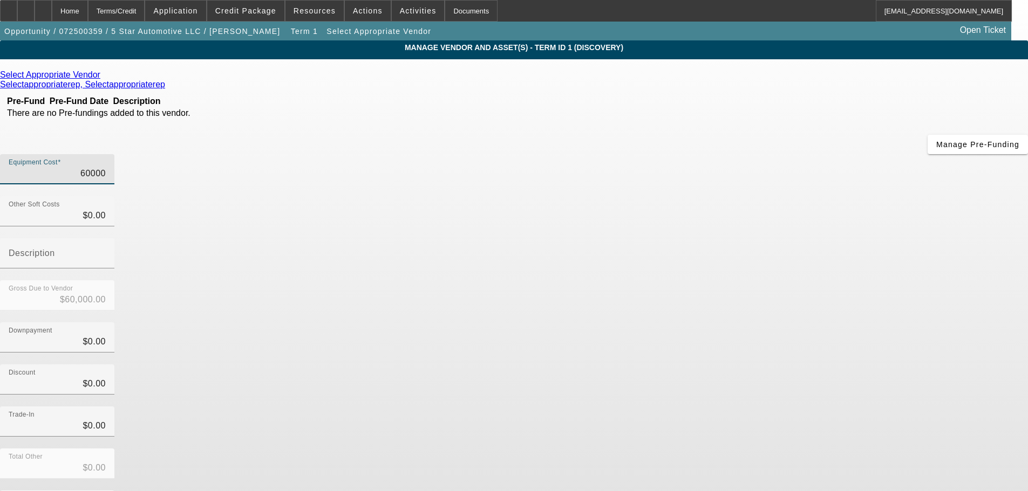
drag, startPoint x: 599, startPoint y: 91, endPoint x: 708, endPoint y: 80, distance: 109.5
click at [708, 154] on div "Equipment Cost 60000" at bounding box center [514, 175] width 1028 height 42
type input "4"
type input "$4.00"
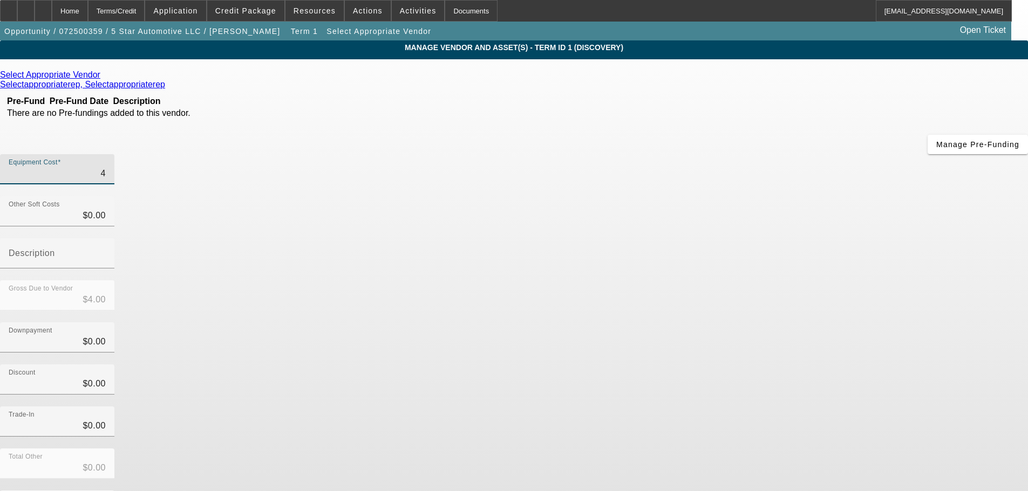
type input "43"
type input "$43.00"
type input "435"
type input "$435.00"
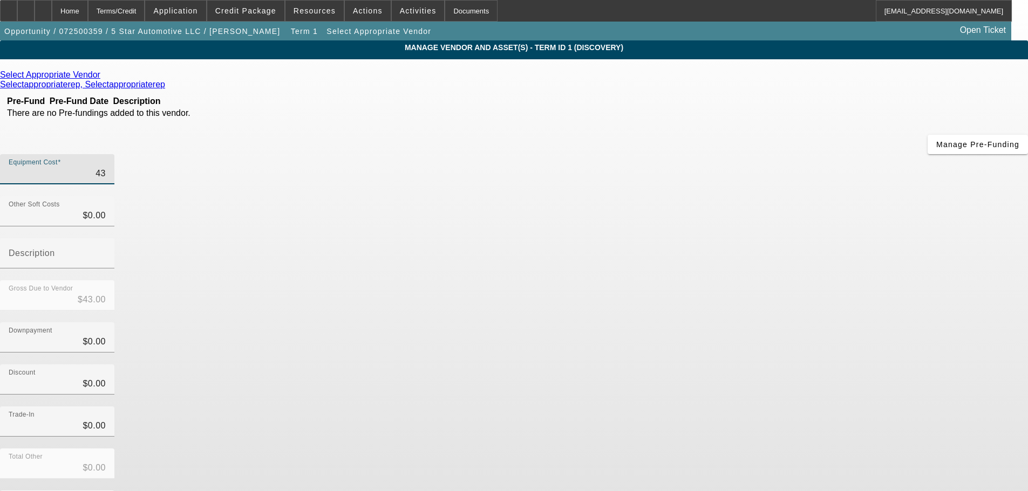
type input "$435.00"
type input "4350"
type input "$4,350.00"
type input "43500"
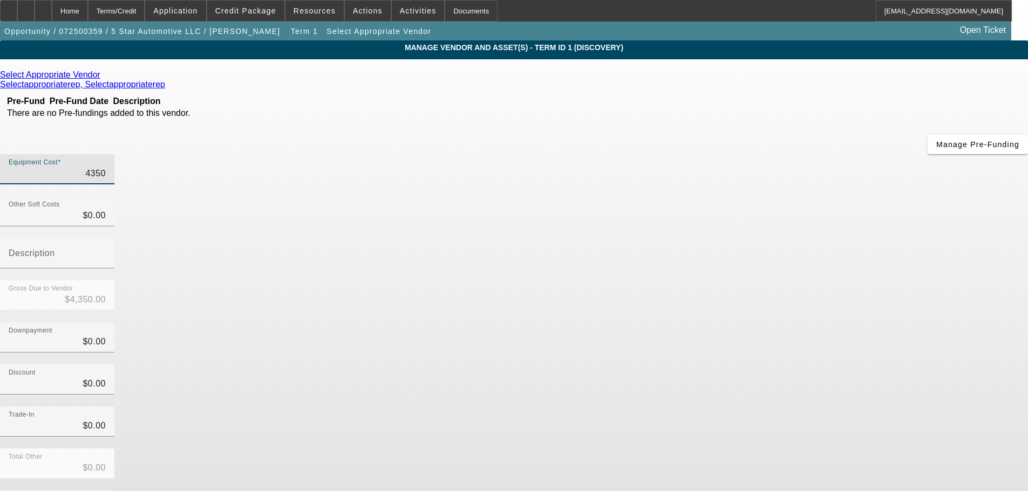
type input "$43,500.00"
click at [825, 449] on div "Total Other $0.00" at bounding box center [514, 470] width 1028 height 42
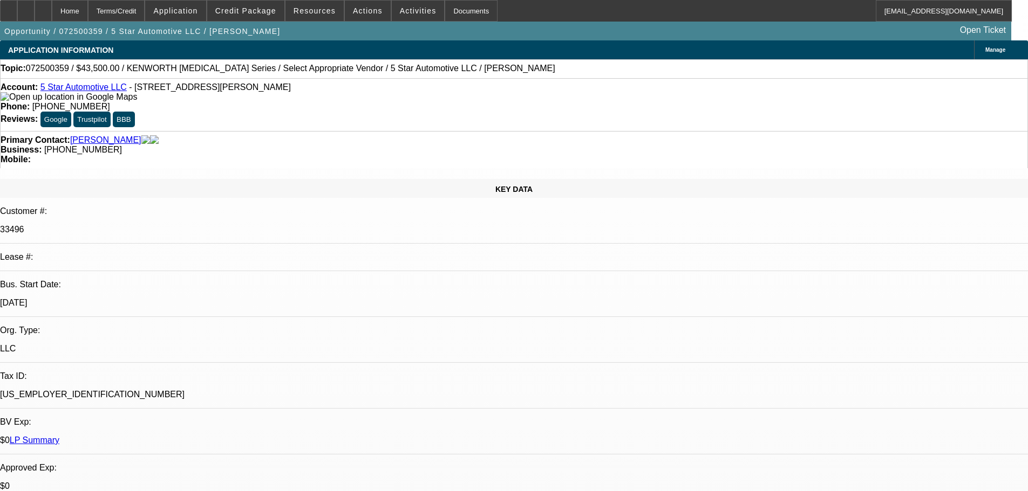
select select "0"
select select "2"
select select "0.1"
select select "4"
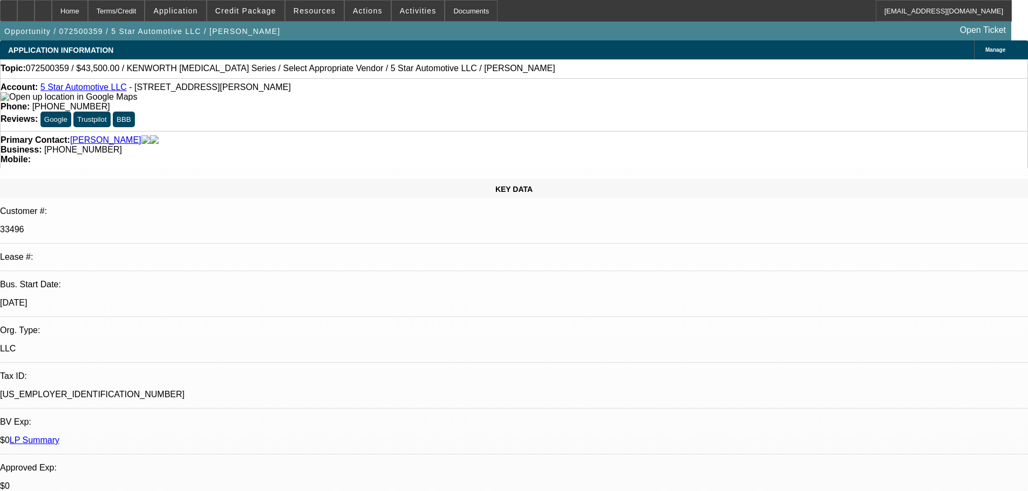
radio input "true"
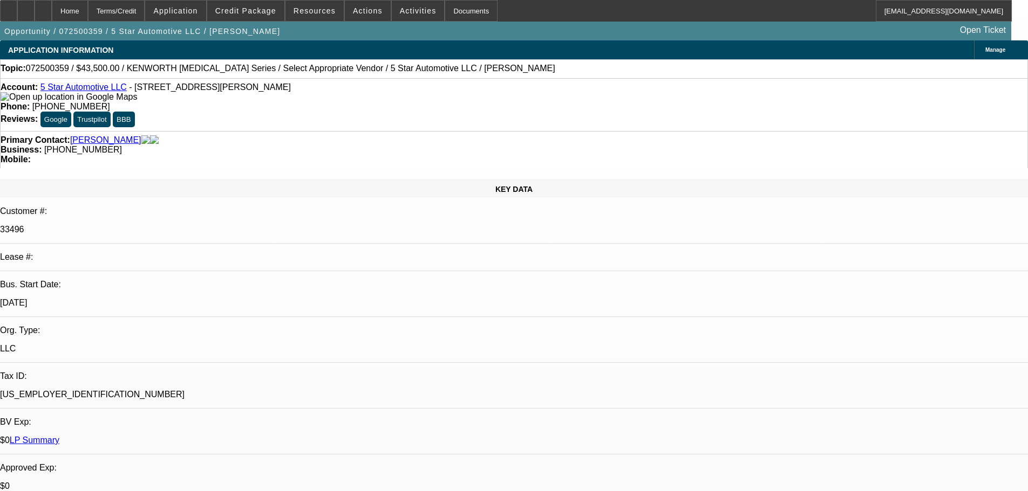
type textarea "Switching trucks, talked to the seller.--request pp invoice and photos., need b…"
radio input "true"
